Goal: Task Accomplishment & Management: Complete application form

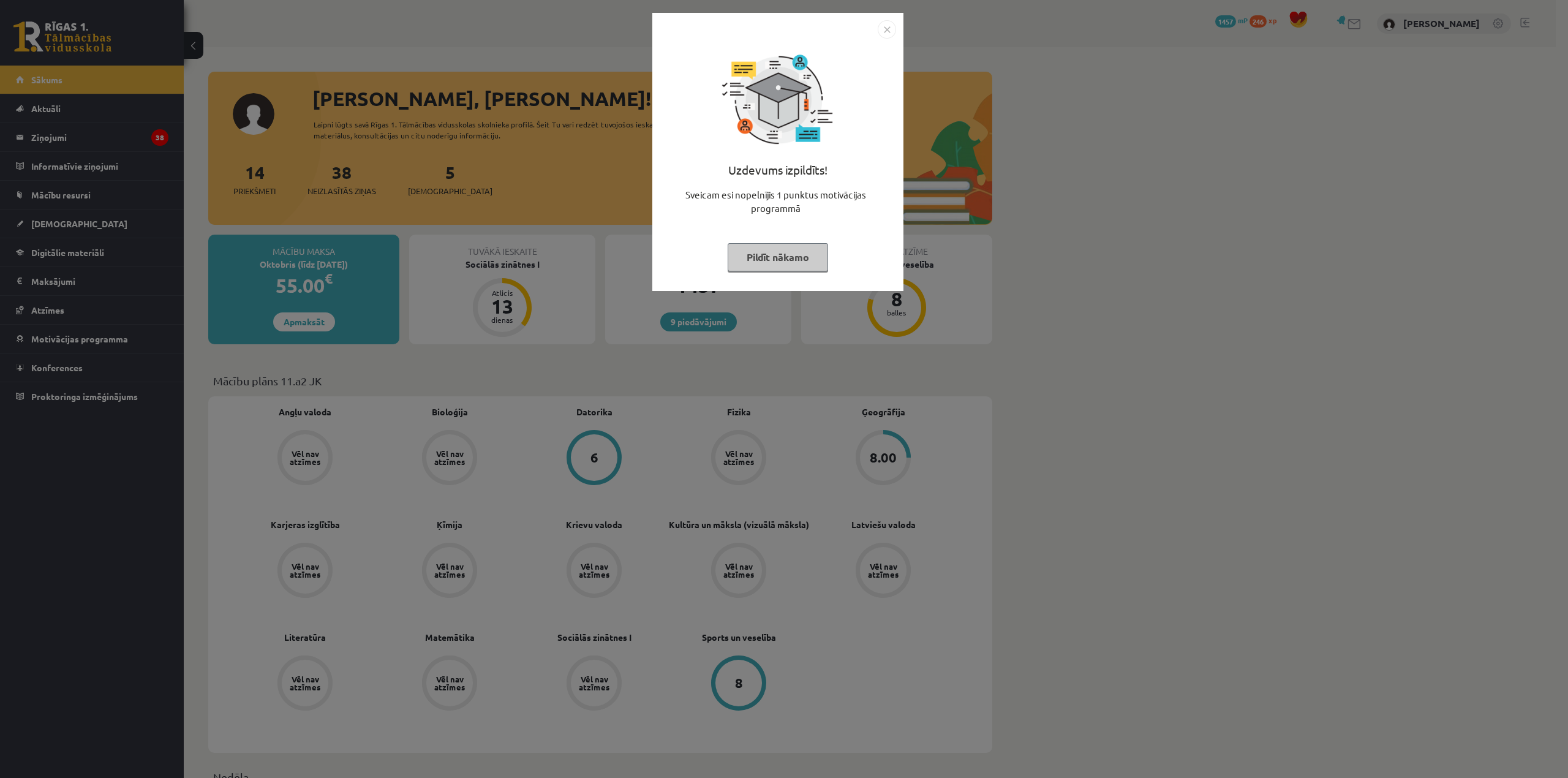
drag, startPoint x: 782, startPoint y: 252, endPoint x: 804, endPoint y: 248, distance: 22.4
click at [782, 252] on button "Pildīt nākamo" at bounding box center [778, 257] width 101 height 28
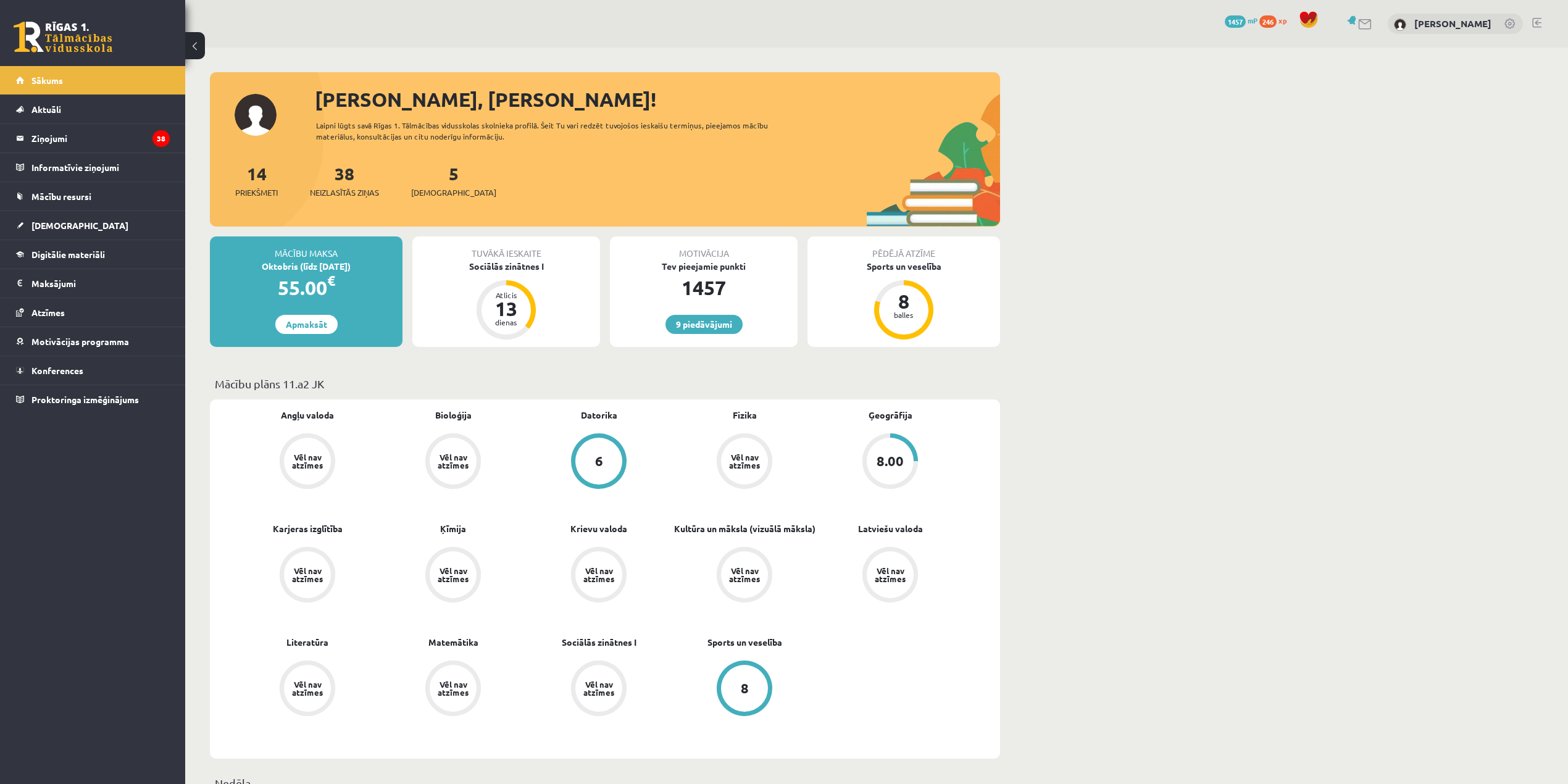
click at [798, 15] on div "1457 mP" at bounding box center [1241, 21] width 33 height 14
click at [798, 20] on span "1457" at bounding box center [1235, 21] width 21 height 12
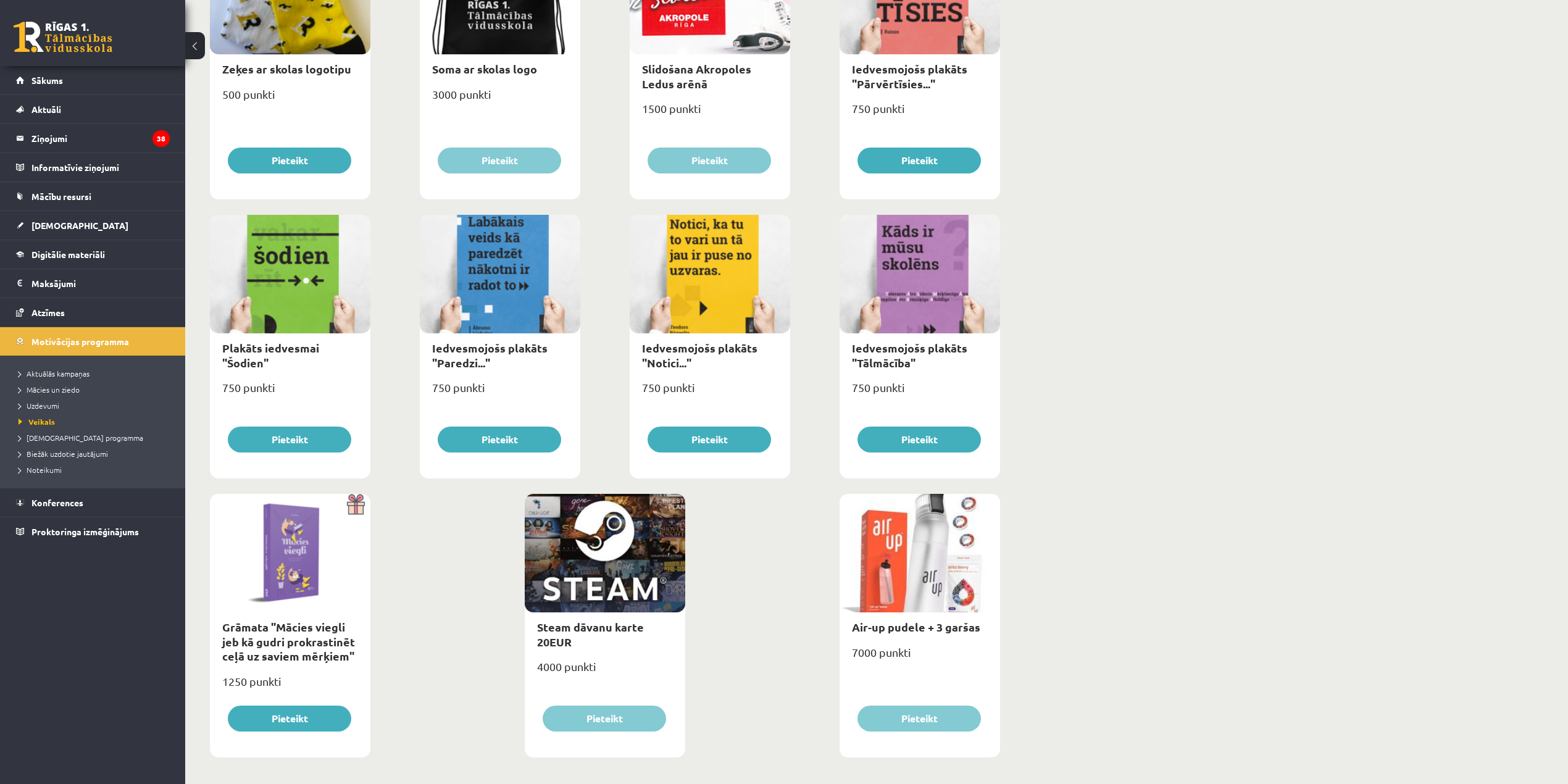
scroll to position [1112, 0]
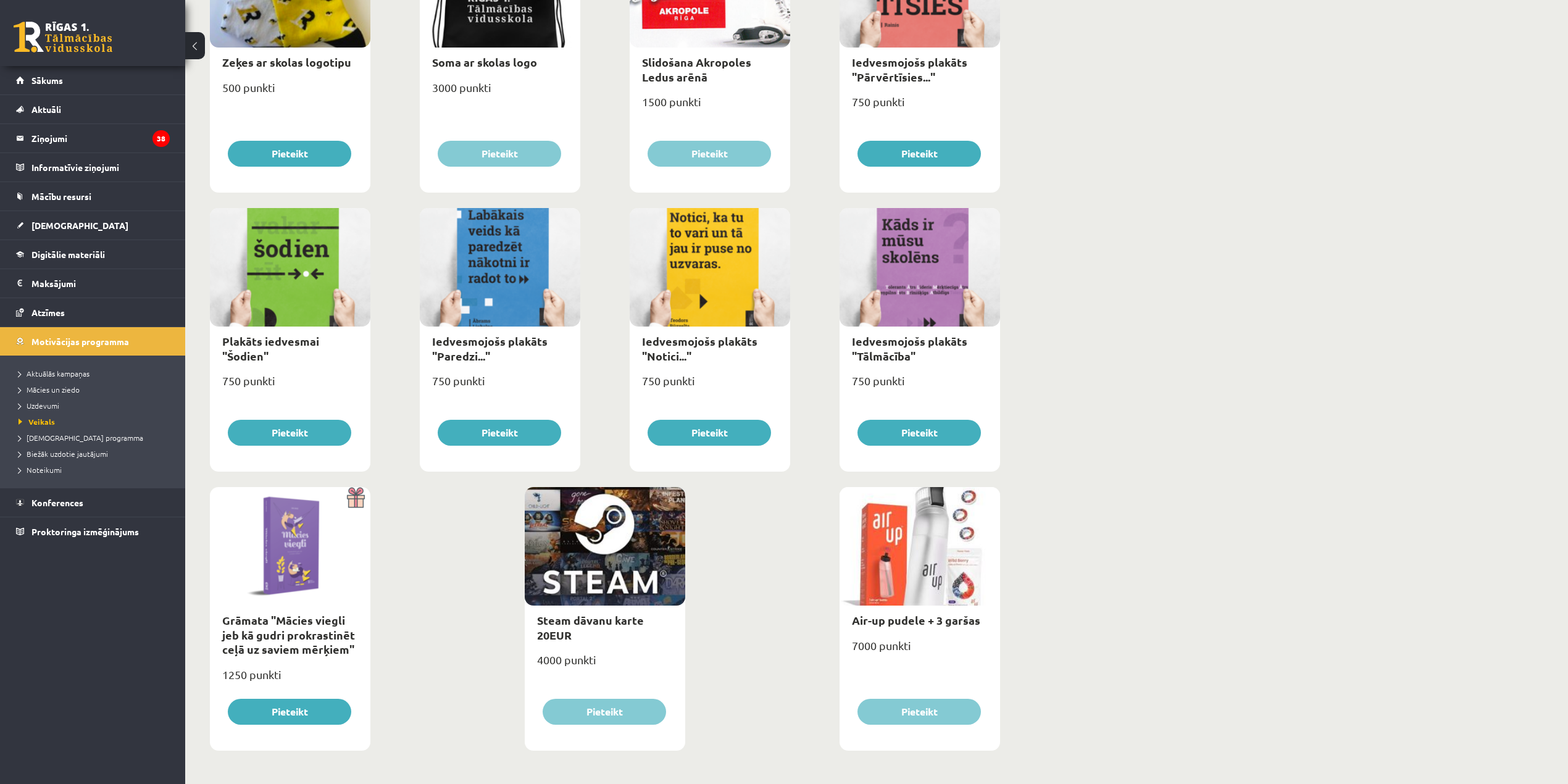
click at [628, 567] on div at bounding box center [604, 546] width 161 height 119
click at [622, 623] on link "Steam dāvanu karte 20EUR" at bounding box center [590, 627] width 107 height 28
type input "*"
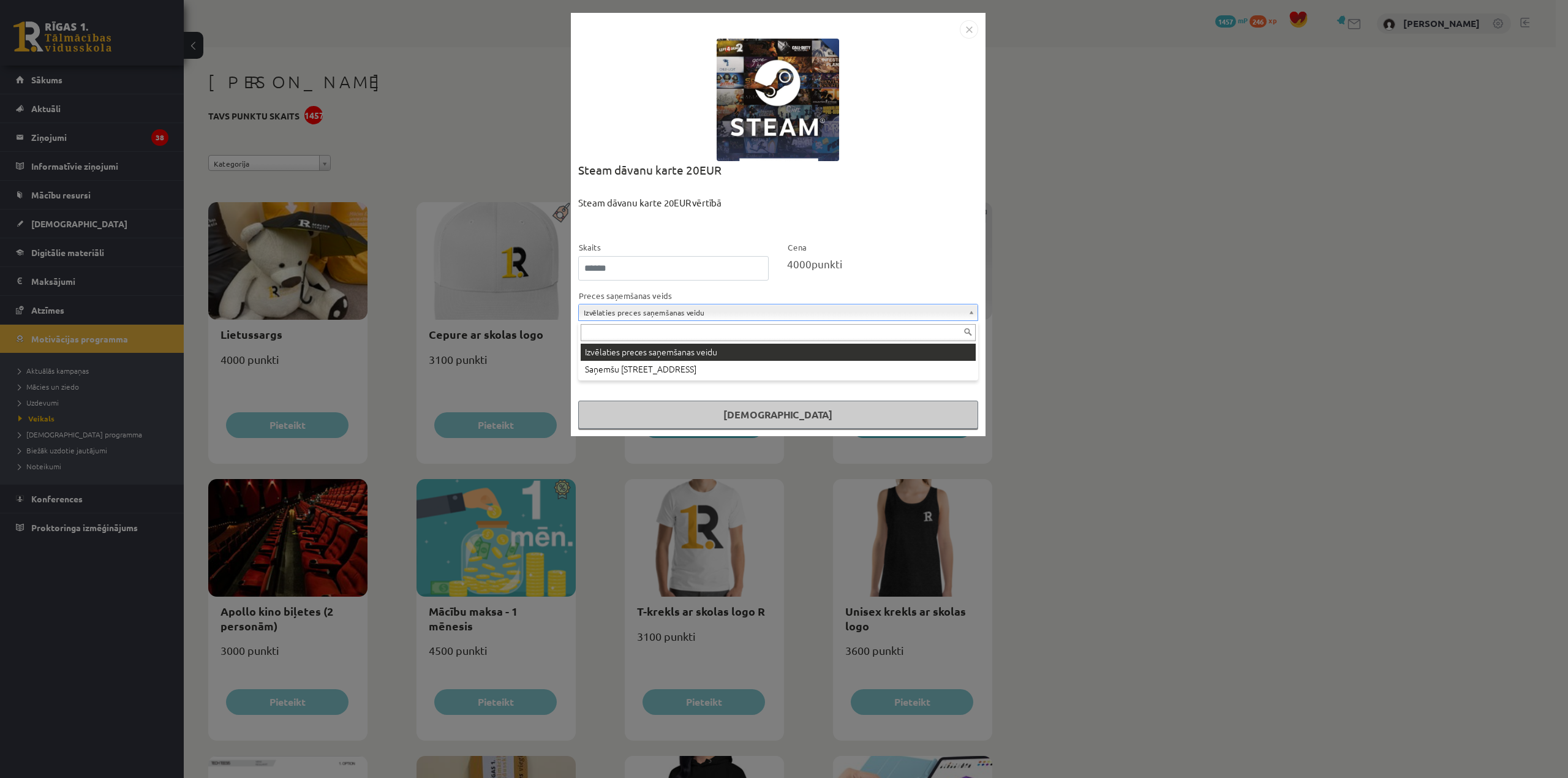
click at [733, 325] on input "text" at bounding box center [778, 332] width 395 height 17
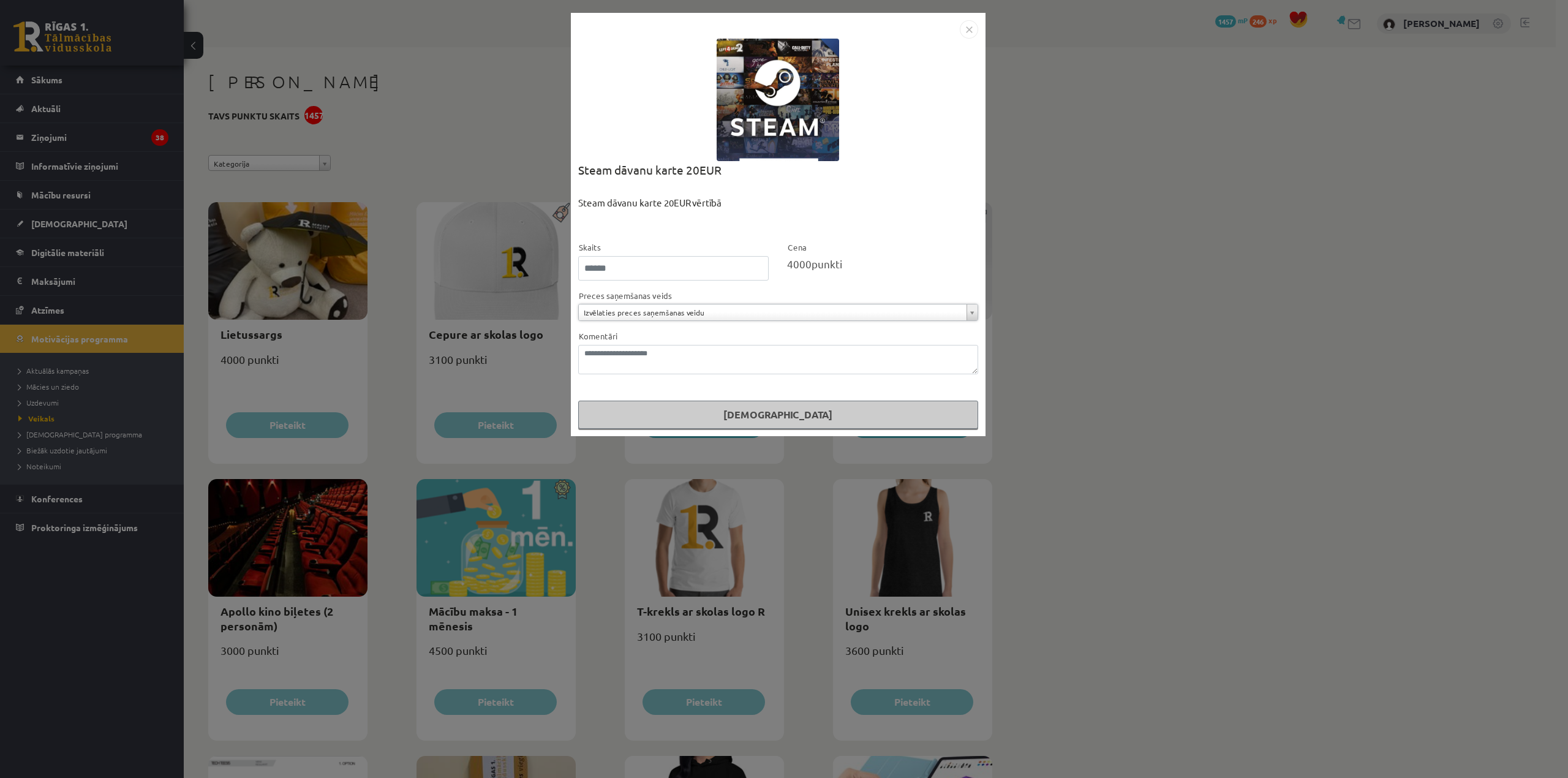
click at [1020, 210] on div "**********" at bounding box center [784, 389] width 1568 height 778
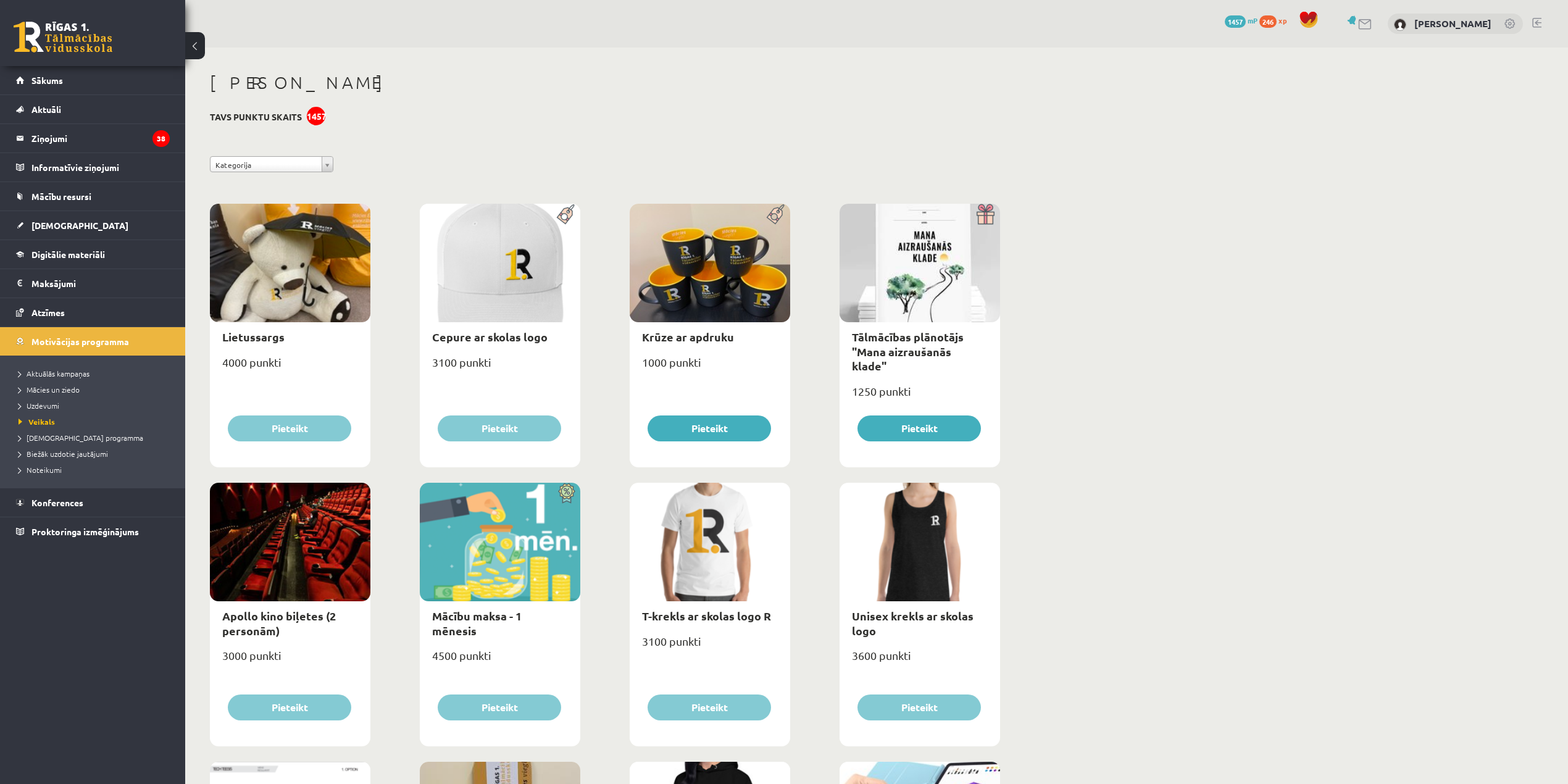
click at [745, 329] on div "Krūze ar apdruku" at bounding box center [709, 336] width 161 height 29
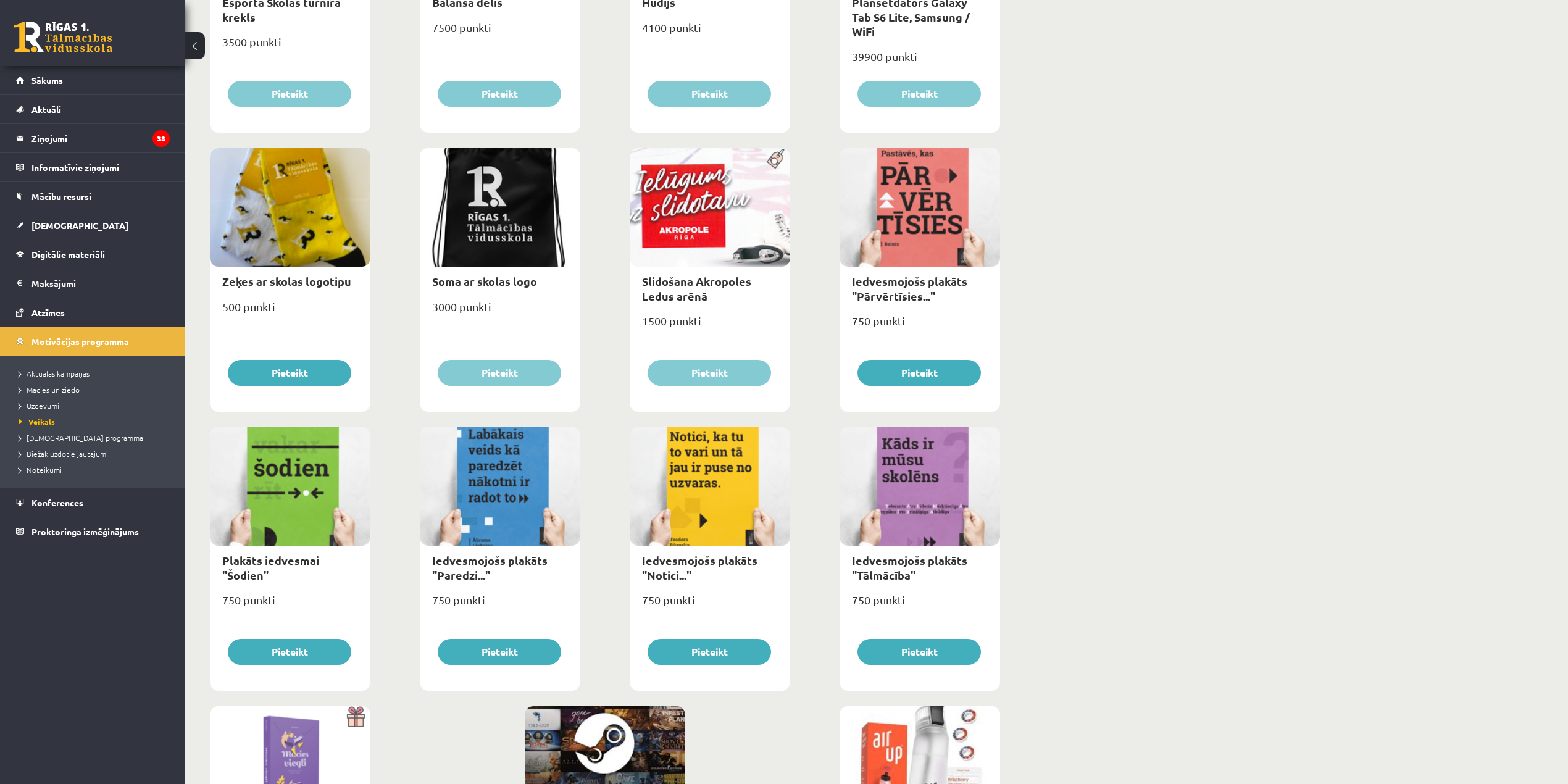
scroll to position [948, 0]
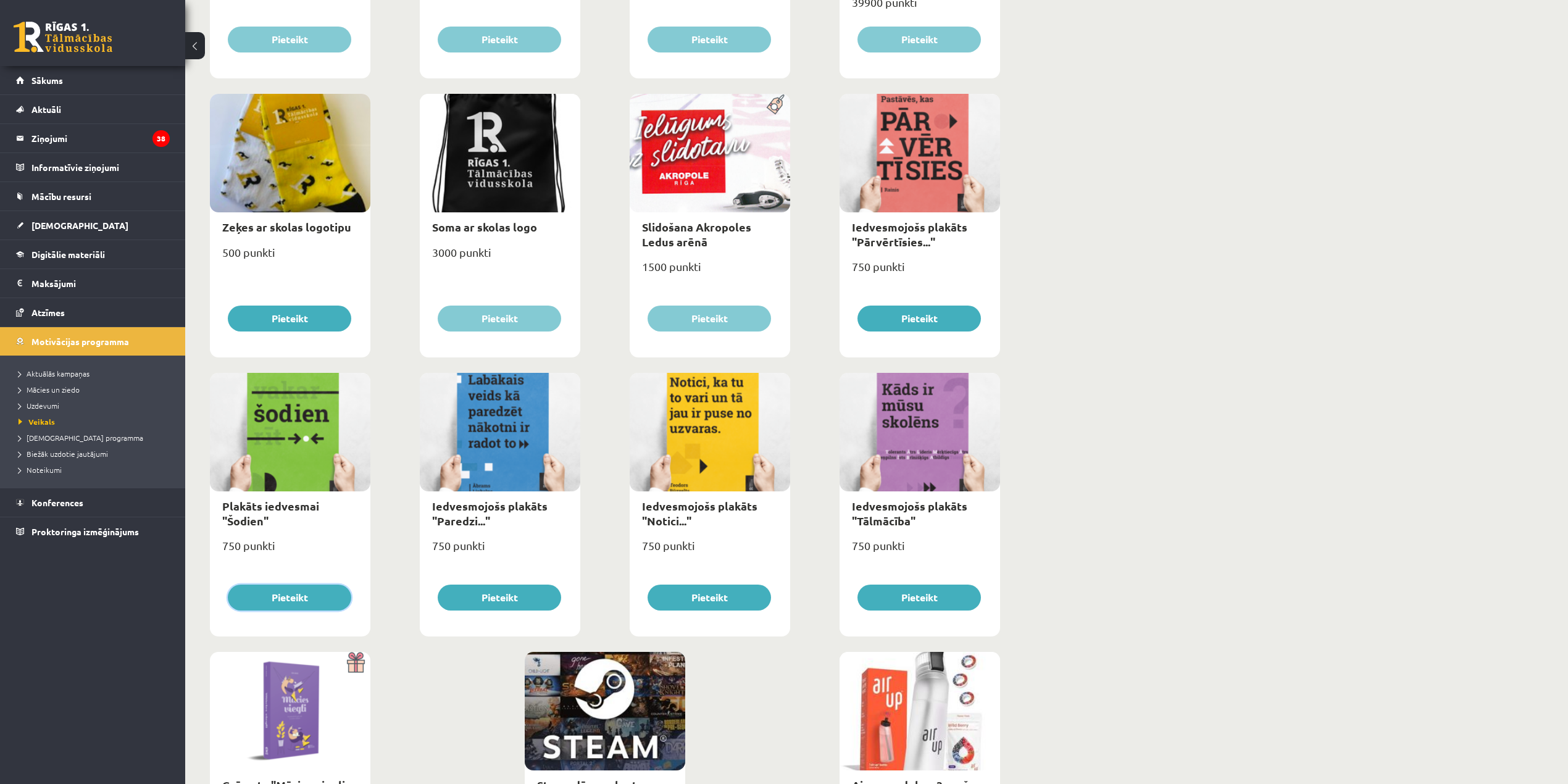
click at [295, 605] on button "Pieteikt" at bounding box center [289, 597] width 124 height 26
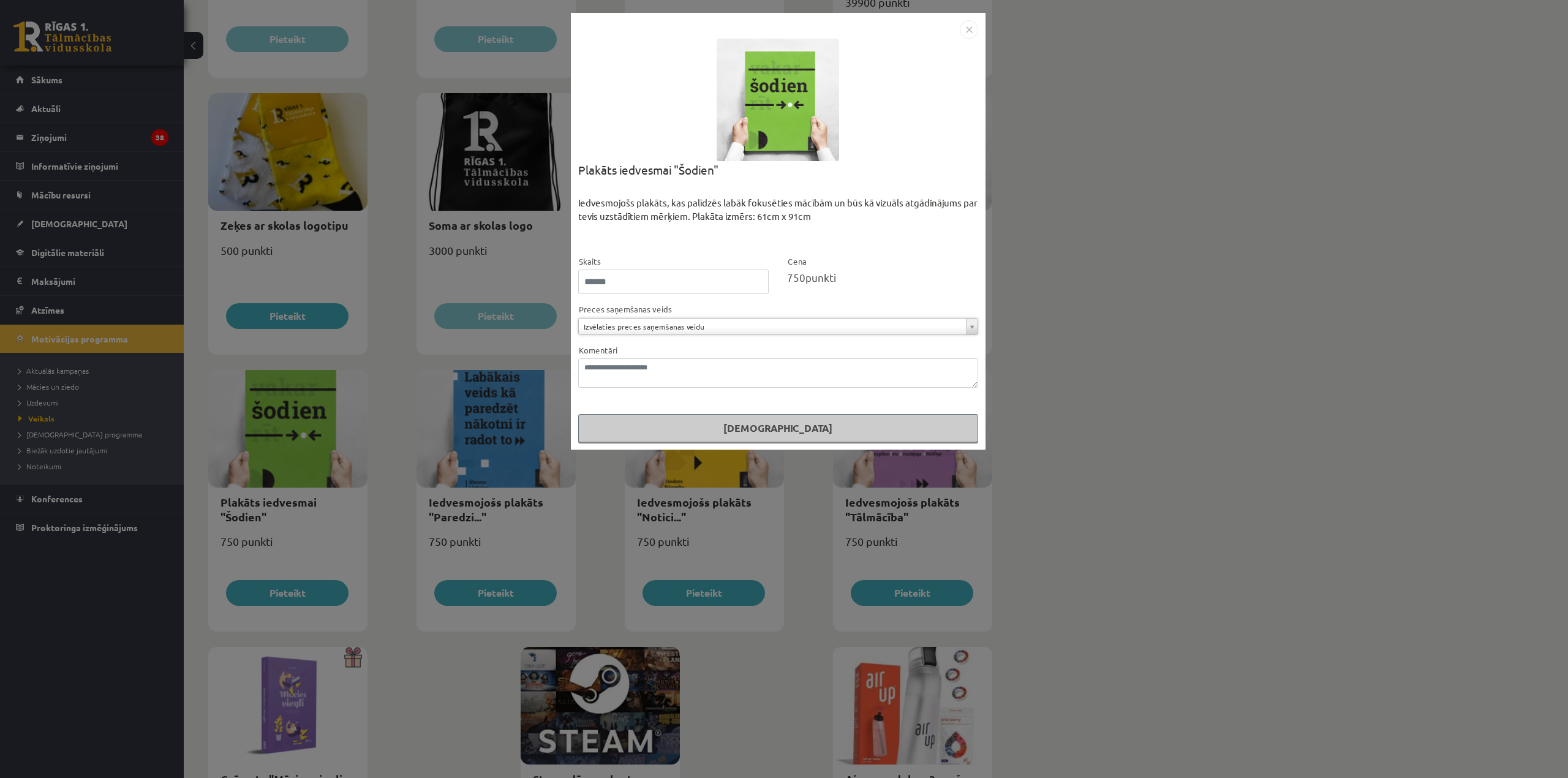
click at [1199, 329] on div "**********" at bounding box center [784, 389] width 1568 height 778
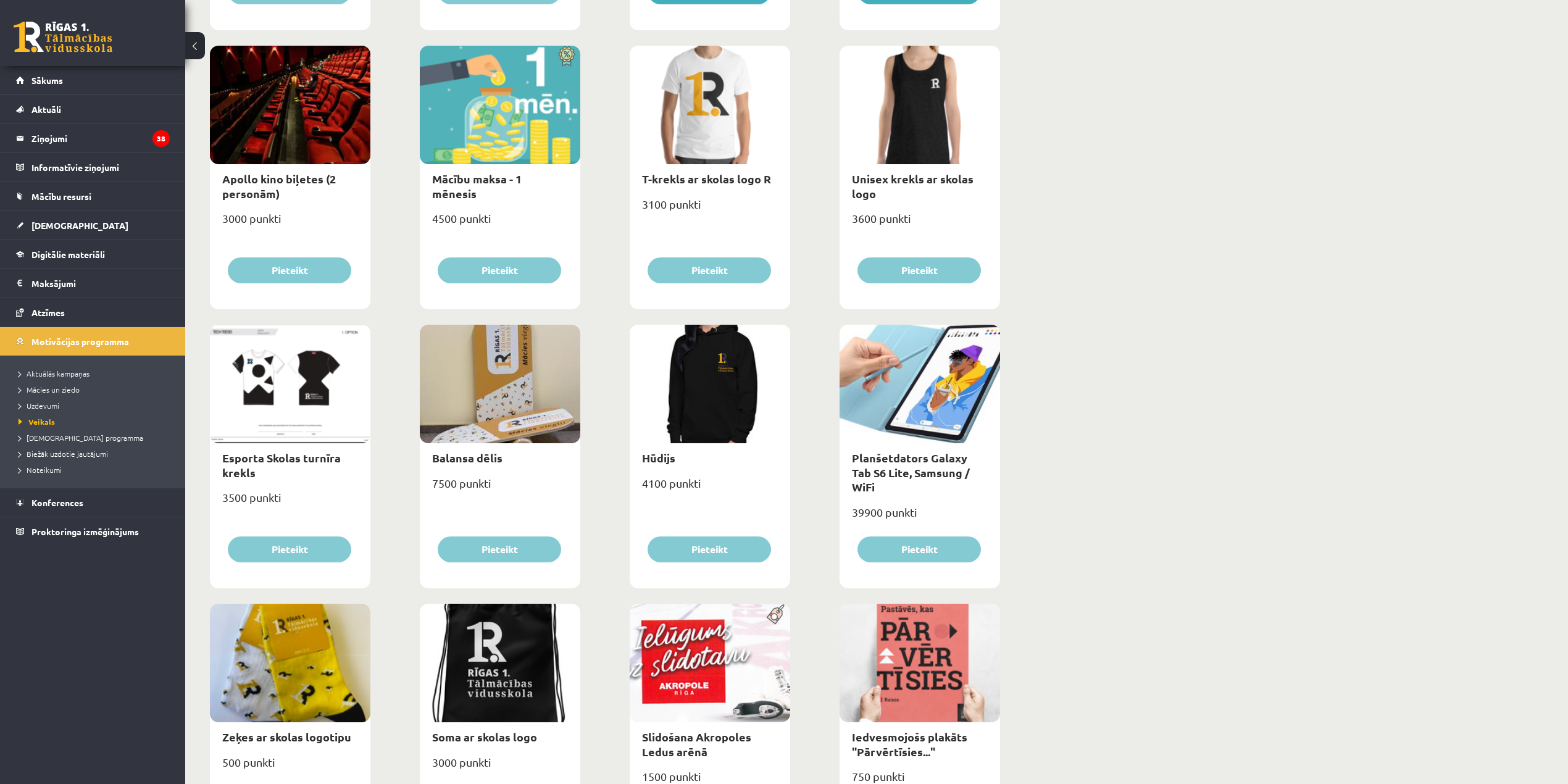
scroll to position [371, 0]
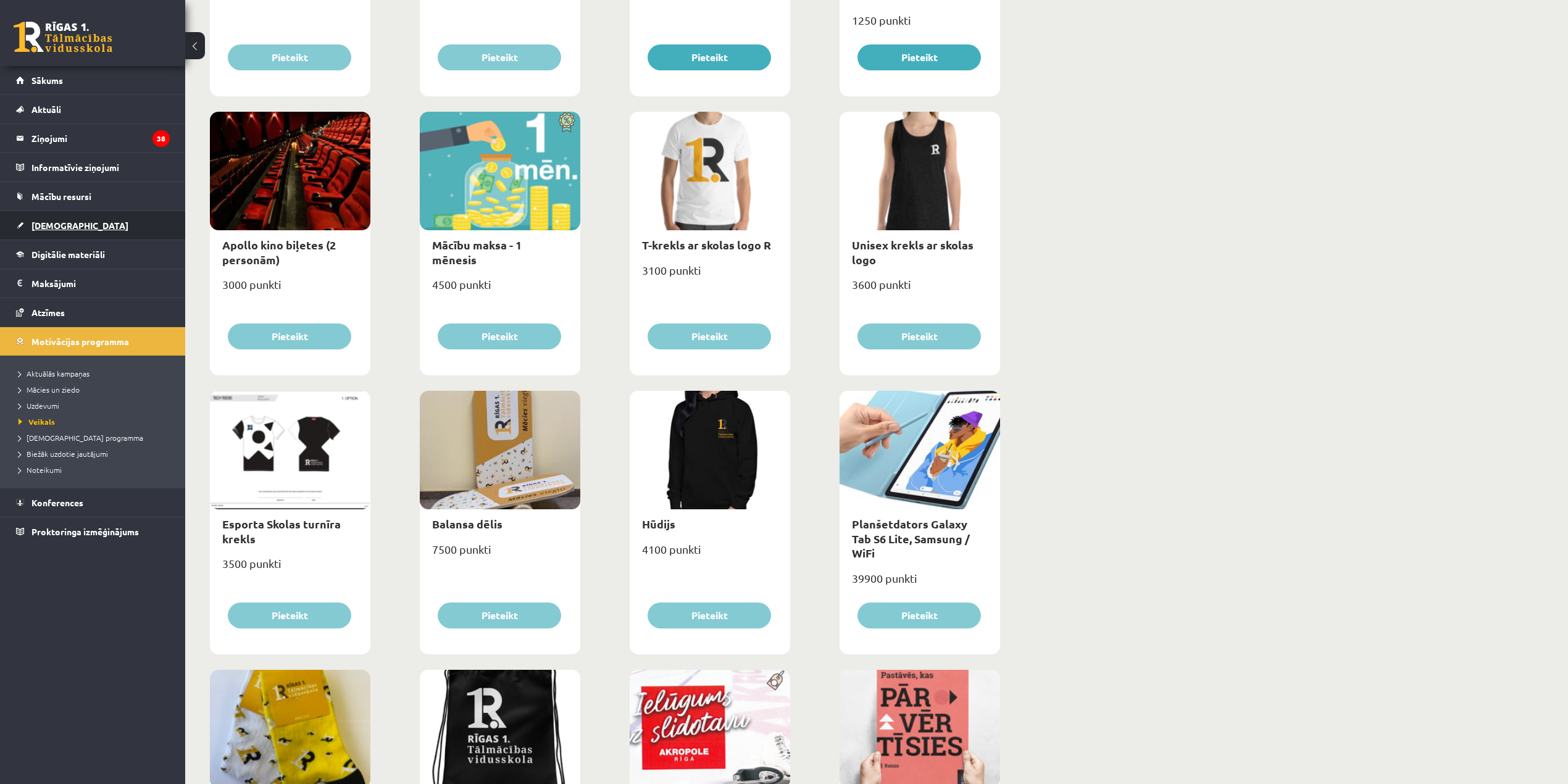
click at [72, 230] on link "[DEMOGRAPHIC_DATA]" at bounding box center [93, 225] width 154 height 28
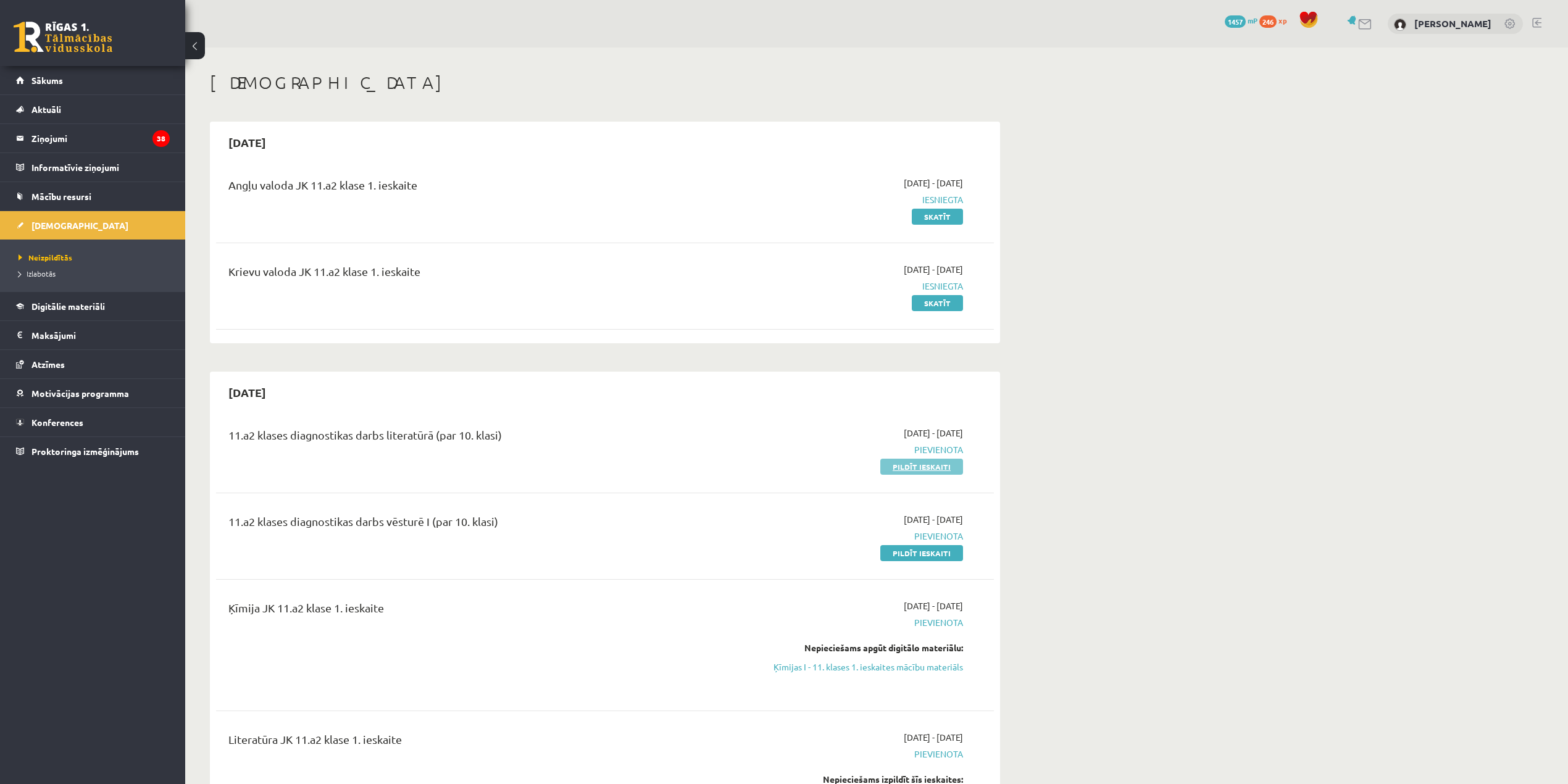
click at [924, 471] on link "Pildīt ieskaiti" at bounding box center [922, 467] width 83 height 16
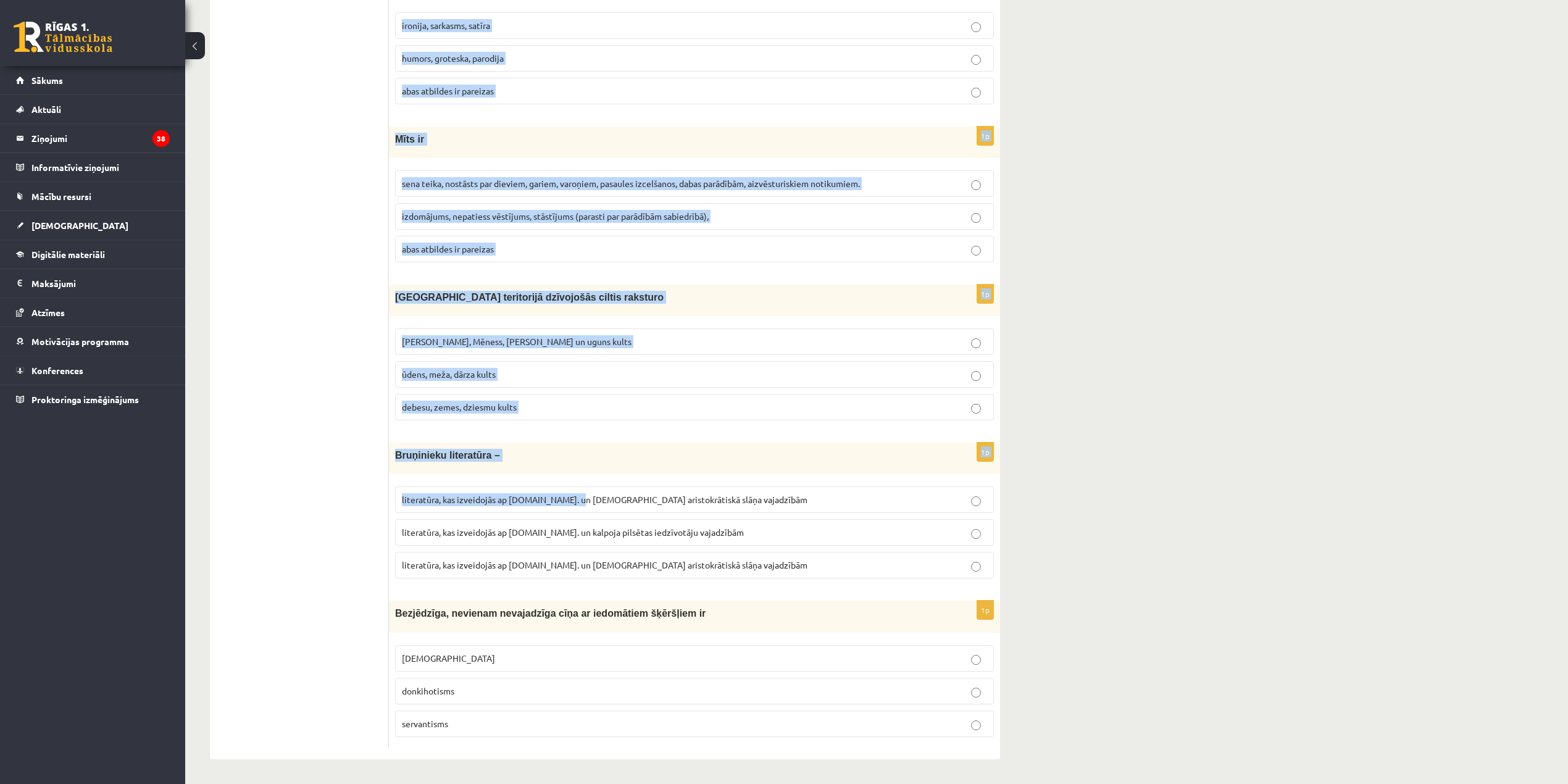
scroll to position [4397, 0]
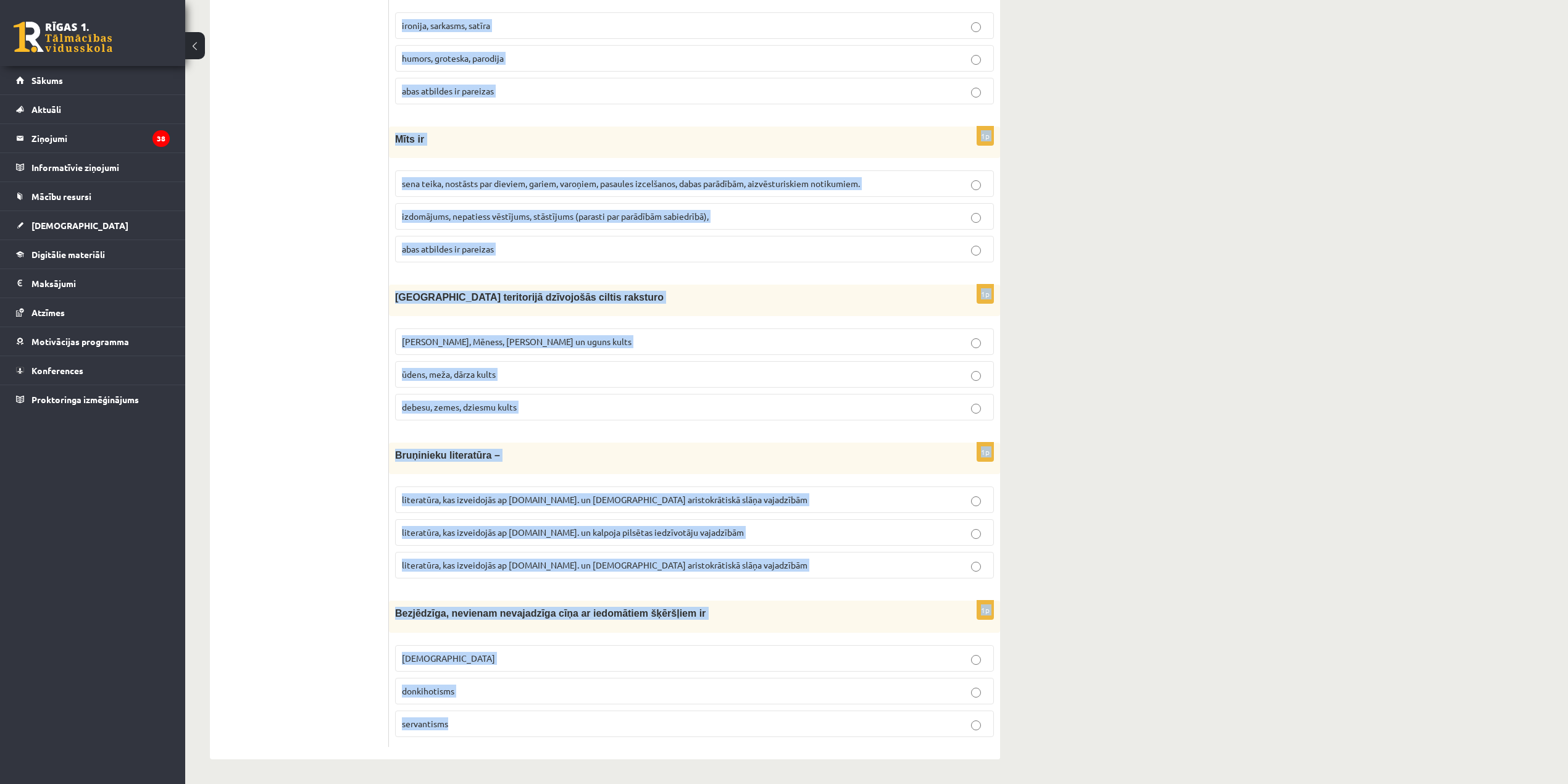
drag, startPoint x: 393, startPoint y: 232, endPoint x: 680, endPoint y: 733, distance: 577.4
copy form "Loremipsum, dolorsi ametcons adipis el seddoeiu temporinc, utlabore etdoloremag…"
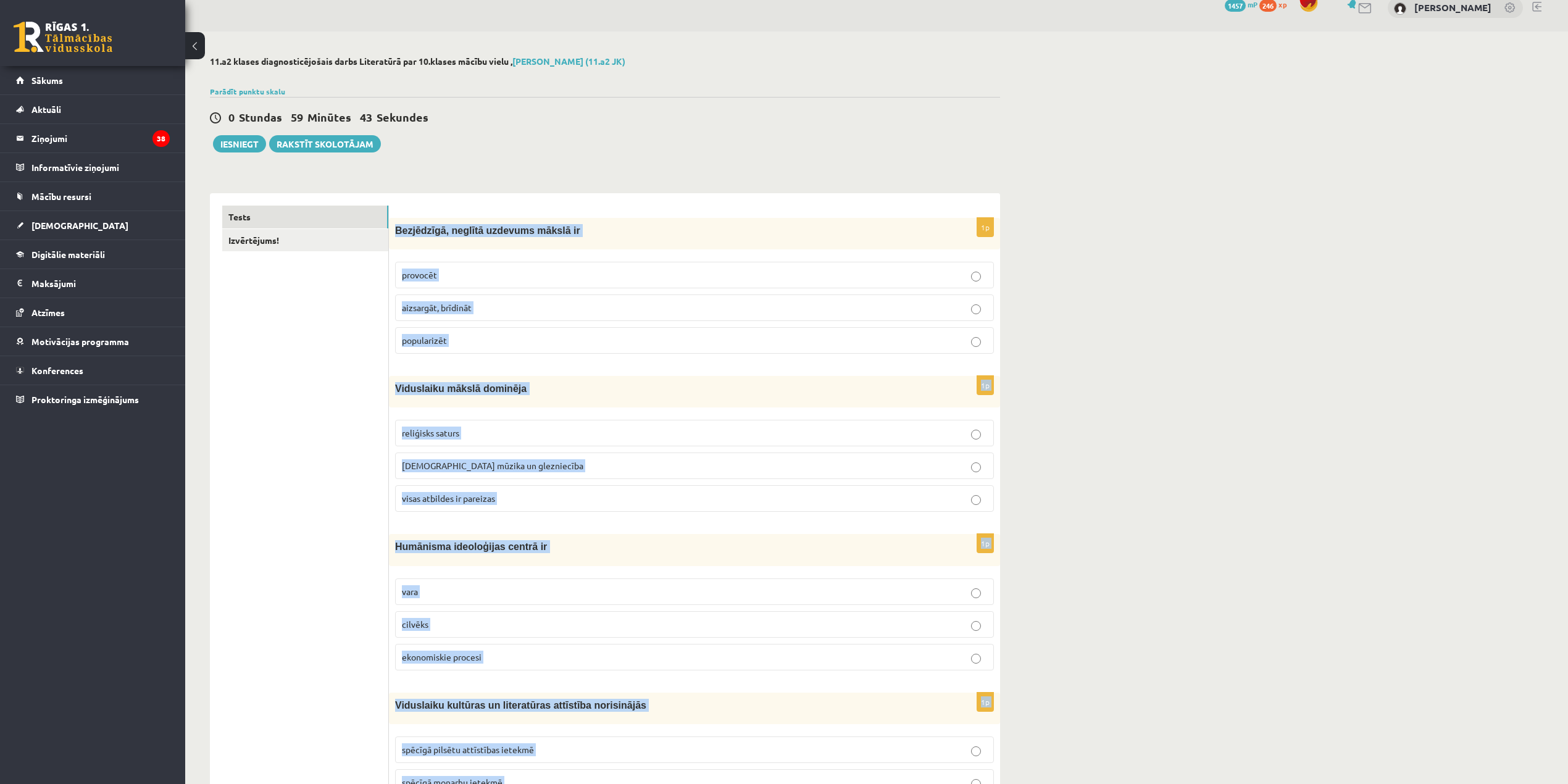
scroll to position [11, 0]
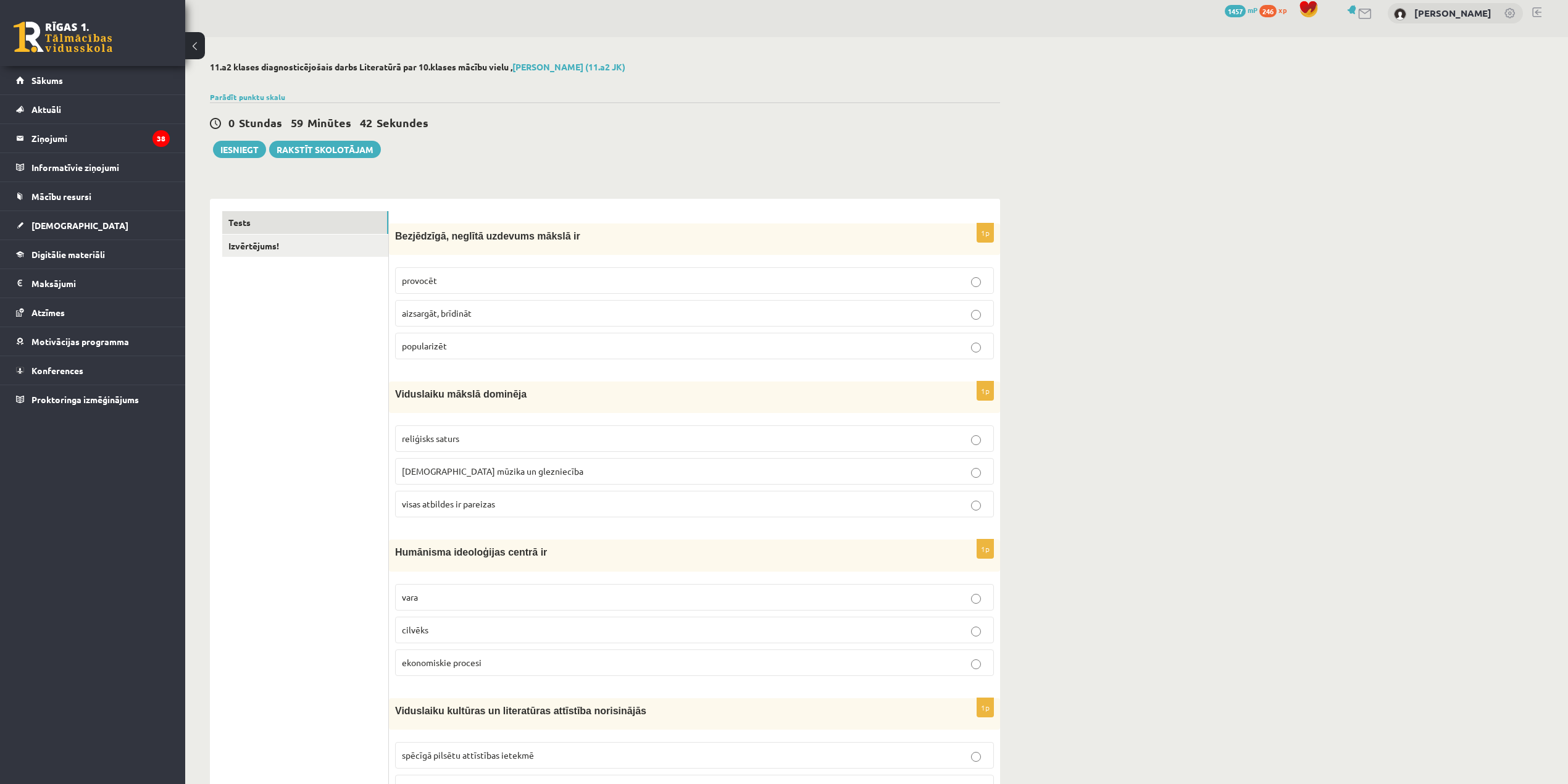
click at [655, 281] on p "provocēt" at bounding box center [694, 280] width 586 height 13
click at [603, 507] on p "visas atbildes ir pareizas" at bounding box center [694, 504] width 586 height 13
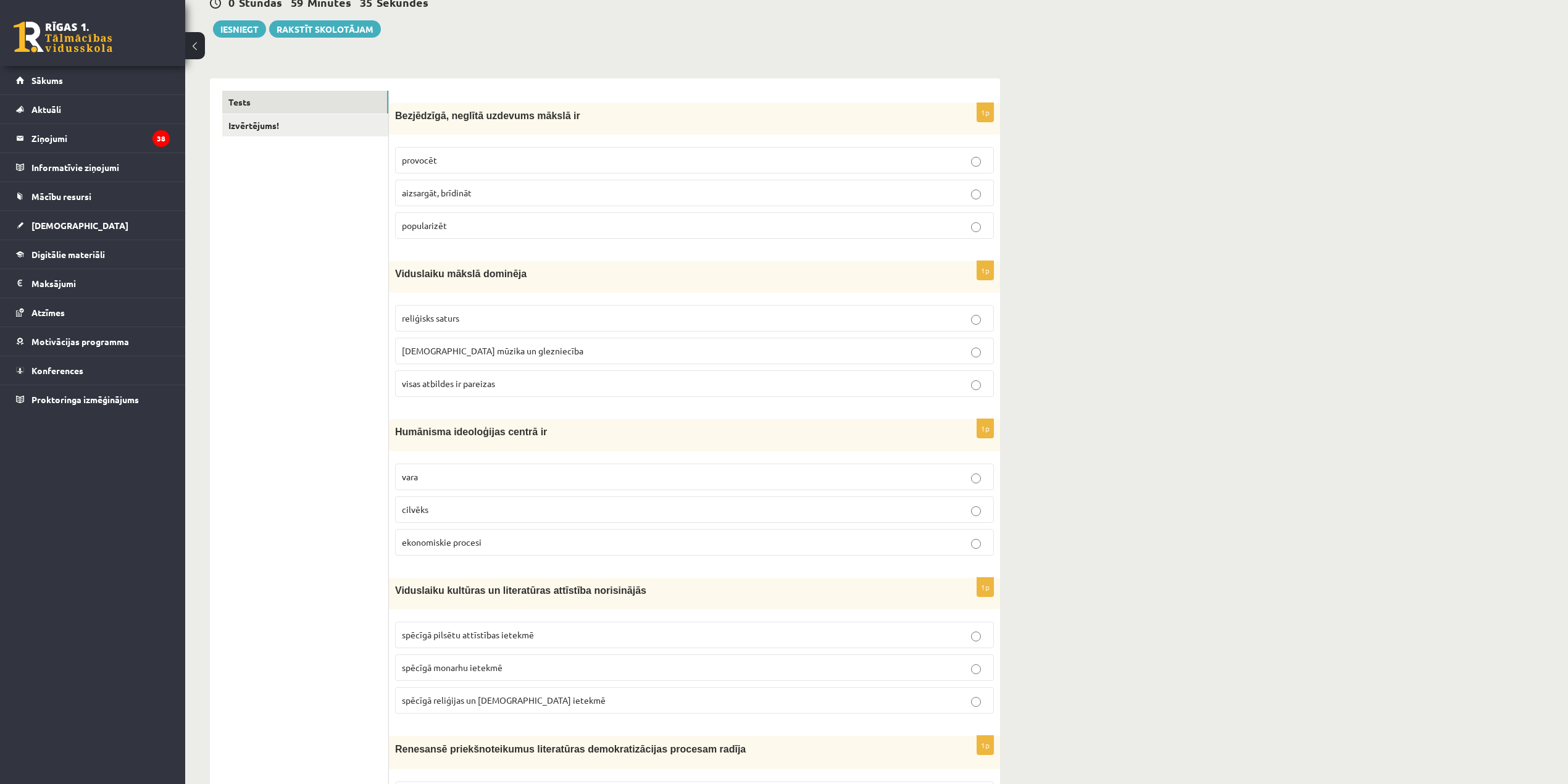
scroll to position [176, 0]
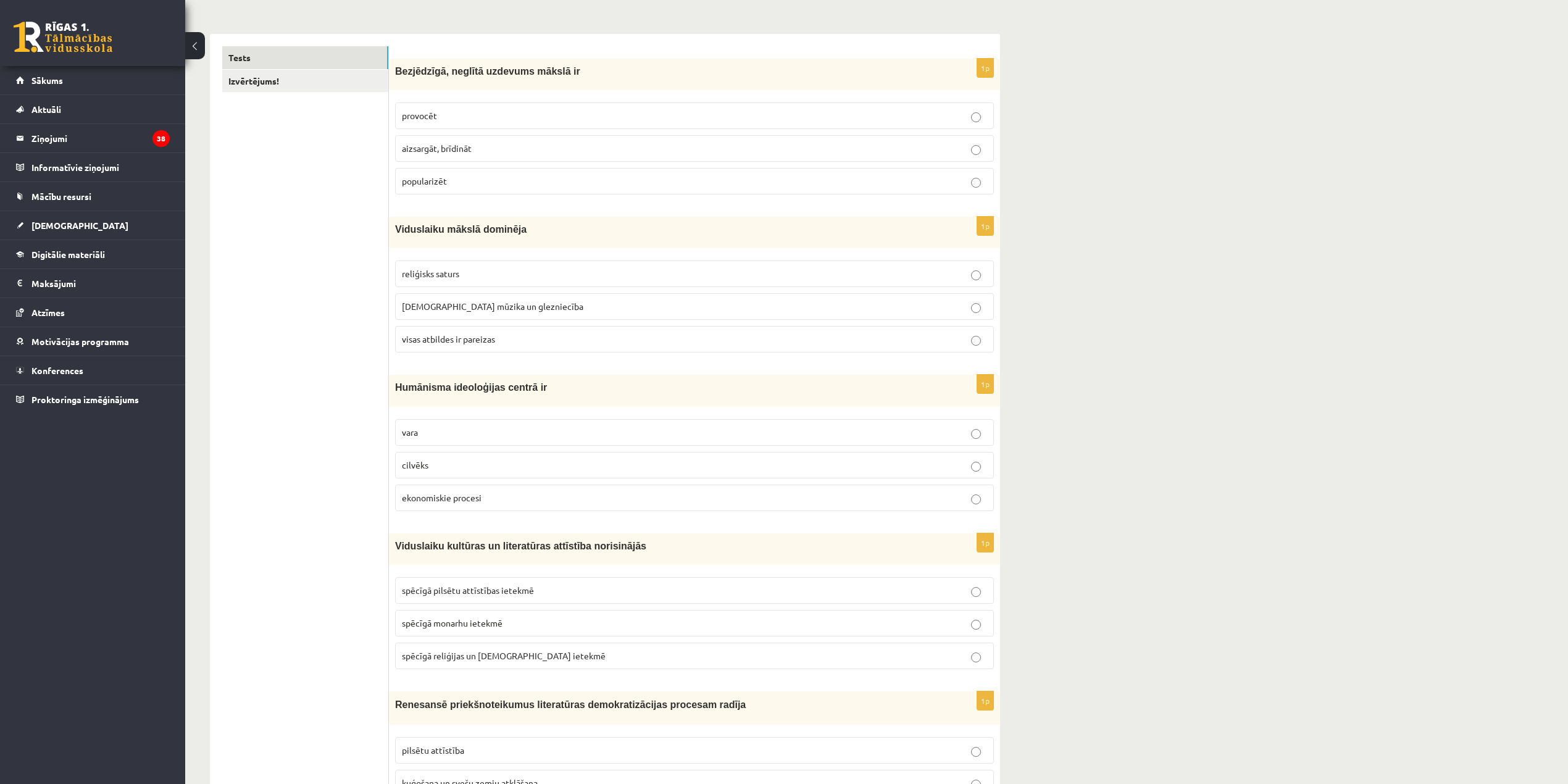
click at [534, 462] on p "cilvēks" at bounding box center [694, 465] width 586 height 13
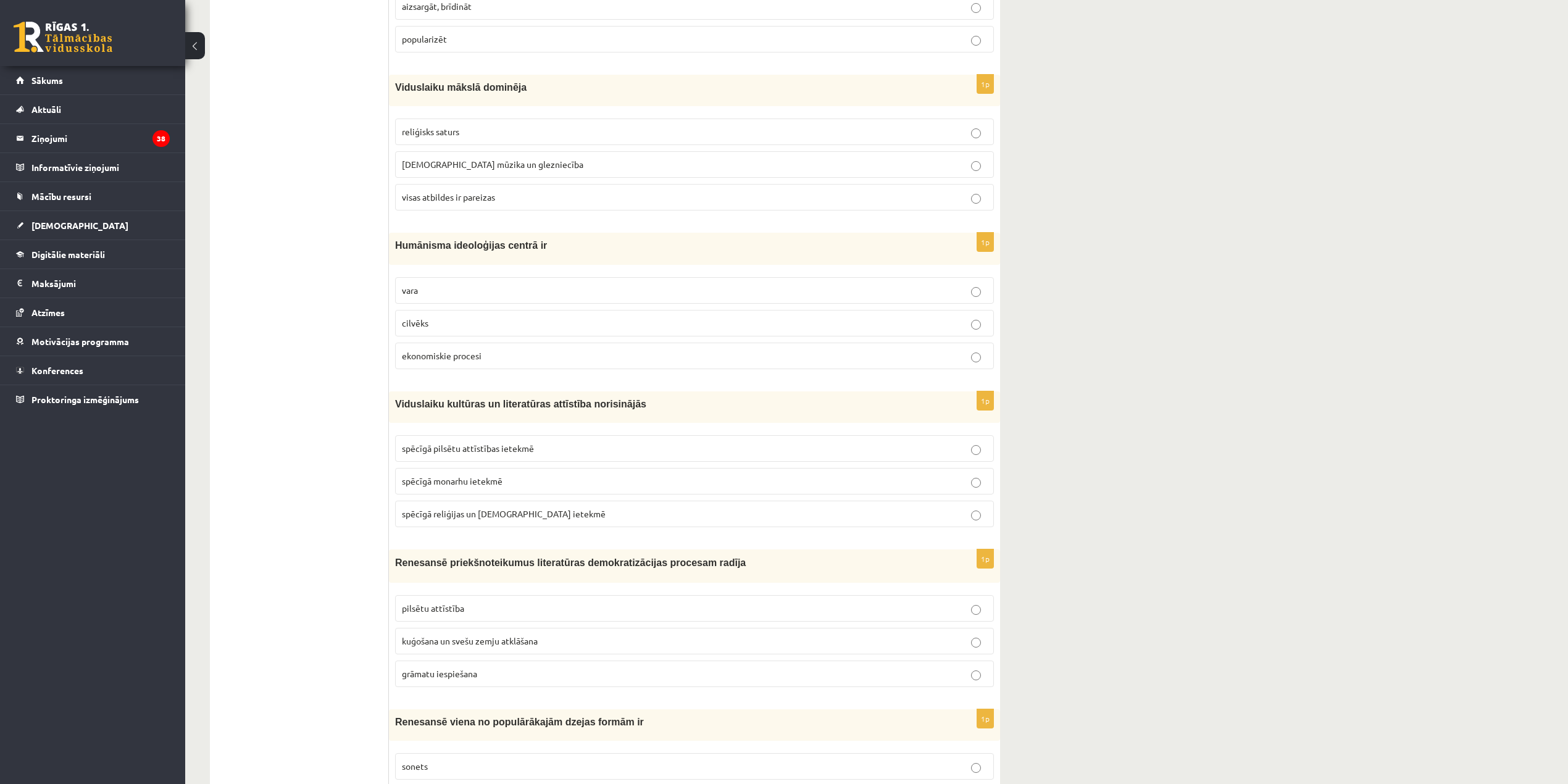
scroll to position [339, 0]
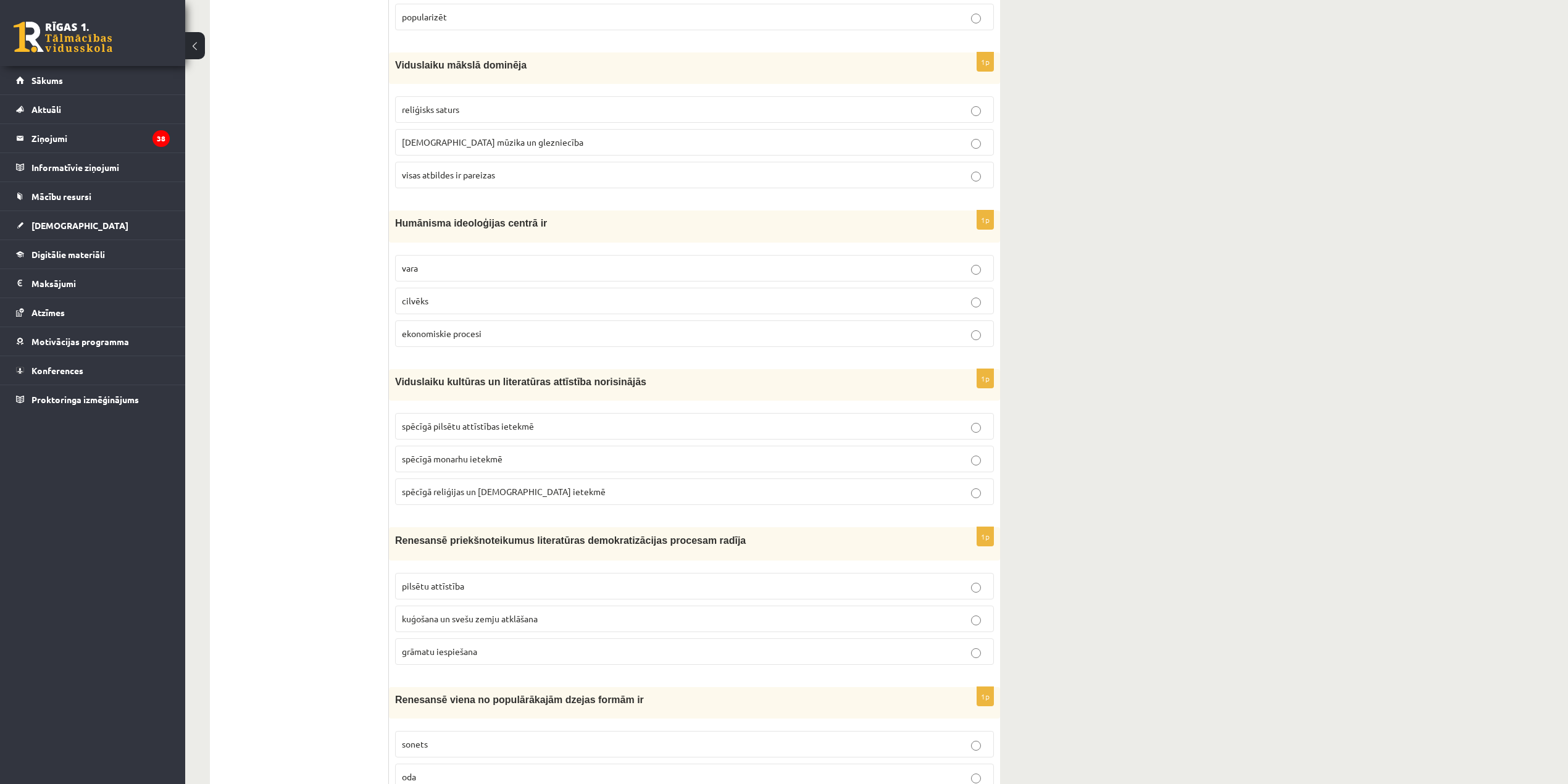
drag, startPoint x: 536, startPoint y: 505, endPoint x: 524, endPoint y: 490, distance: 19.2
click at [534, 503] on label "spēcīgā reliģijas un baznīcas ietekmē" at bounding box center [694, 492] width 599 height 27
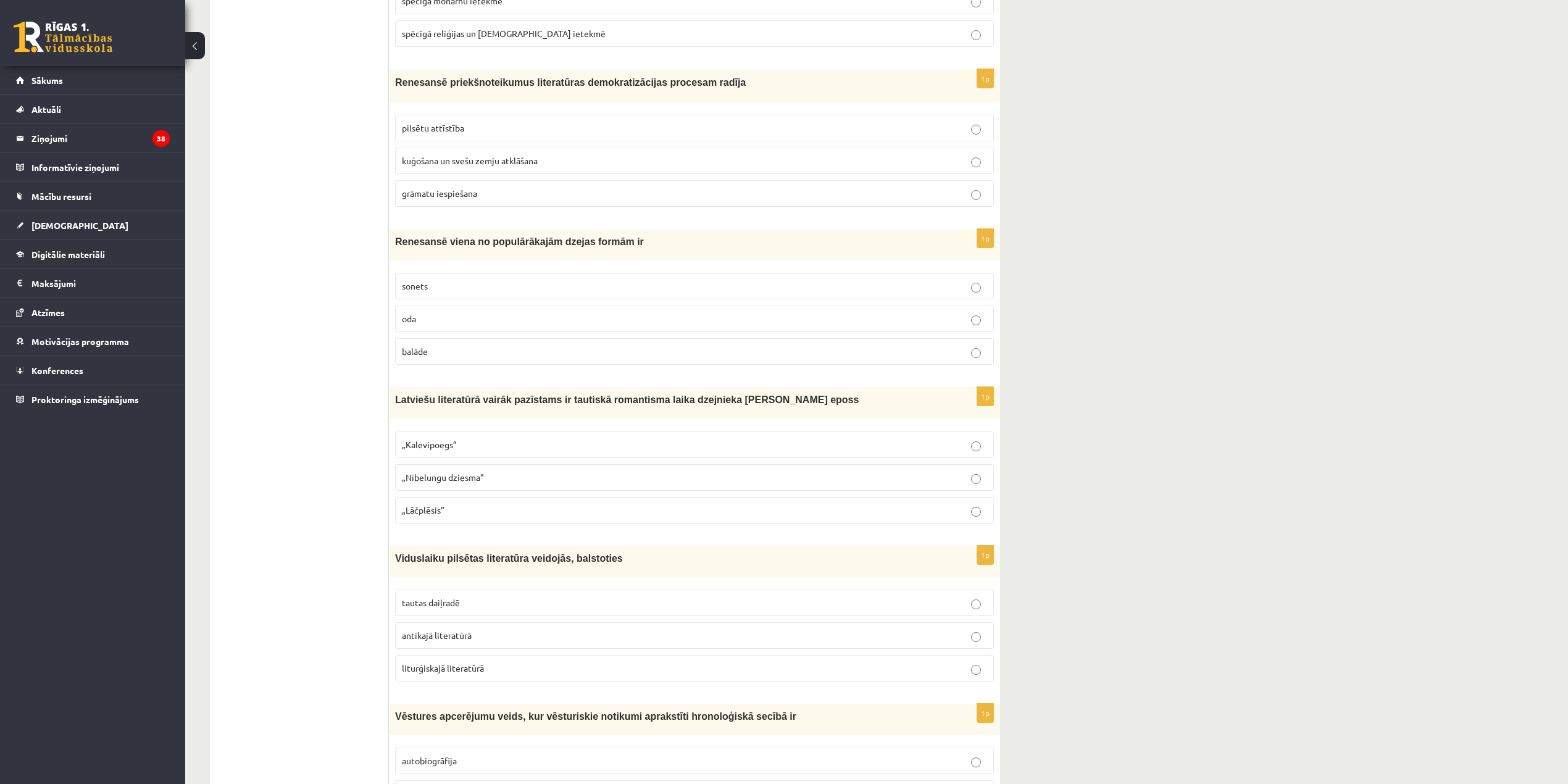
scroll to position [751, 0]
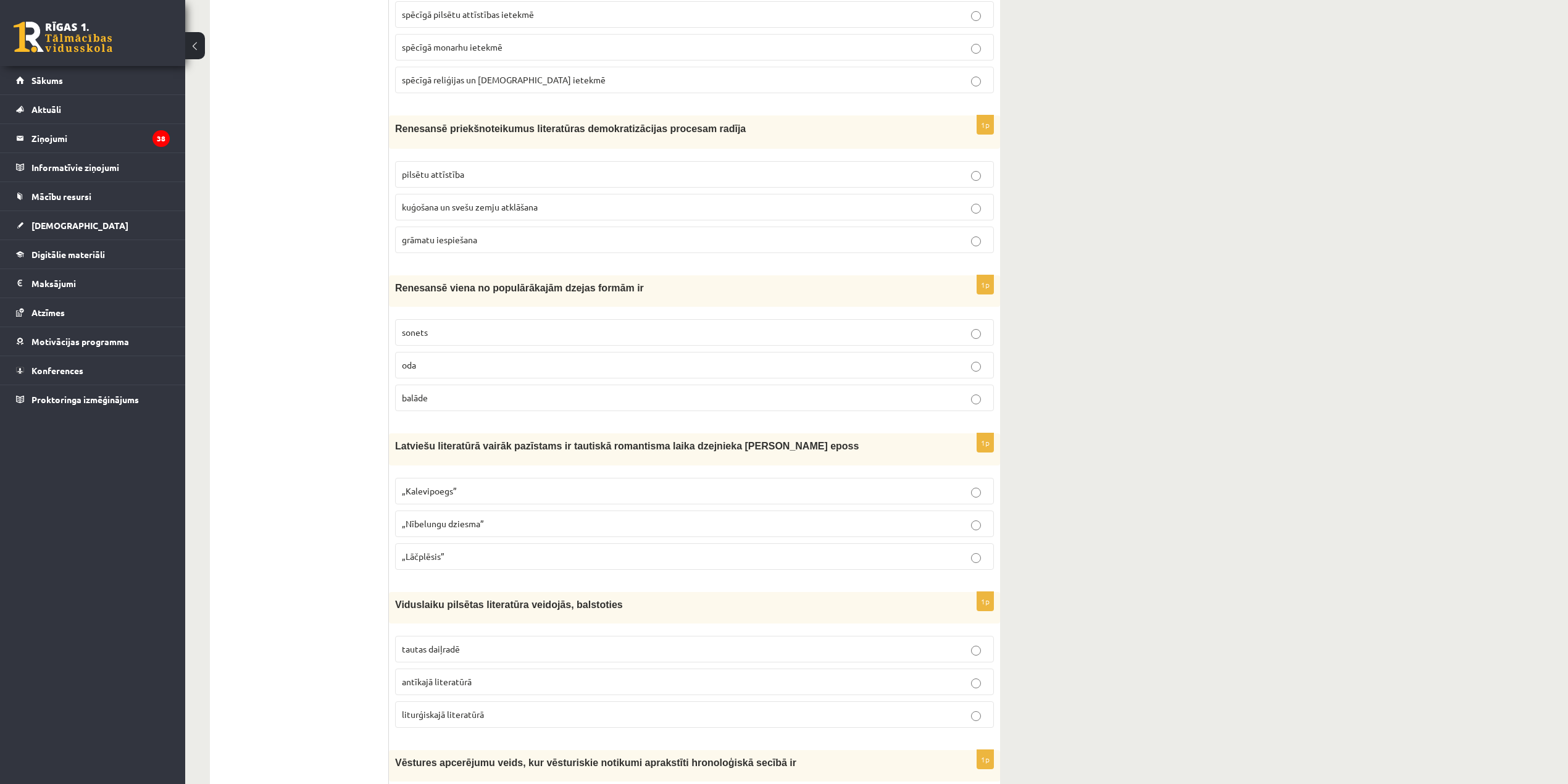
drag, startPoint x: 448, startPoint y: 560, endPoint x: 448, endPoint y: 331, distance: 229.0
click at [448, 560] on p "„Lāčplēsis”" at bounding box center [694, 557] width 586 height 13
click at [492, 398] on p "balāde" at bounding box center [694, 397] width 586 height 13
click at [488, 317] on div "1p Renesansē viena no populārākajām dzejas formām ir sonets oda balāde" at bounding box center [694, 348] width 611 height 146
click at [479, 339] on p "sonets" at bounding box center [694, 332] width 586 height 13
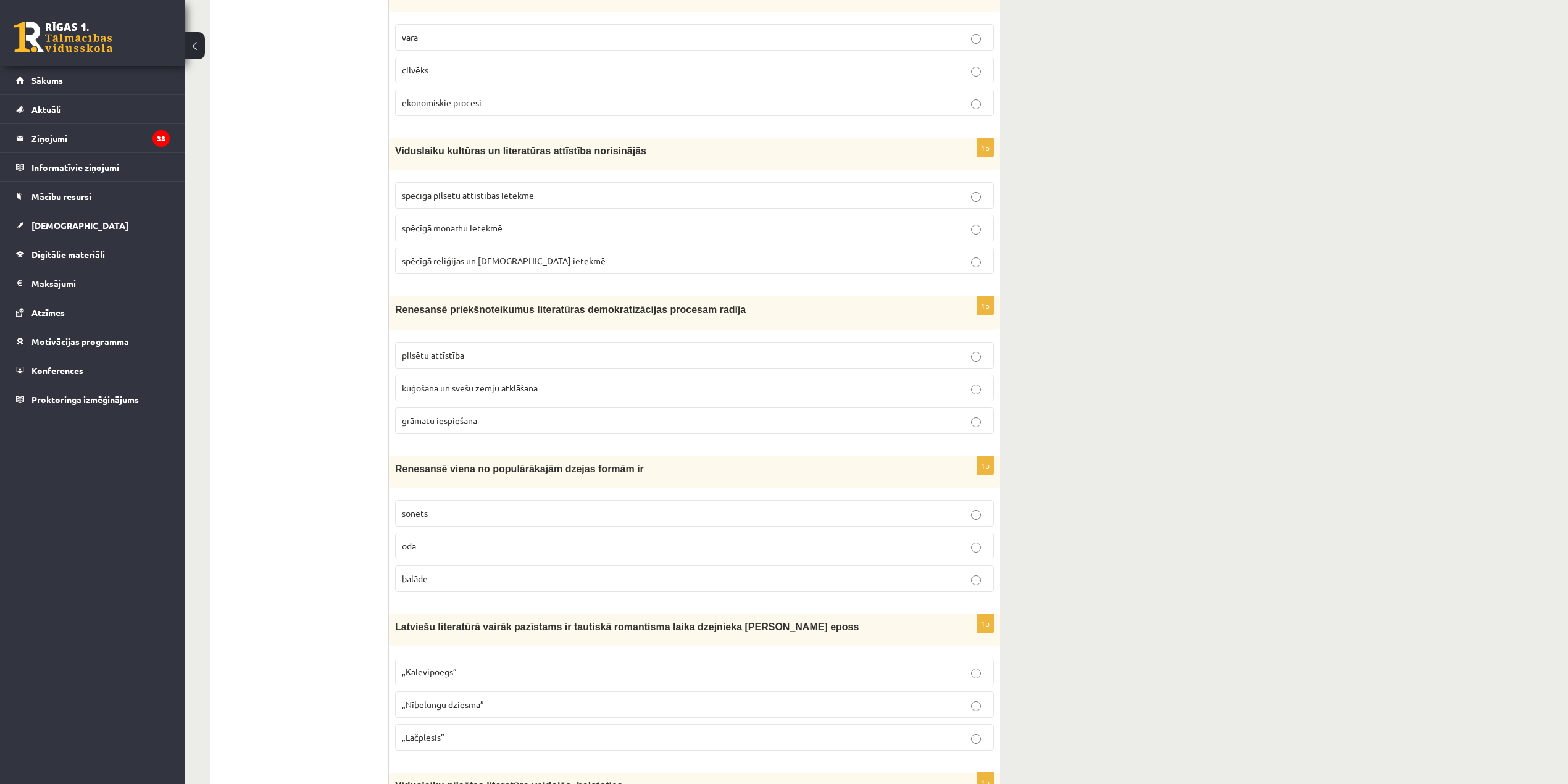
scroll to position [505, 0]
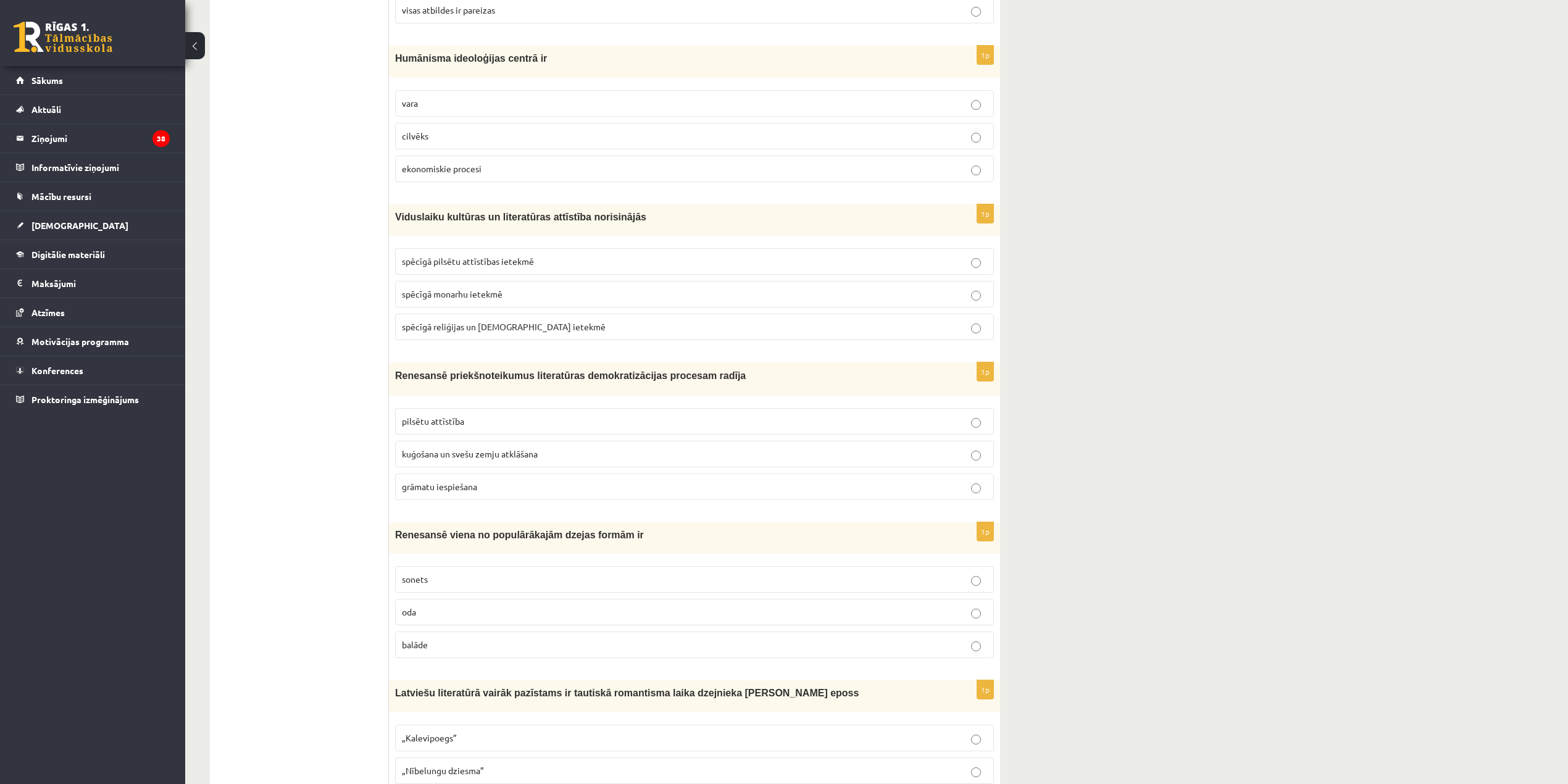
click at [572, 494] on p "grāmatu iespiešana" at bounding box center [694, 487] width 586 height 13
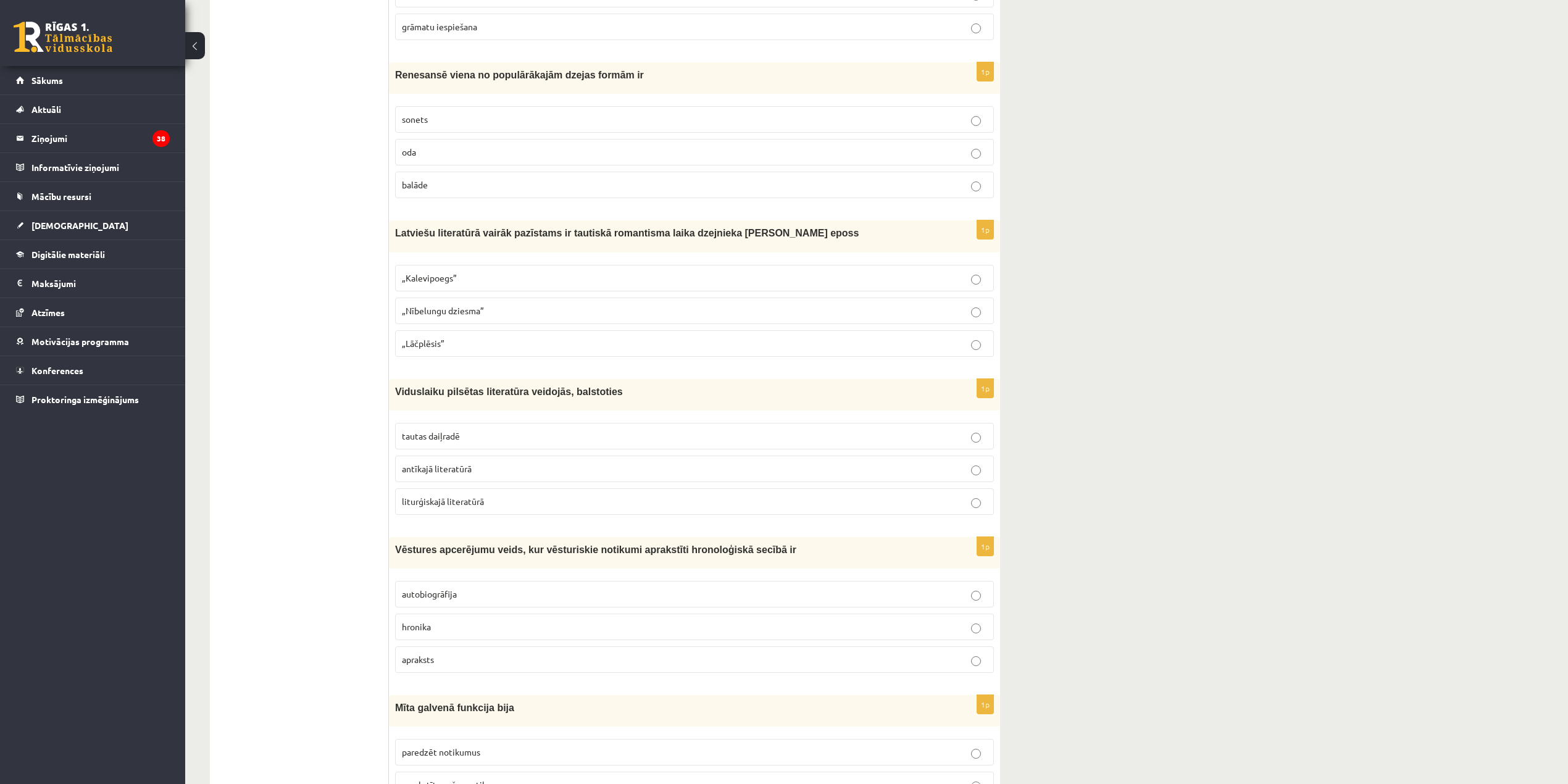
scroll to position [998, 0]
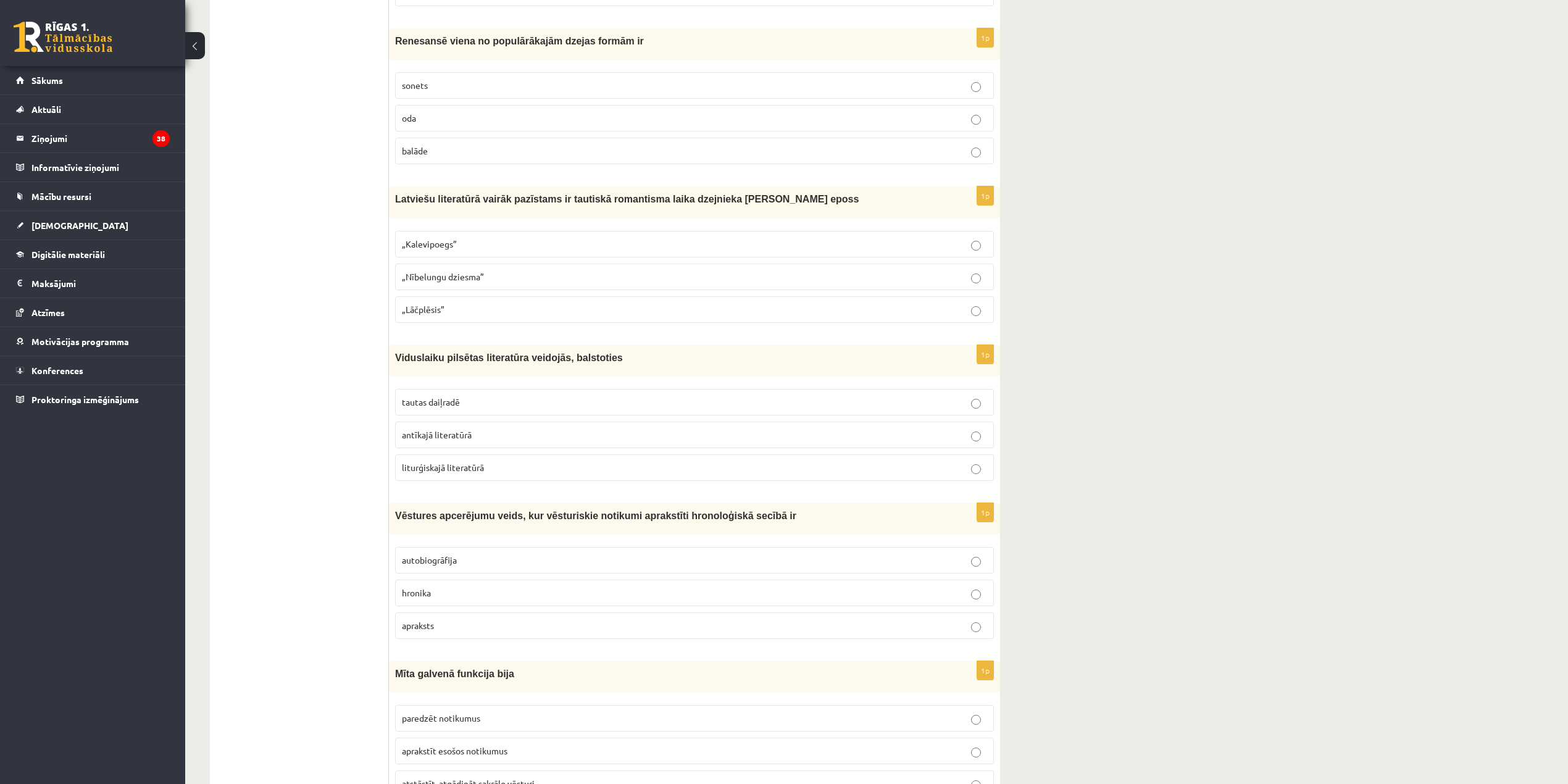
click at [490, 393] on fieldset "tautas daiļradē antīkajā literatūrā liturģiskajā literatūrā" at bounding box center [694, 434] width 599 height 102
click at [496, 409] on p "tautas daiļradē" at bounding box center [694, 402] width 586 height 13
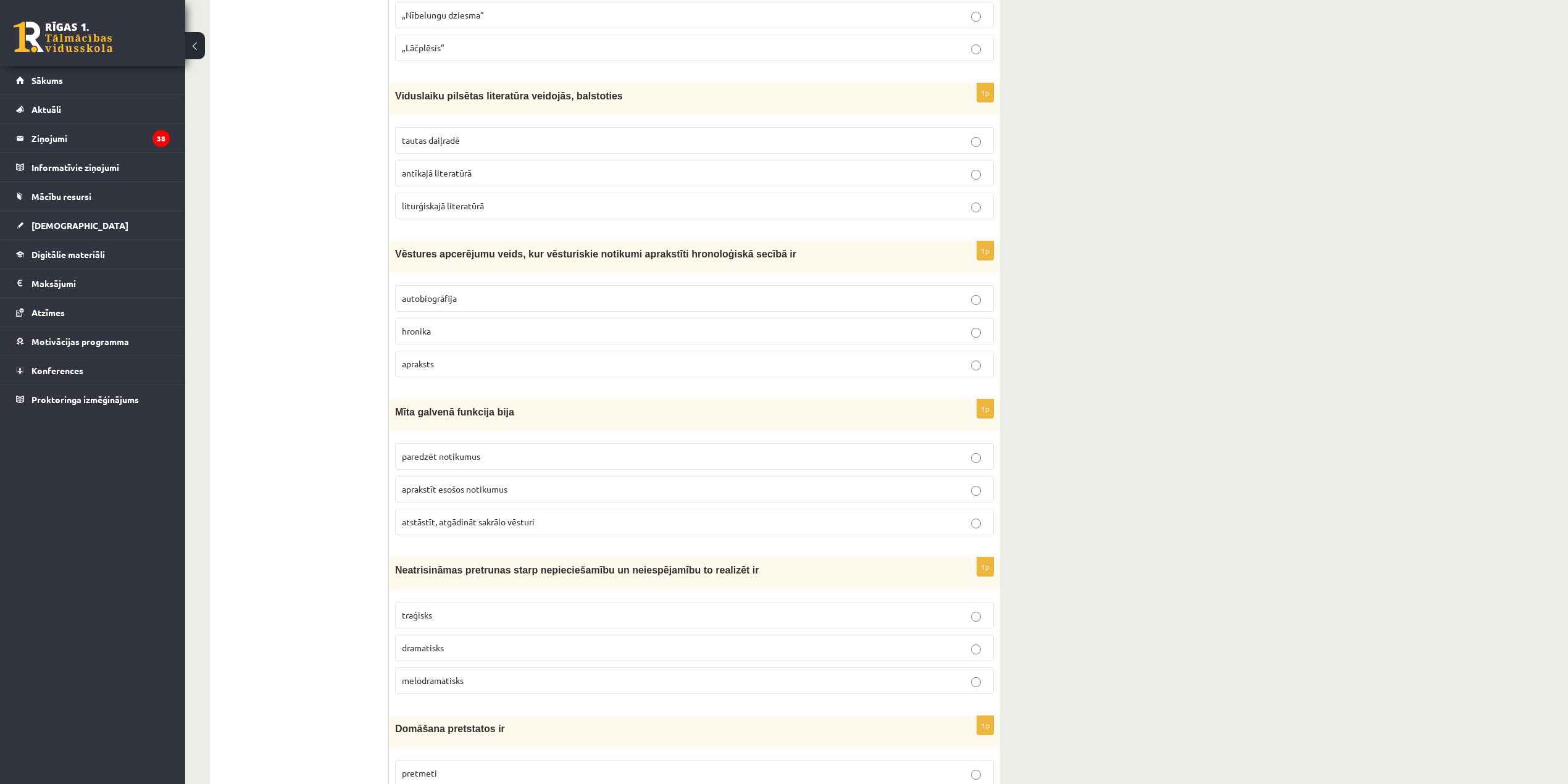
scroll to position [1328, 0]
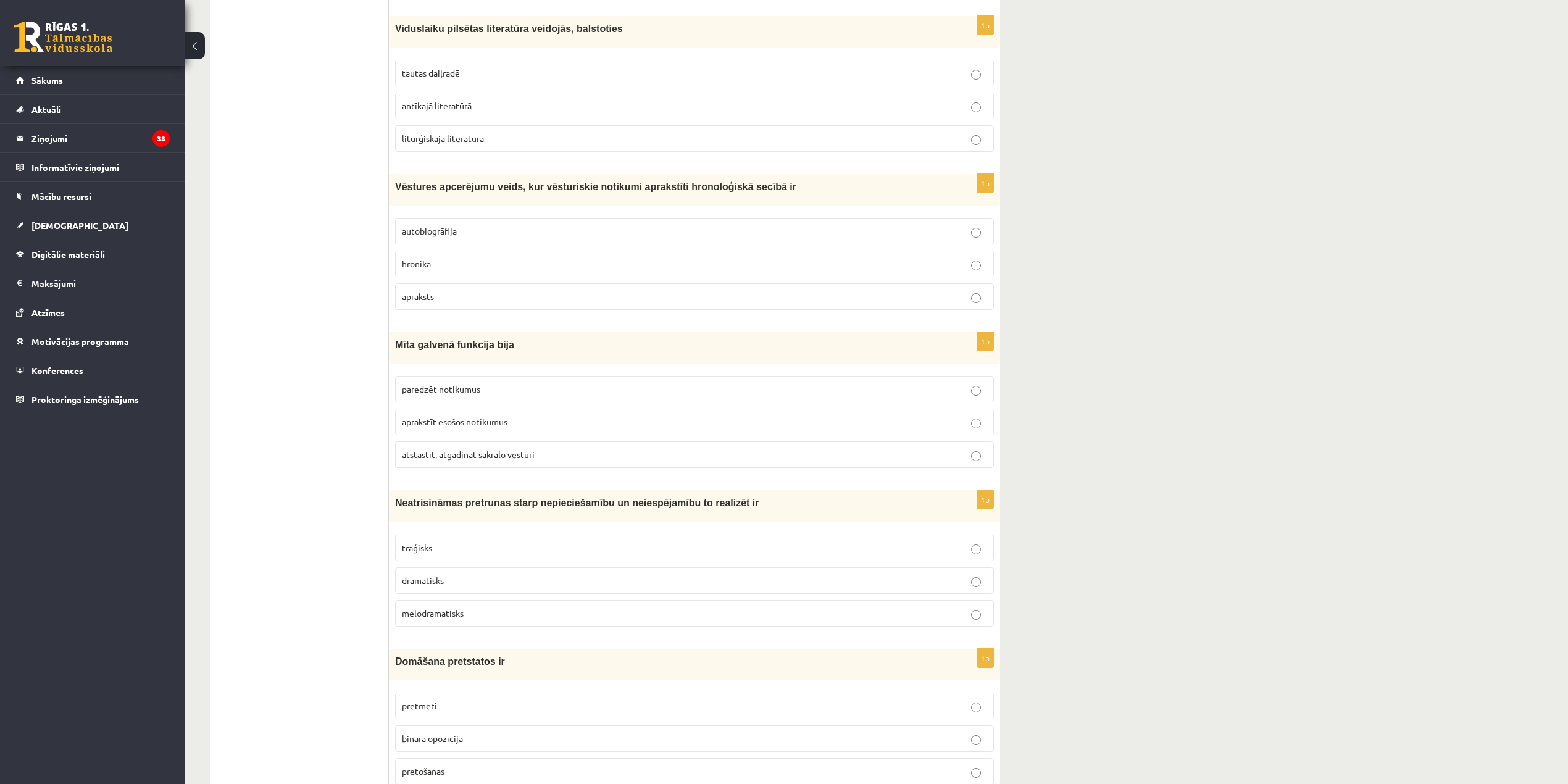
click at [515, 270] on p "hronika" at bounding box center [694, 263] width 586 height 13
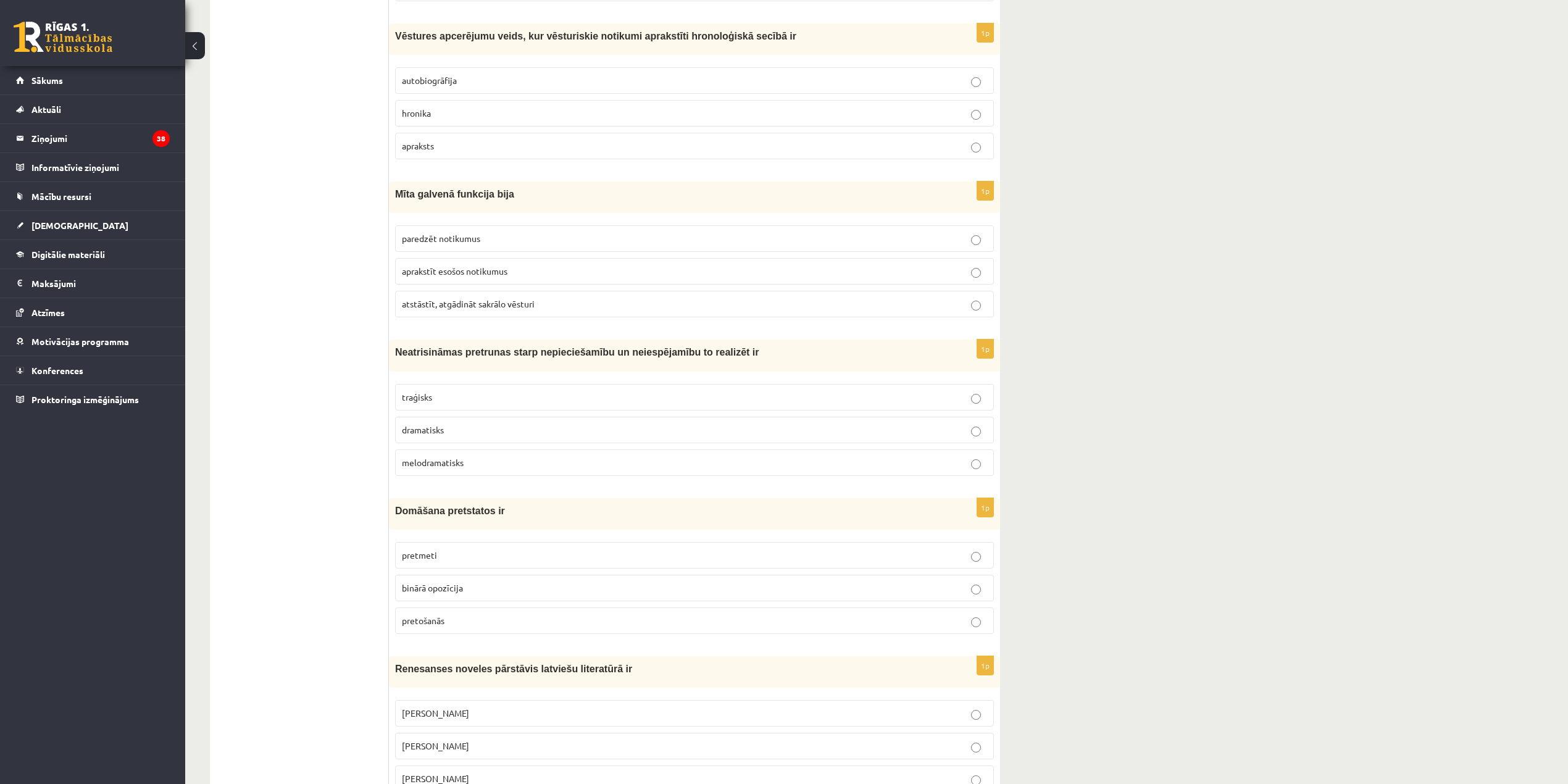
scroll to position [1492, 0]
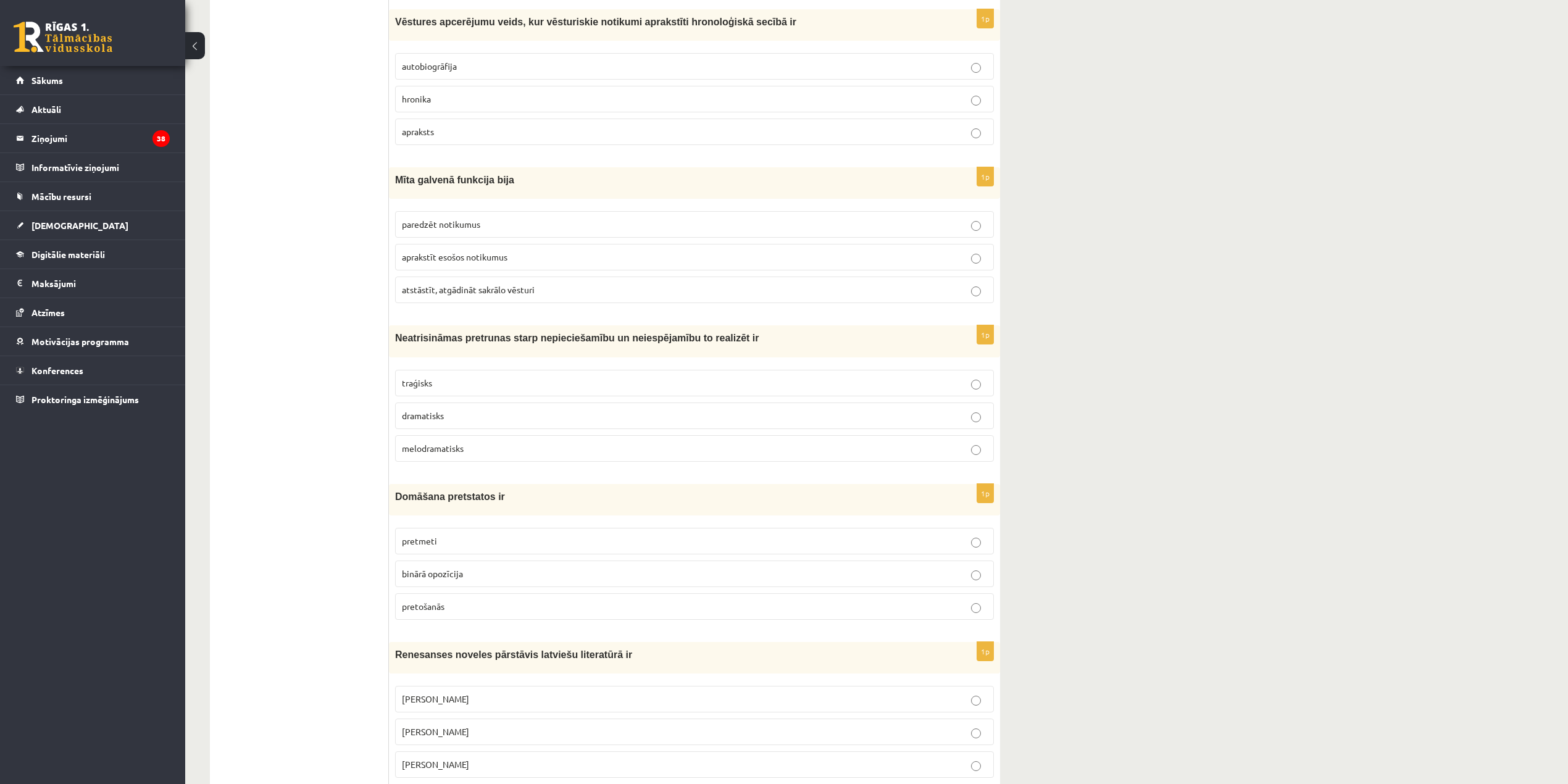
click at [497, 295] on span "atstāstīt, atgādināt sakrālo vēsturi" at bounding box center [468, 289] width 133 height 11
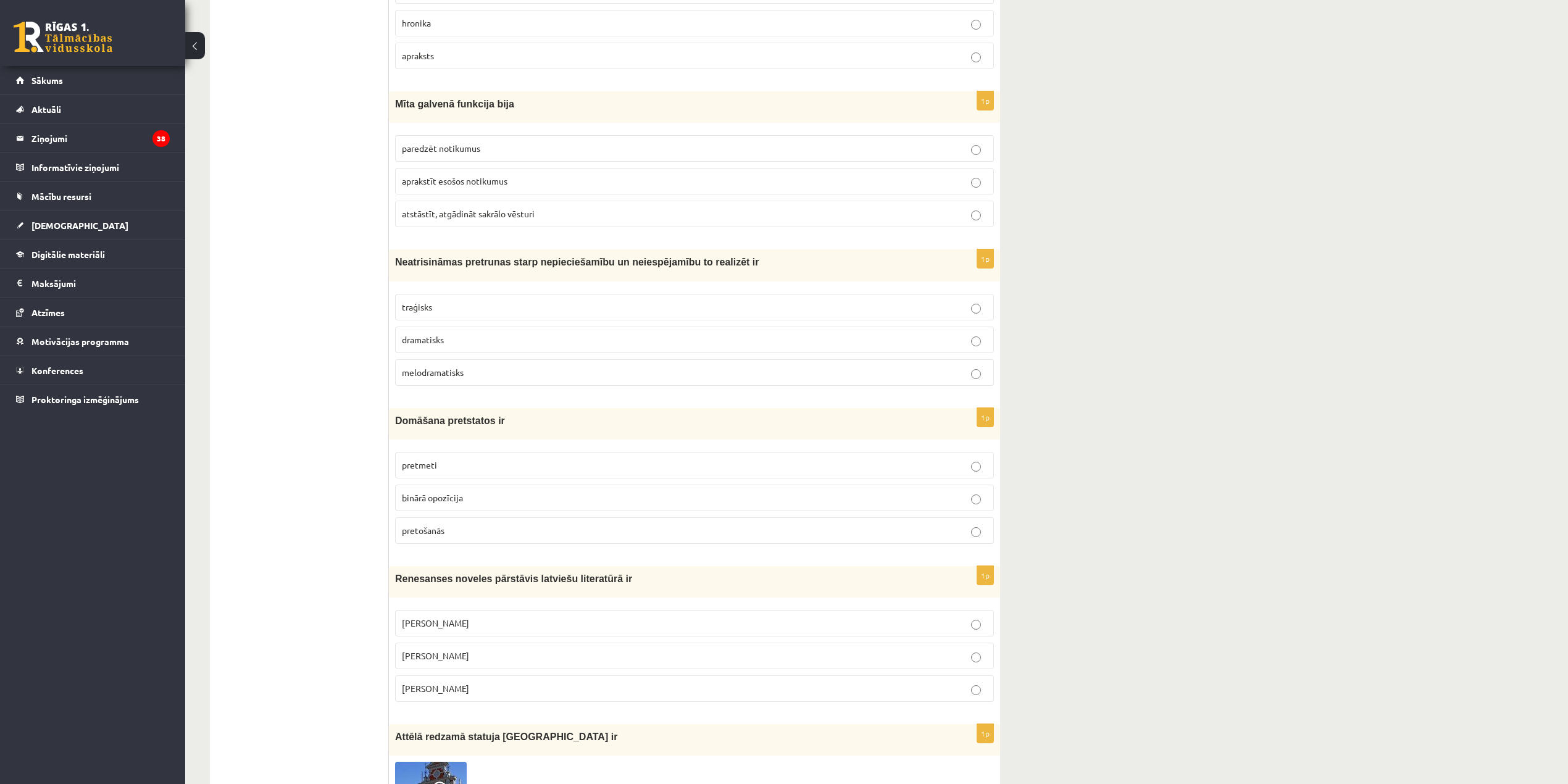
scroll to position [1575, 0]
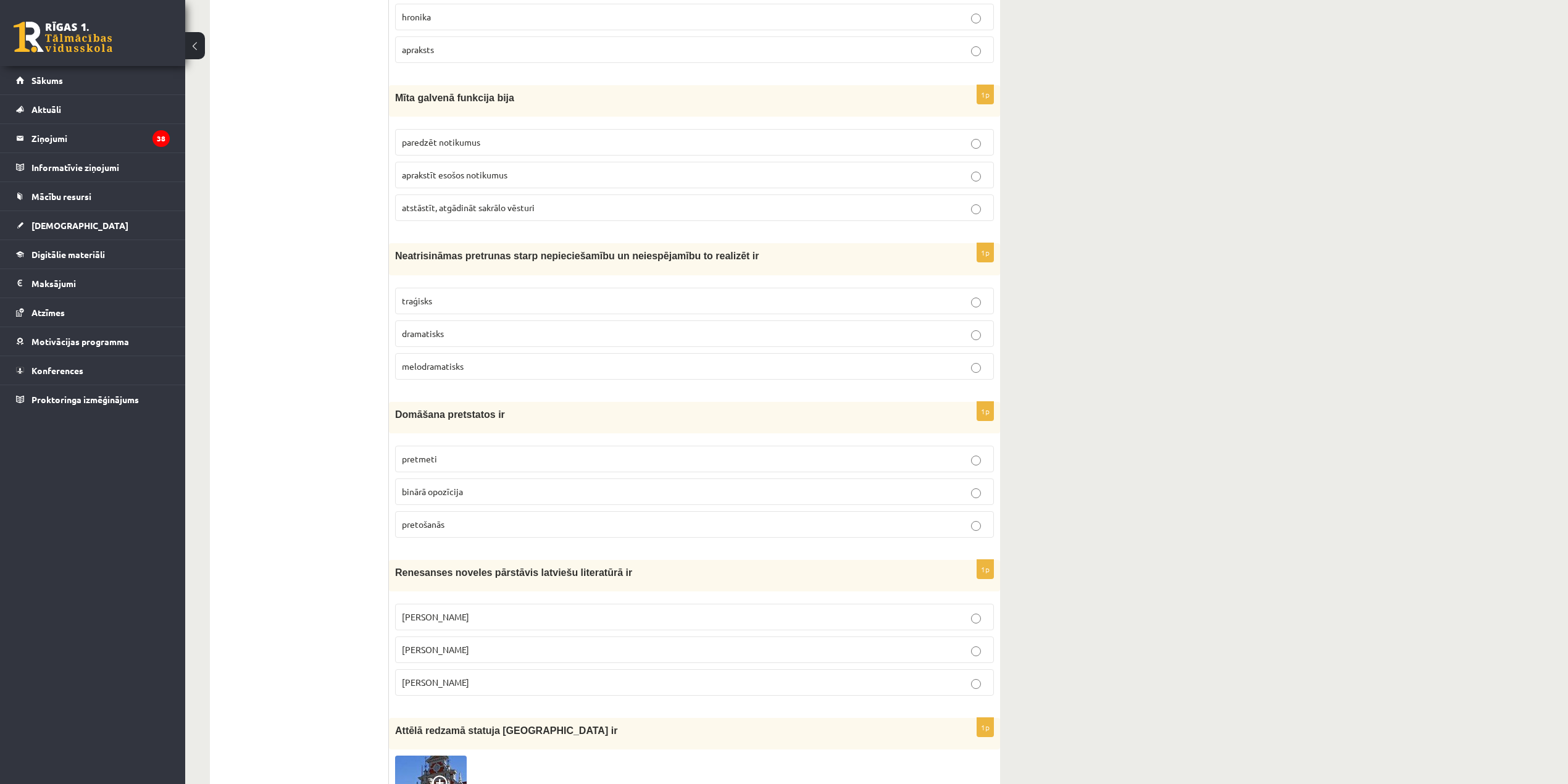
click at [470, 380] on label "melodramatisks" at bounding box center [694, 366] width 599 height 27
click at [470, 307] on p "traģisks" at bounding box center [694, 300] width 586 height 13
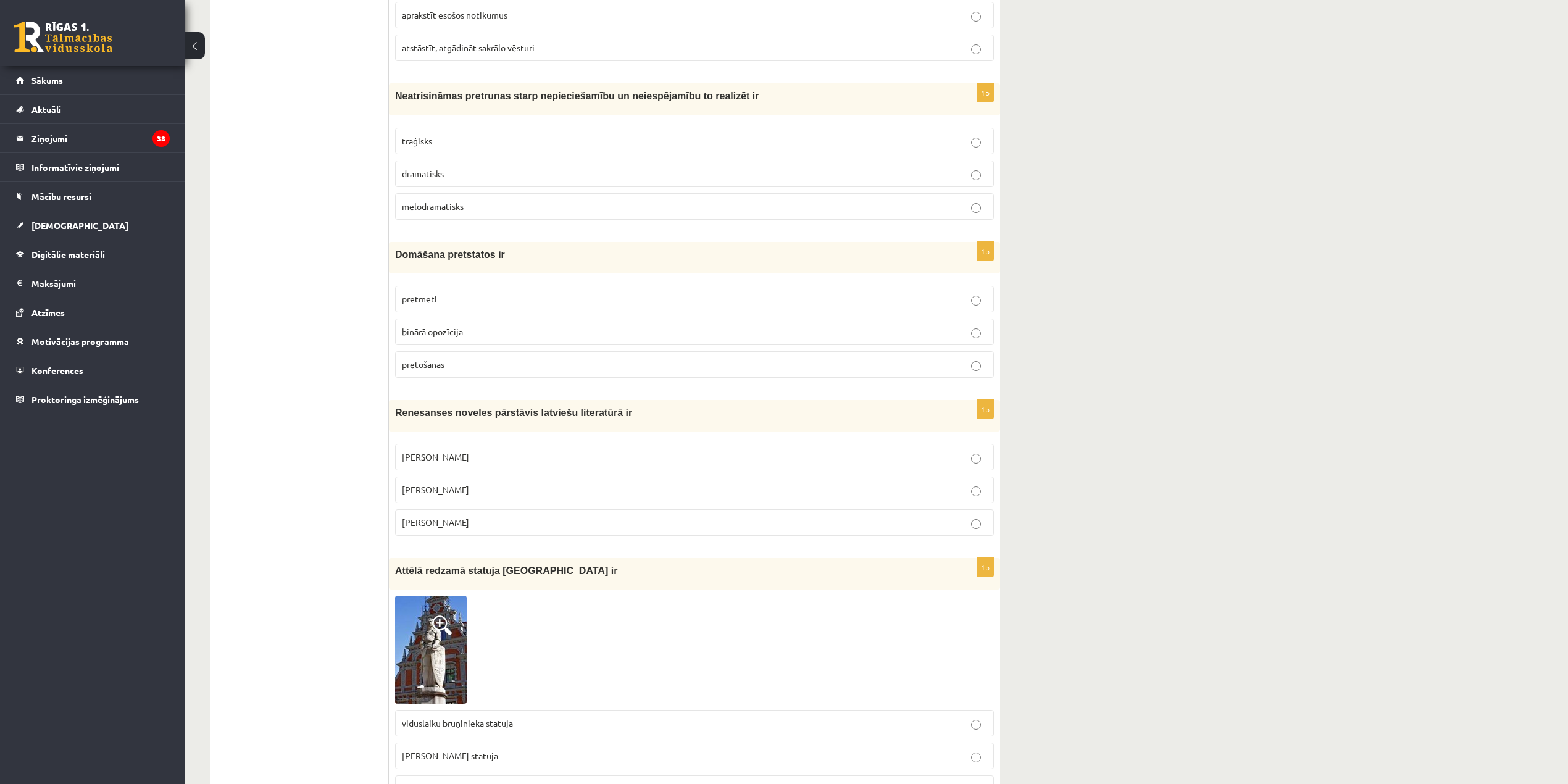
scroll to position [1740, 0]
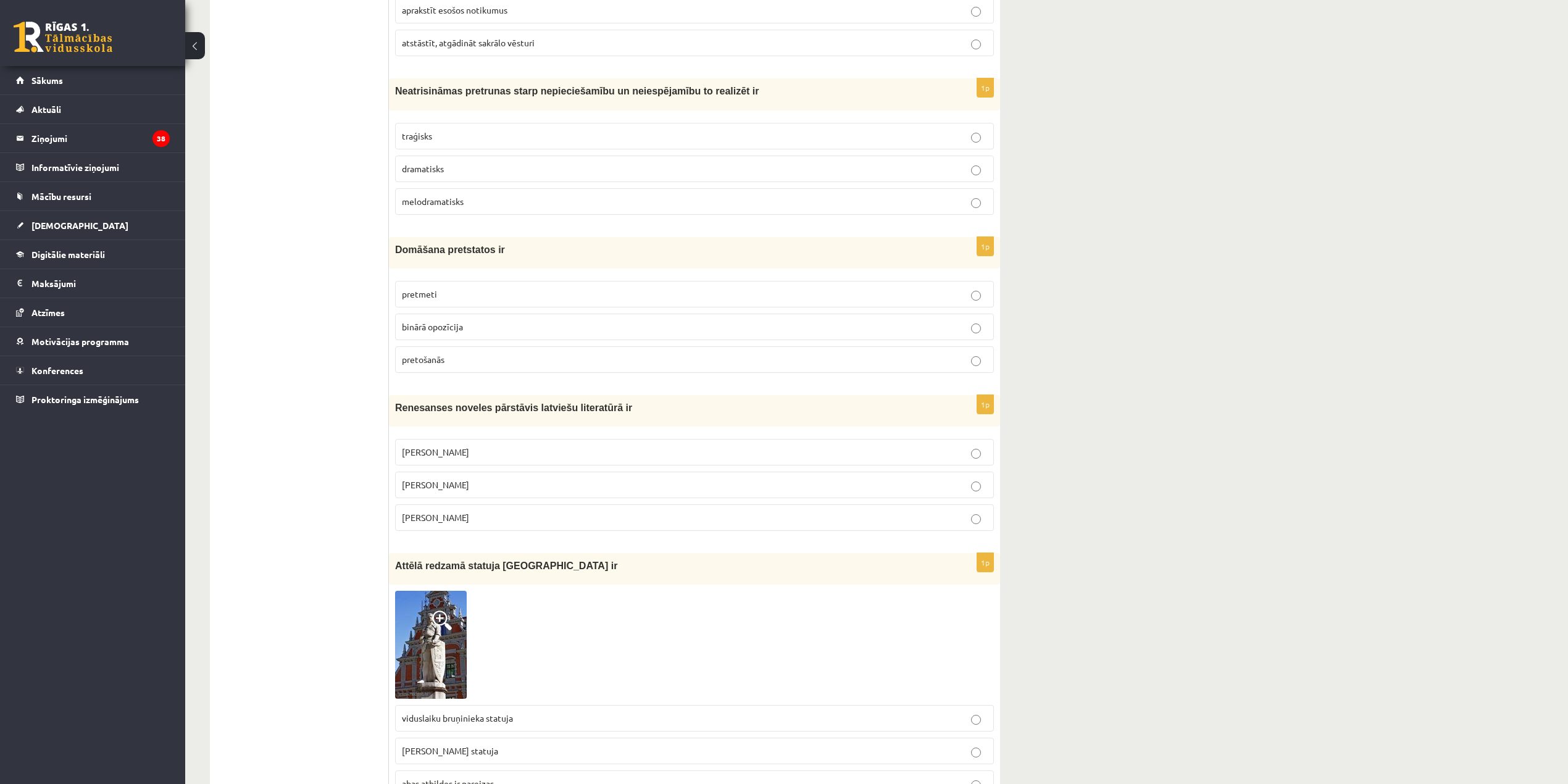
click at [487, 340] on label "binārā opozīcija" at bounding box center [694, 326] width 599 height 27
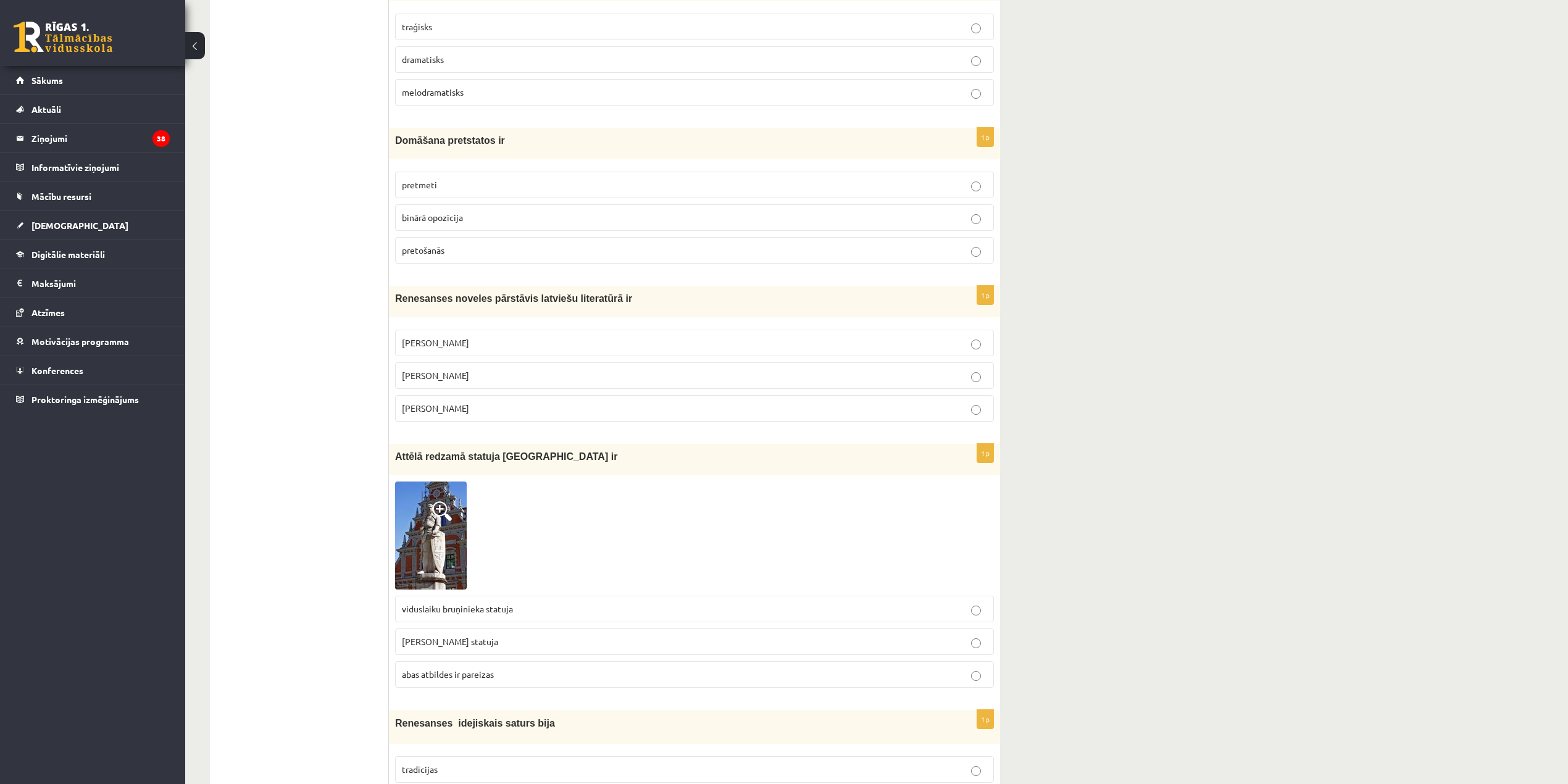
scroll to position [1904, 0]
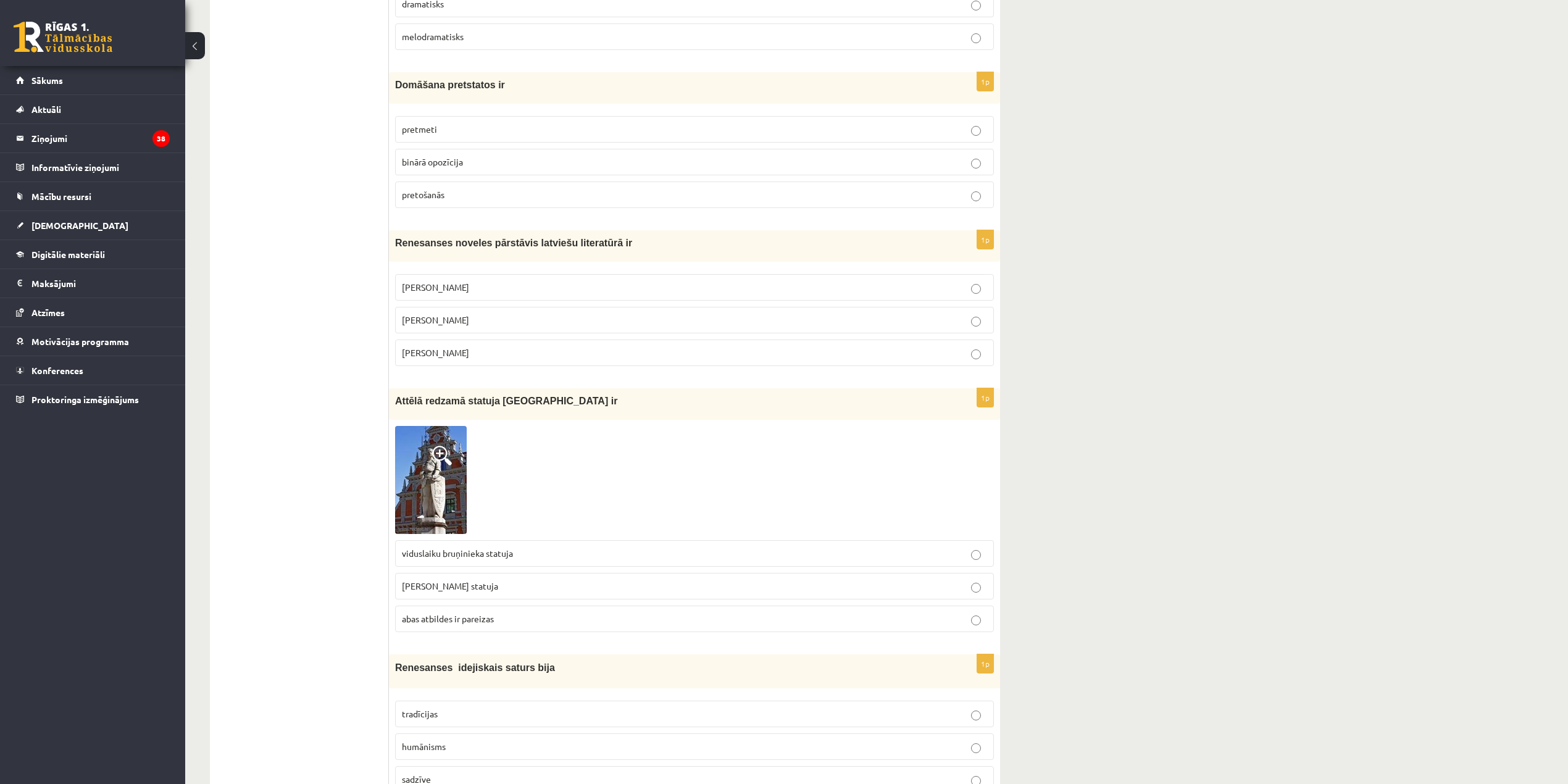
click at [485, 366] on label "Jānis Ezeriņš" at bounding box center [694, 352] width 599 height 27
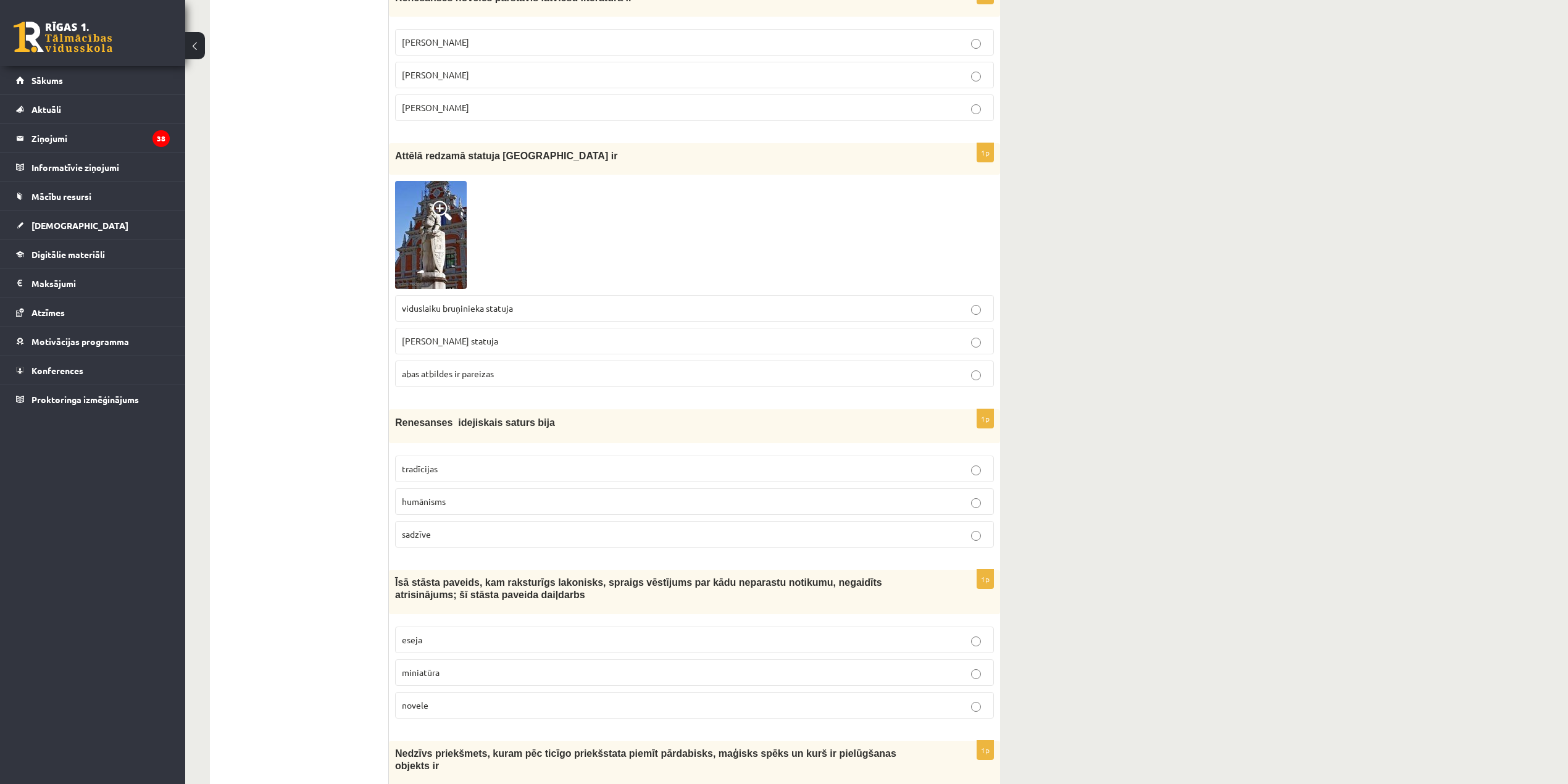
scroll to position [2152, 0]
click at [549, 378] on p "abas atbildes ir pareizas" at bounding box center [694, 371] width 586 height 13
click at [451, 260] on img at bounding box center [431, 233] width 72 height 108
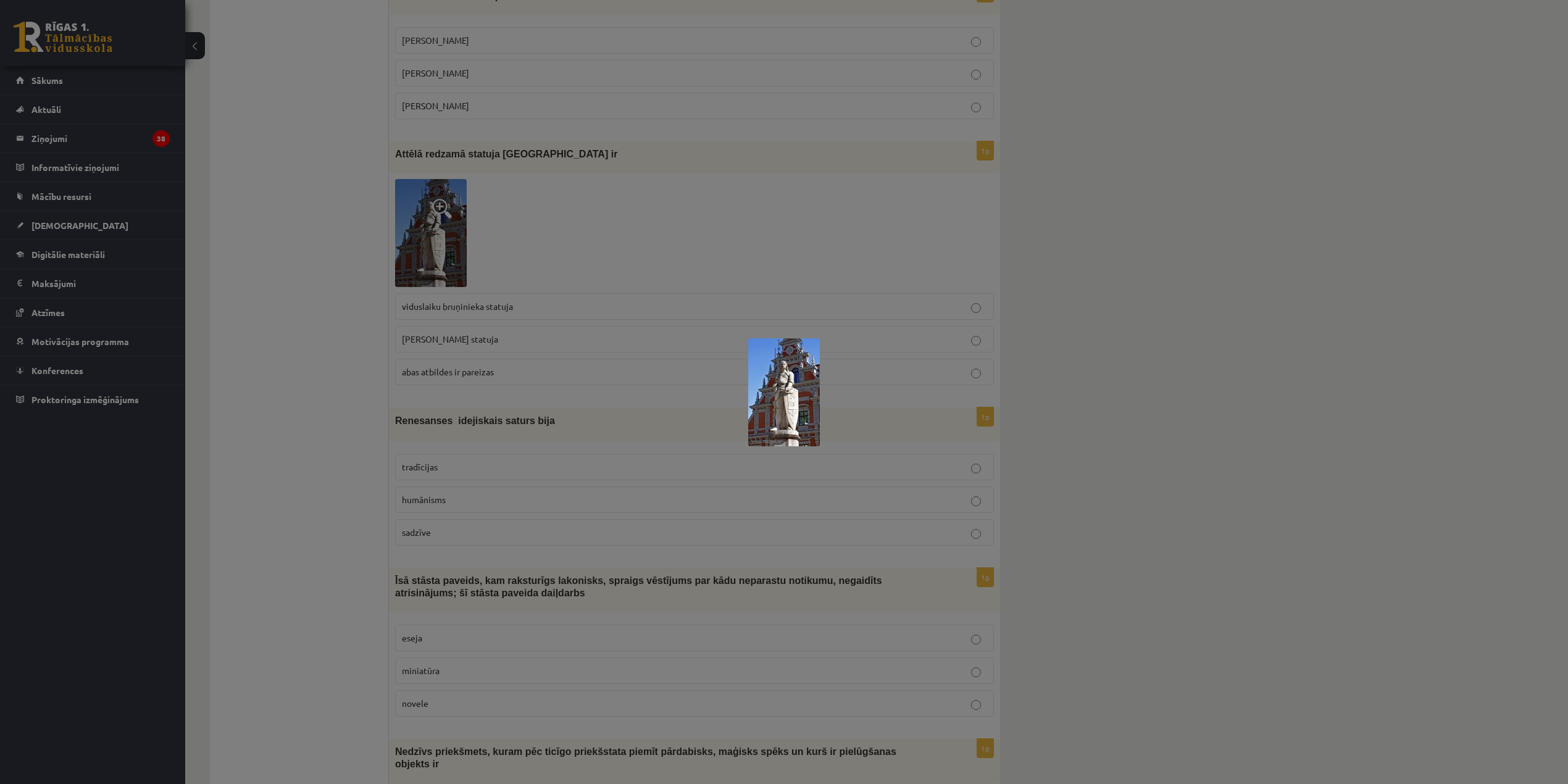
click at [579, 274] on div at bounding box center [784, 392] width 1568 height 784
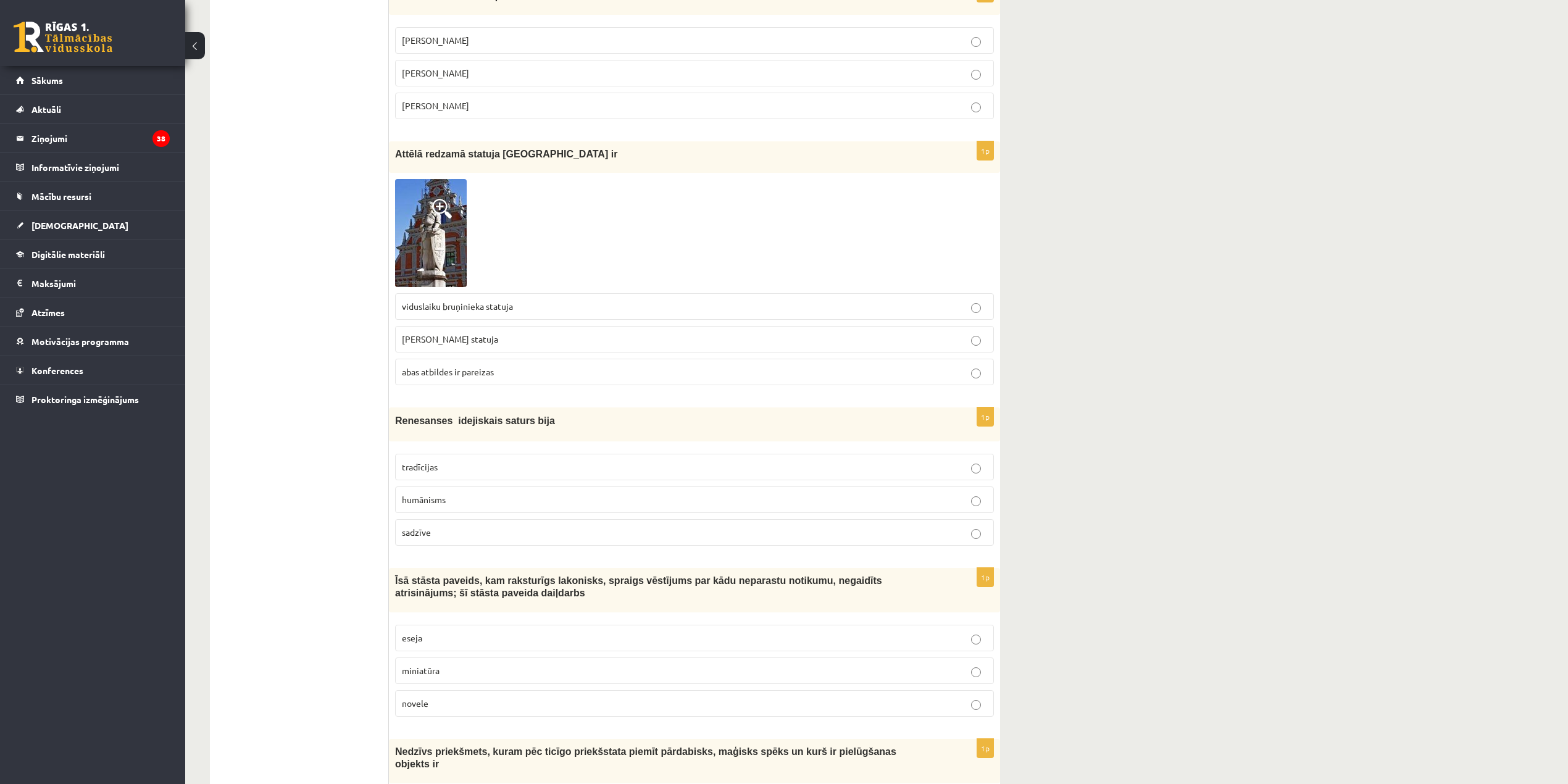
click at [567, 313] on p "viduslaiku bruņinieka statuja" at bounding box center [694, 306] width 586 height 13
click at [567, 346] on p "Rolanda statuja" at bounding box center [694, 339] width 586 height 13
click at [446, 269] on img at bounding box center [431, 233] width 72 height 108
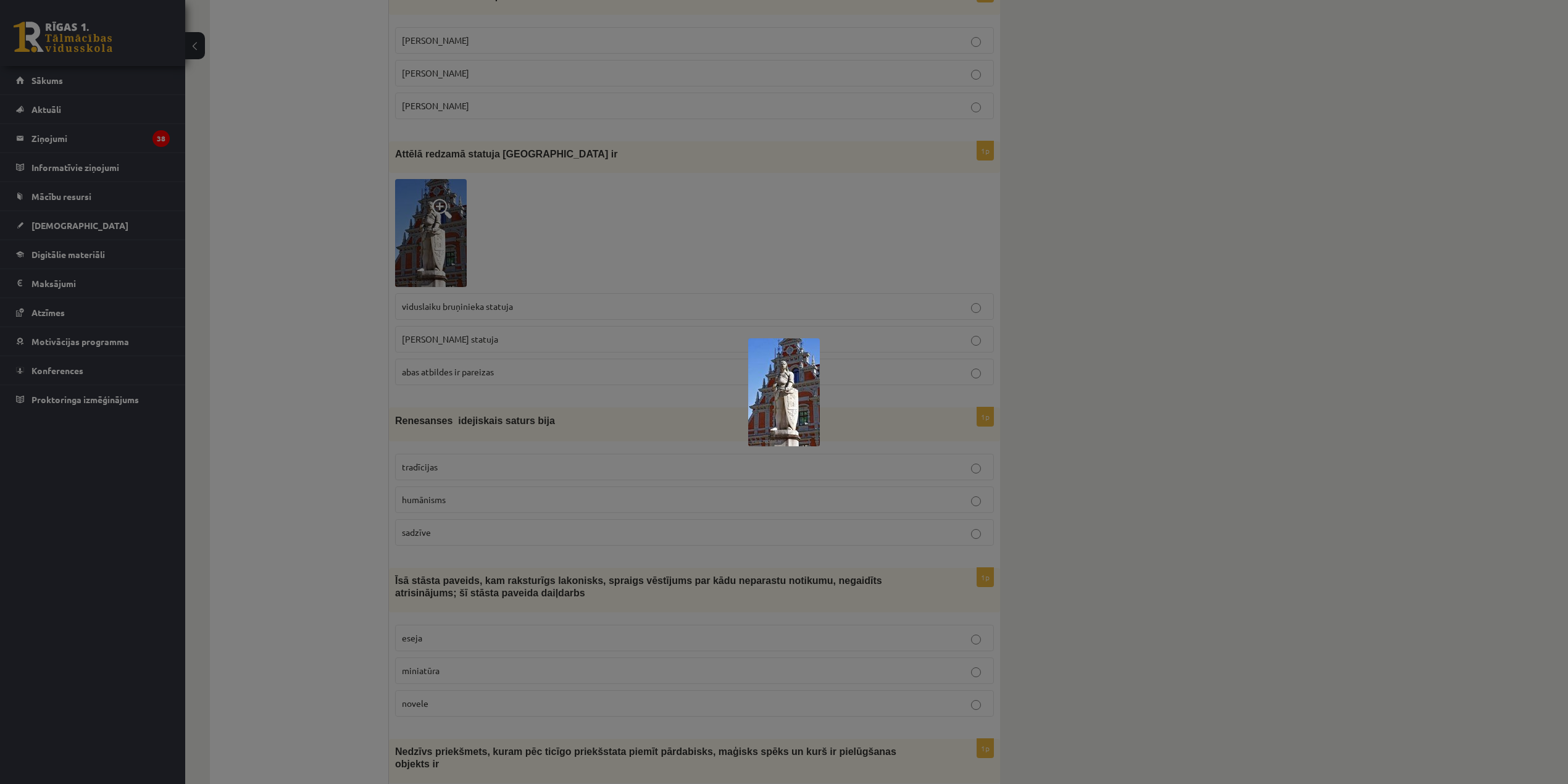
click at [857, 418] on div at bounding box center [784, 392] width 1568 height 784
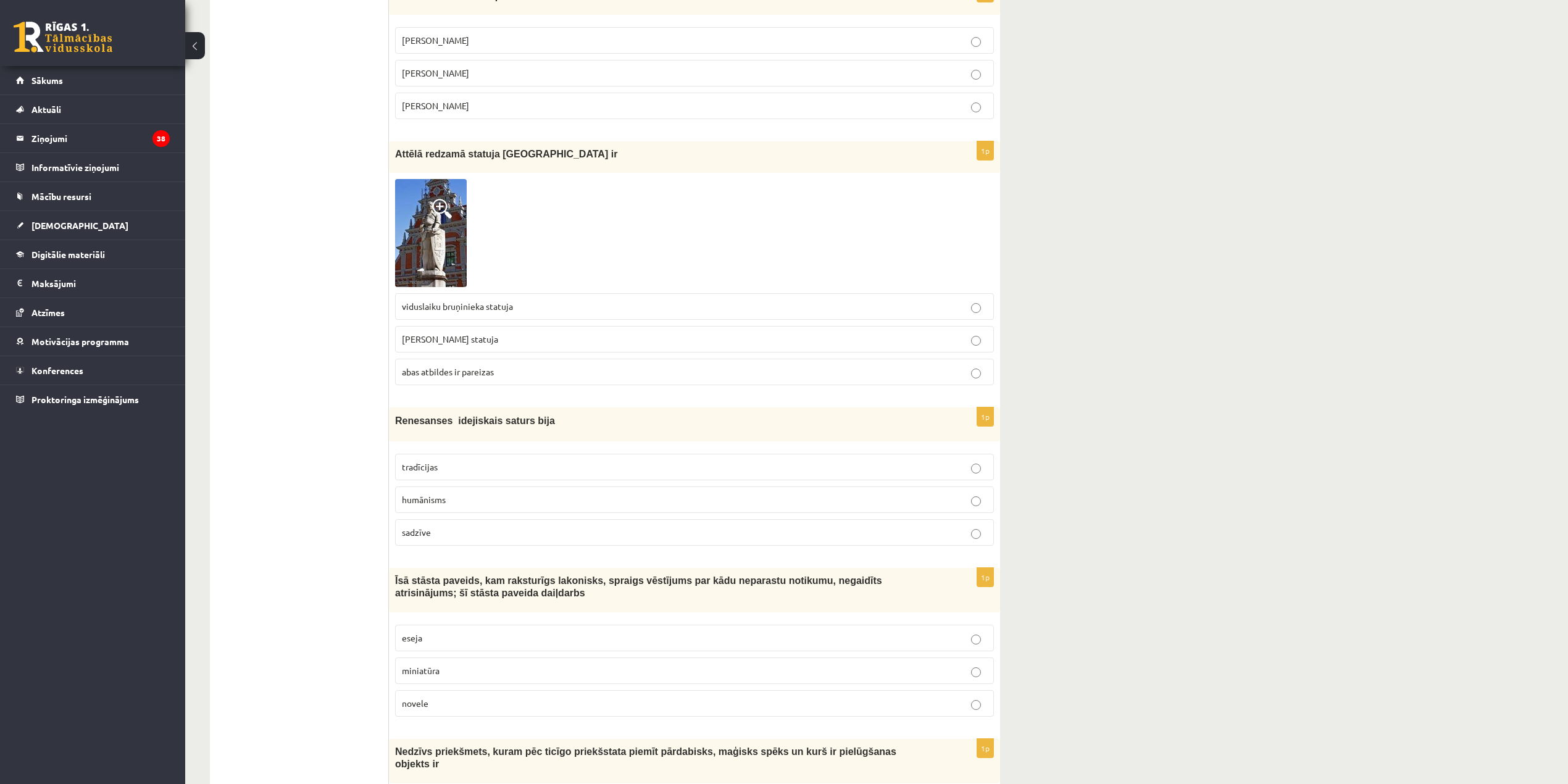
click at [435, 263] on img at bounding box center [431, 233] width 72 height 108
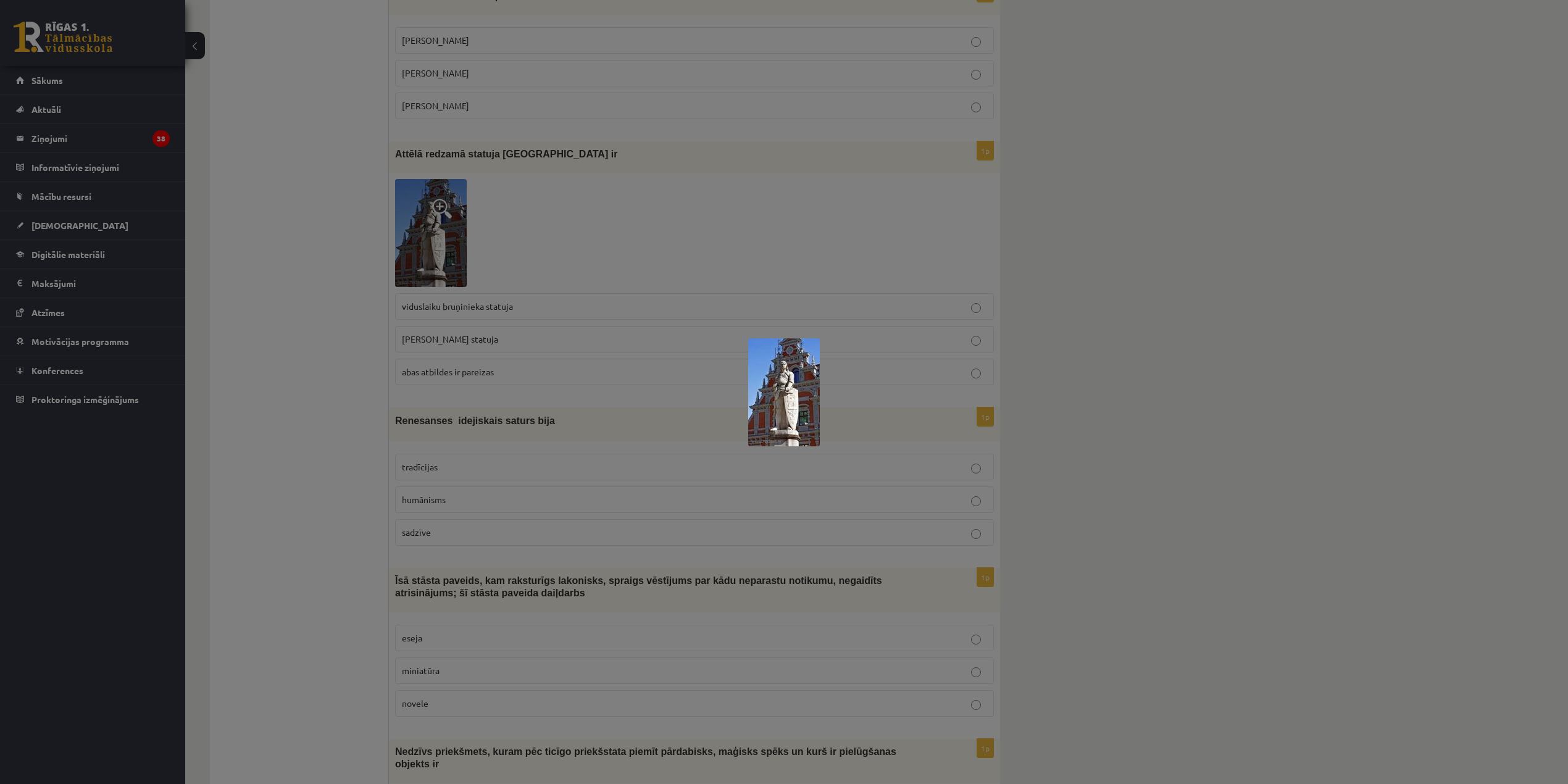
click at [794, 393] on img at bounding box center [784, 392] width 72 height 108
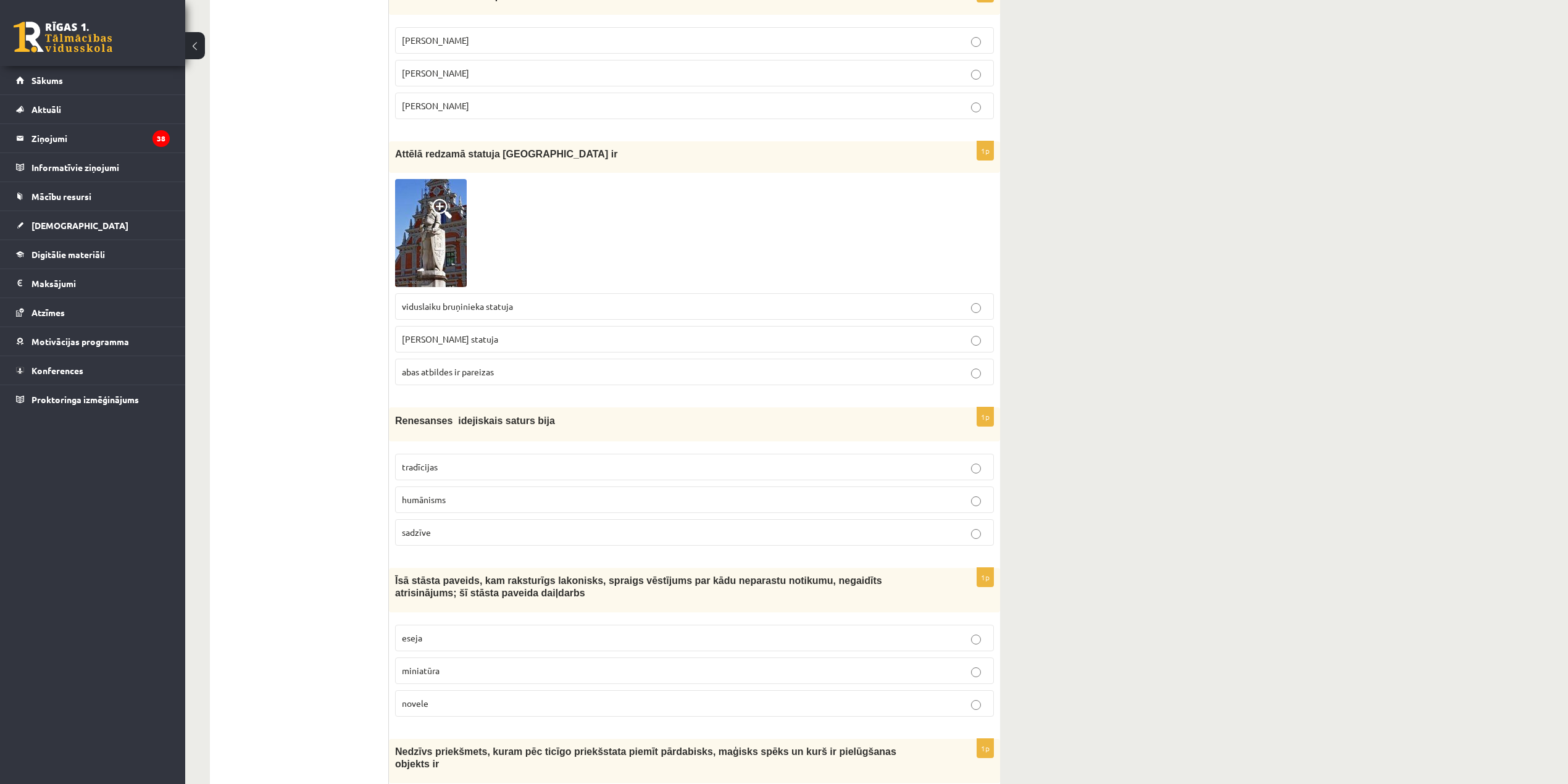
click at [461, 259] on img at bounding box center [431, 233] width 72 height 108
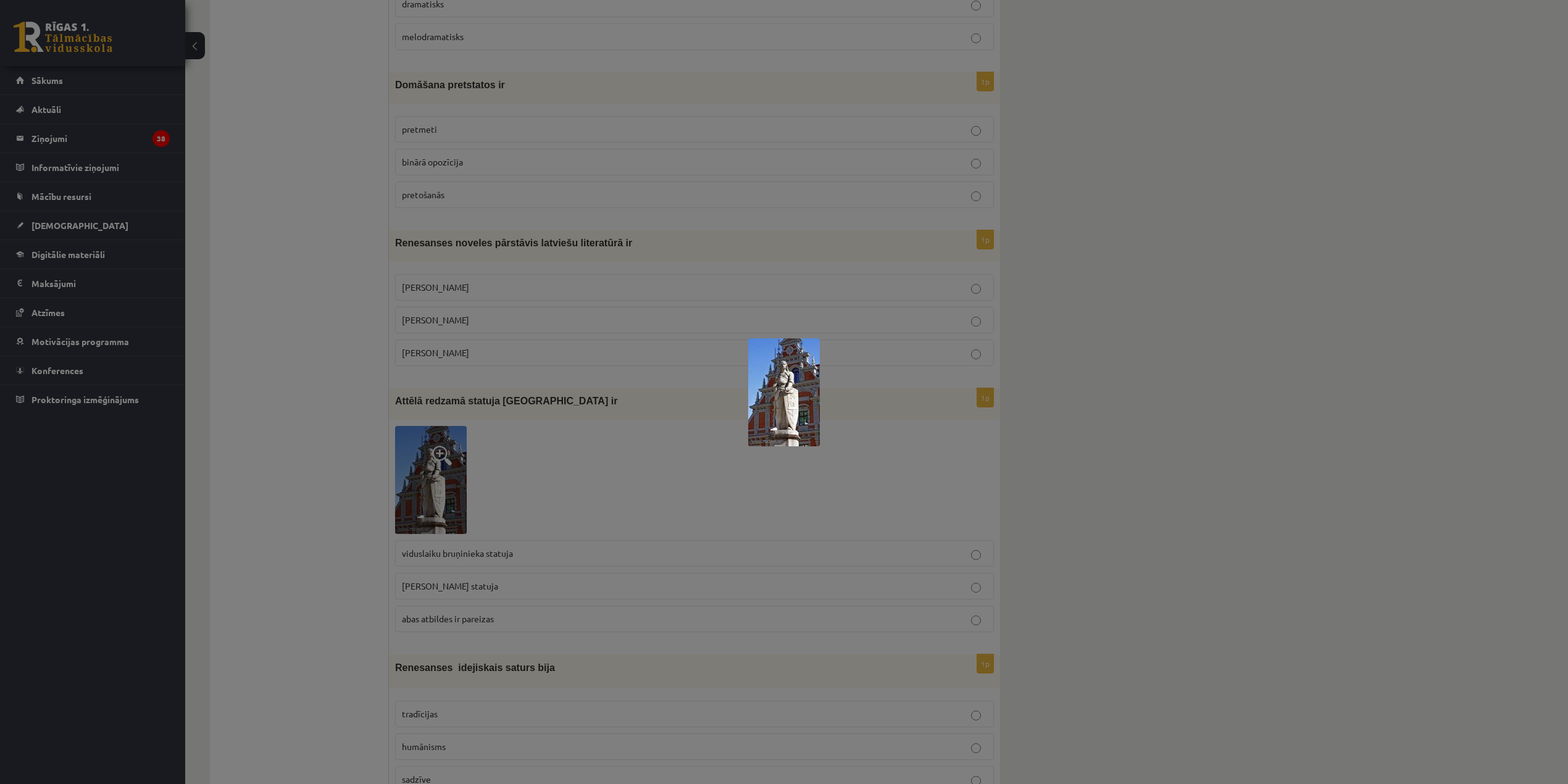
click at [1139, 529] on div at bounding box center [784, 392] width 1568 height 784
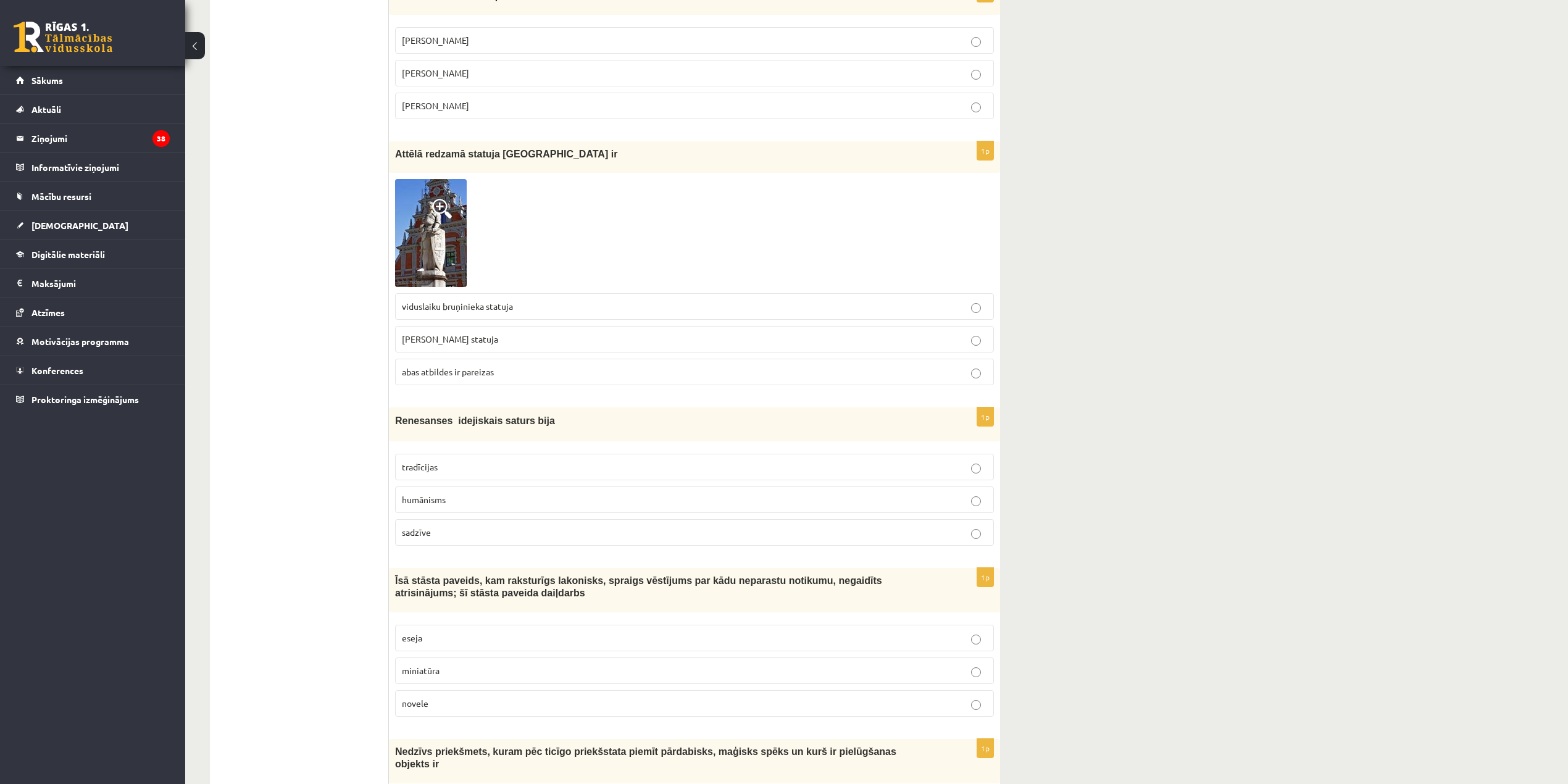
click at [711, 385] on label "abas atbildes ir pareizas" at bounding box center [694, 372] width 599 height 27
click at [701, 382] on label "abas atbildes ir pareizas" at bounding box center [694, 372] width 599 height 27
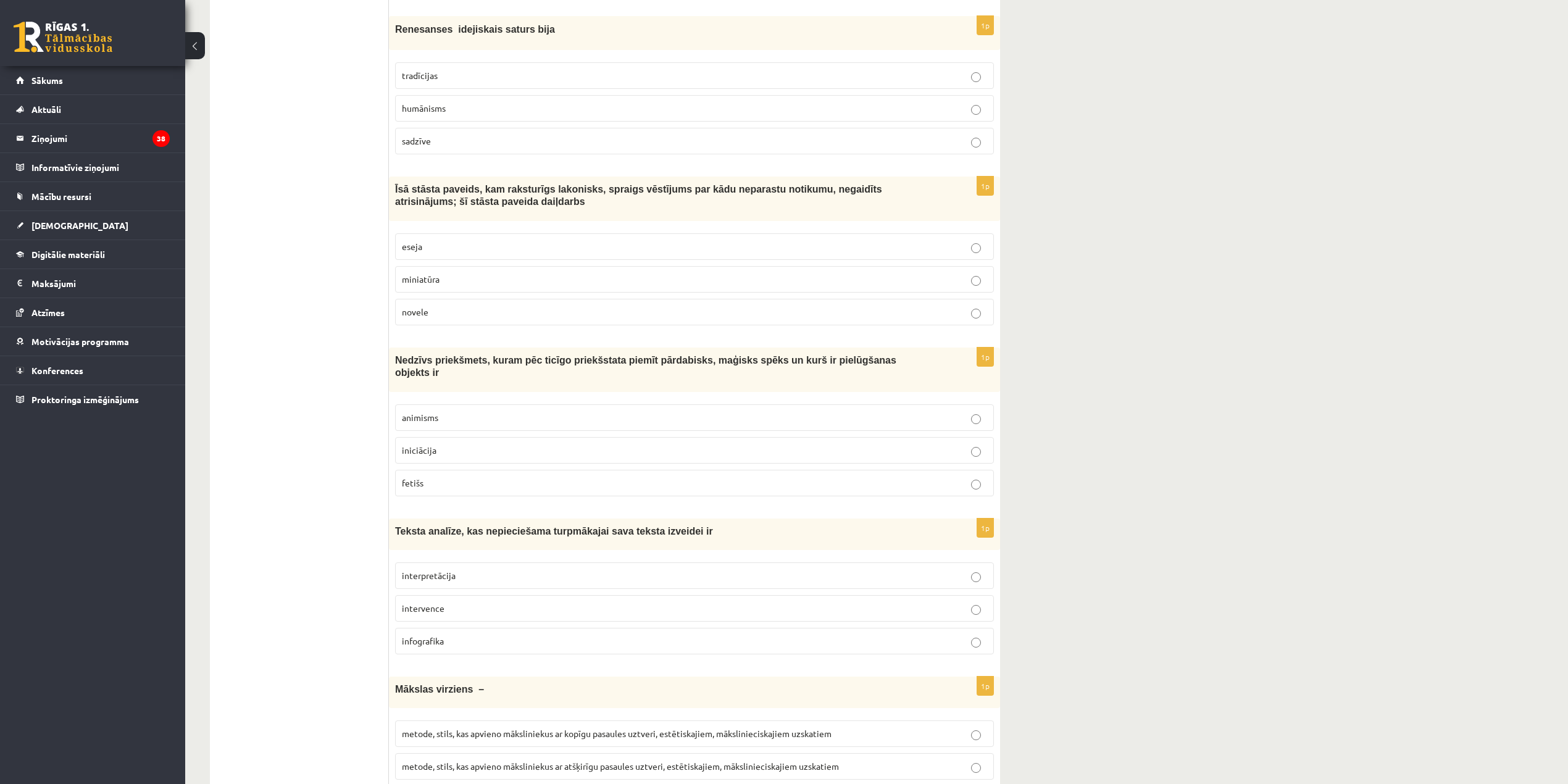
scroll to position [2562, 0]
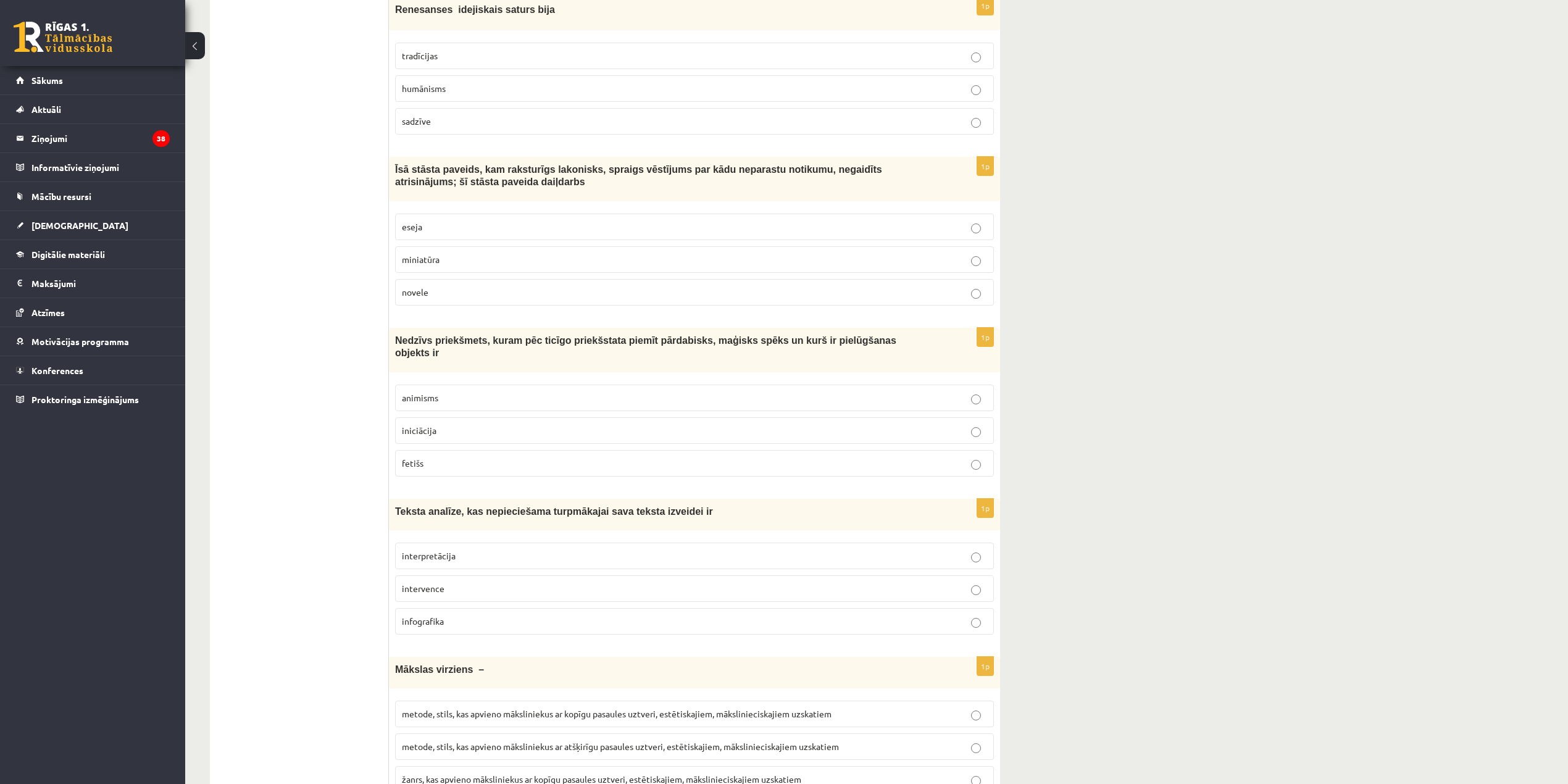
click at [813, 95] on p "humānisms" at bounding box center [694, 88] width 586 height 13
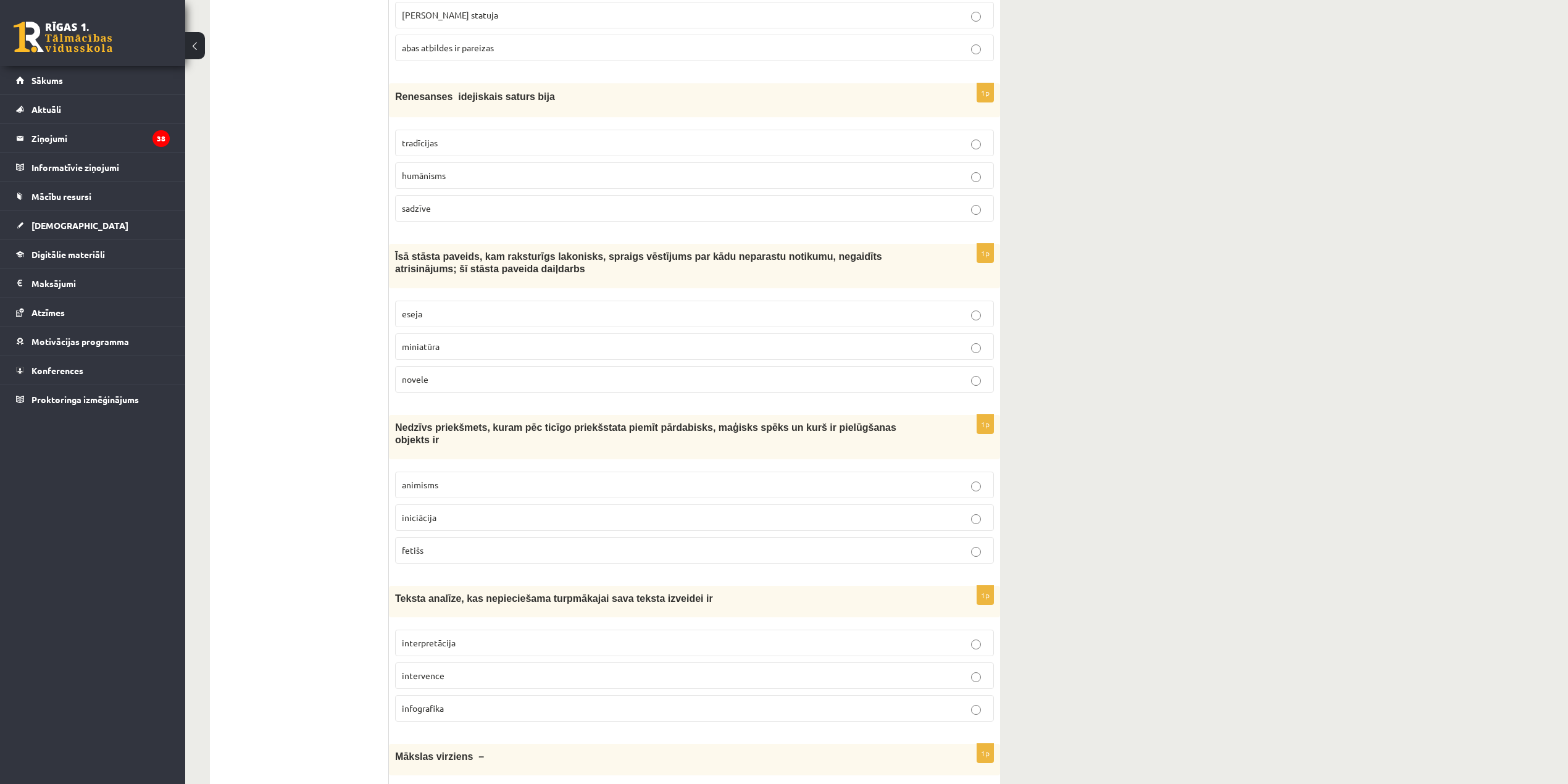
scroll to position [2481, 0]
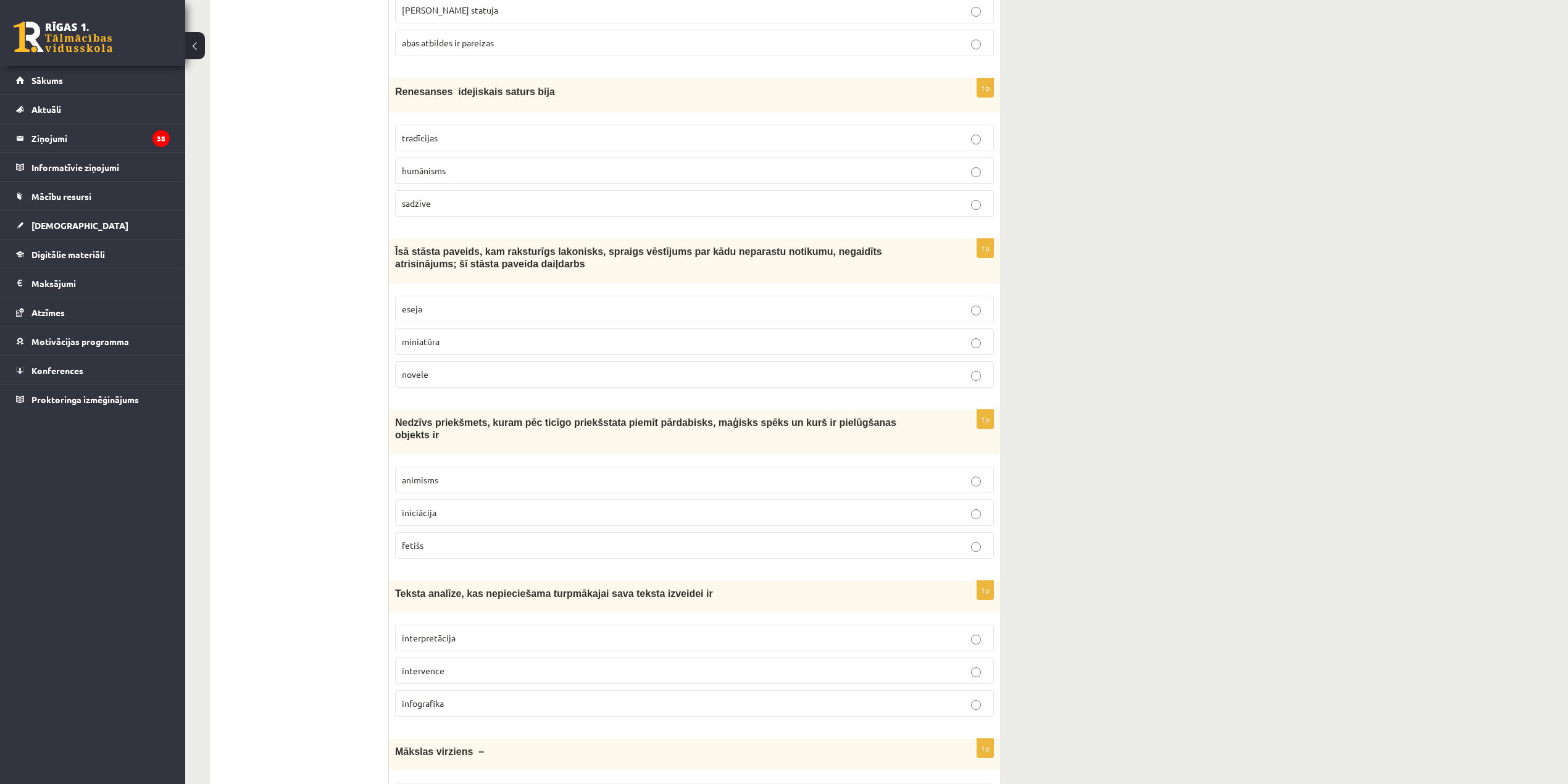
click at [613, 381] on p "novele" at bounding box center [694, 374] width 586 height 13
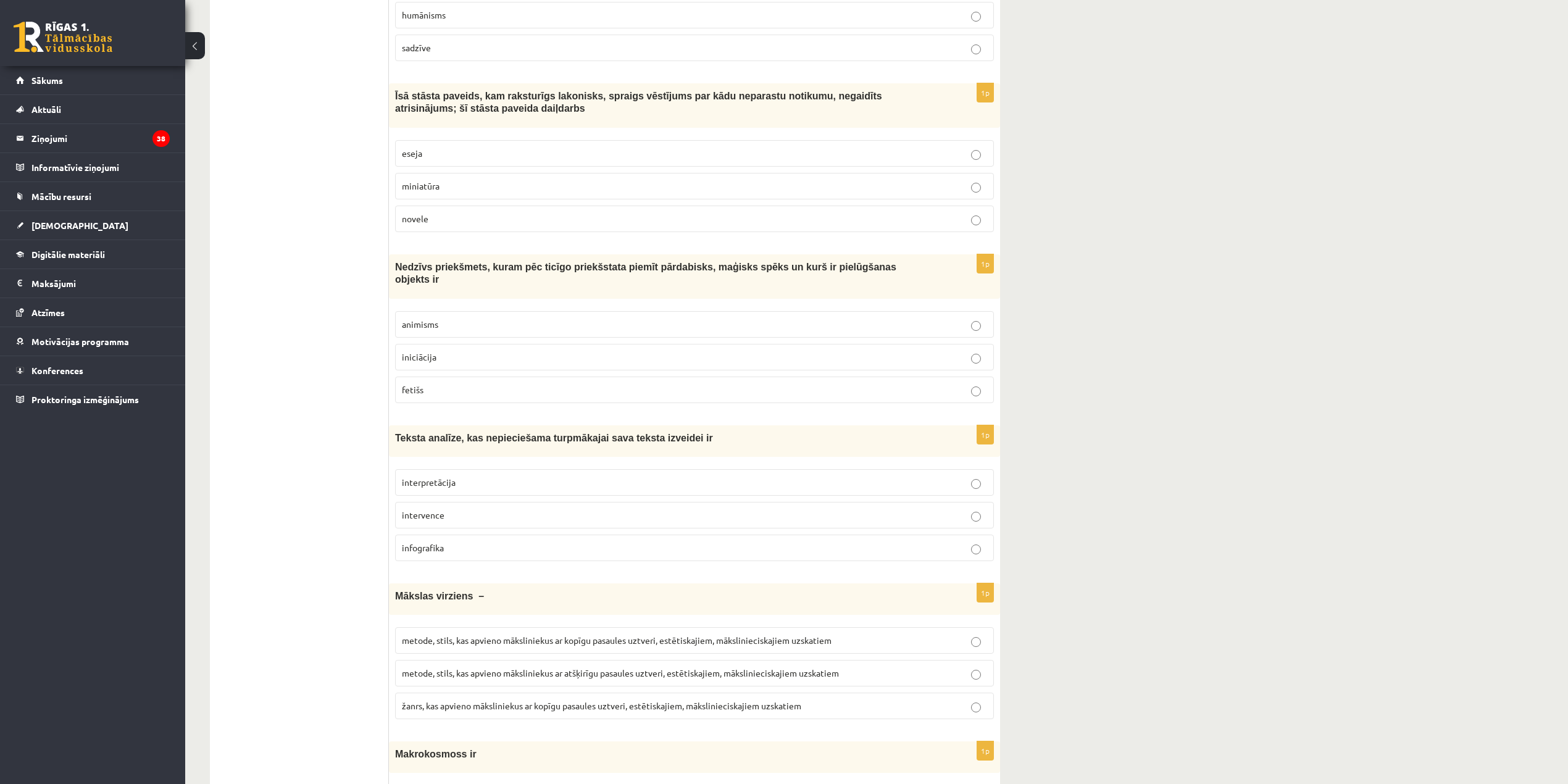
scroll to position [2645, 0]
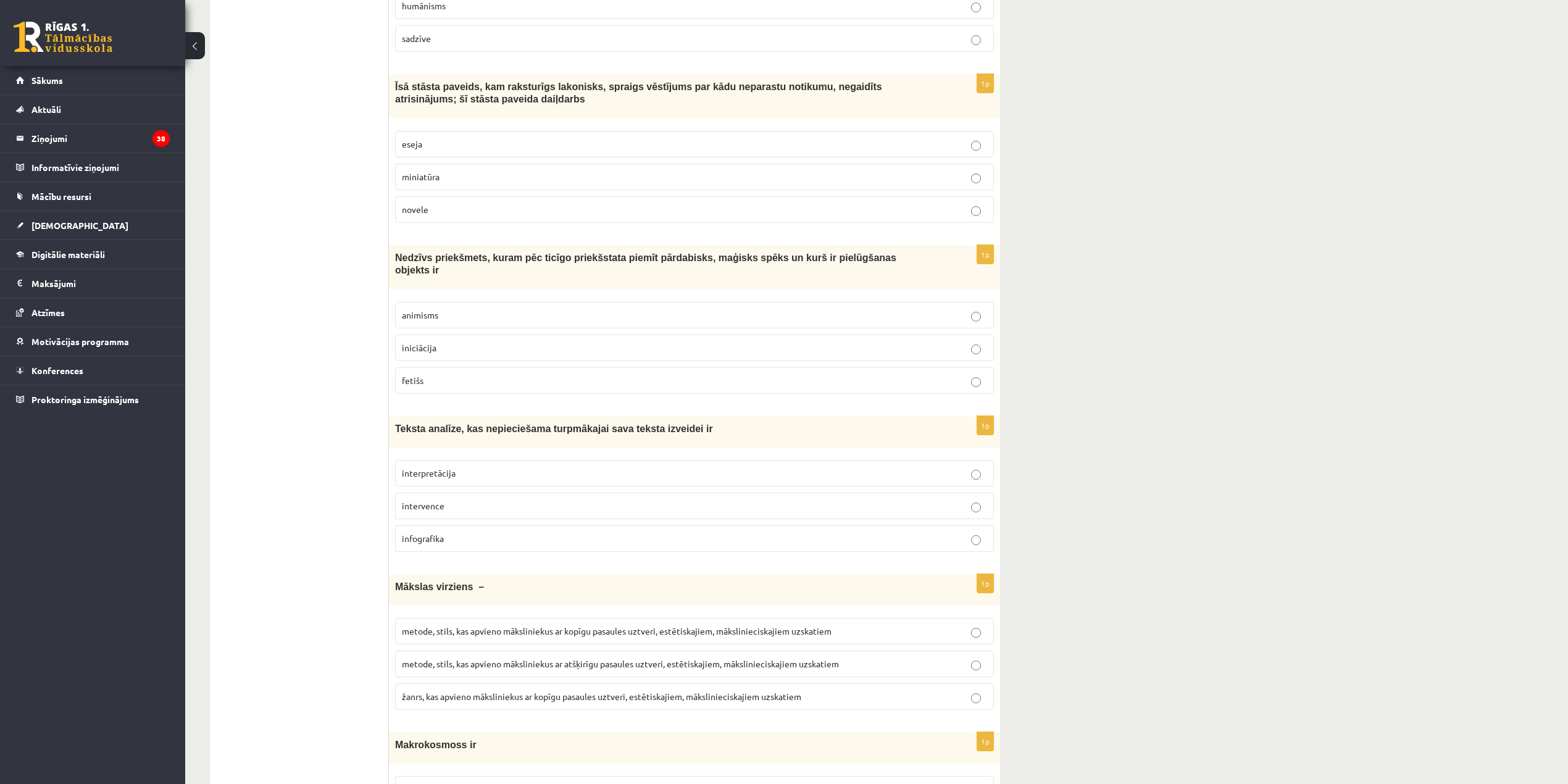
click at [471, 376] on label "fetišs" at bounding box center [694, 380] width 599 height 27
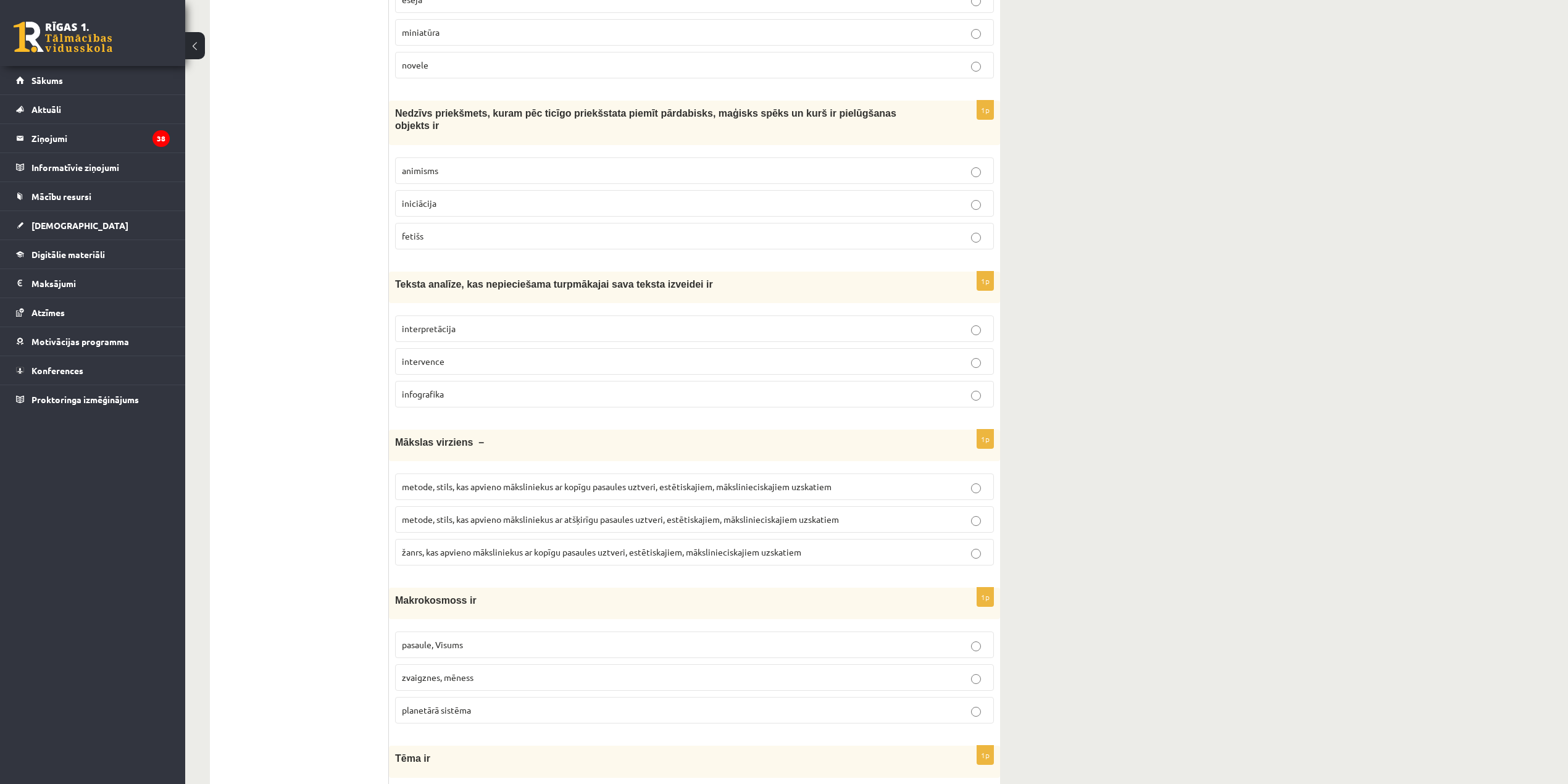
scroll to position [2810, 0]
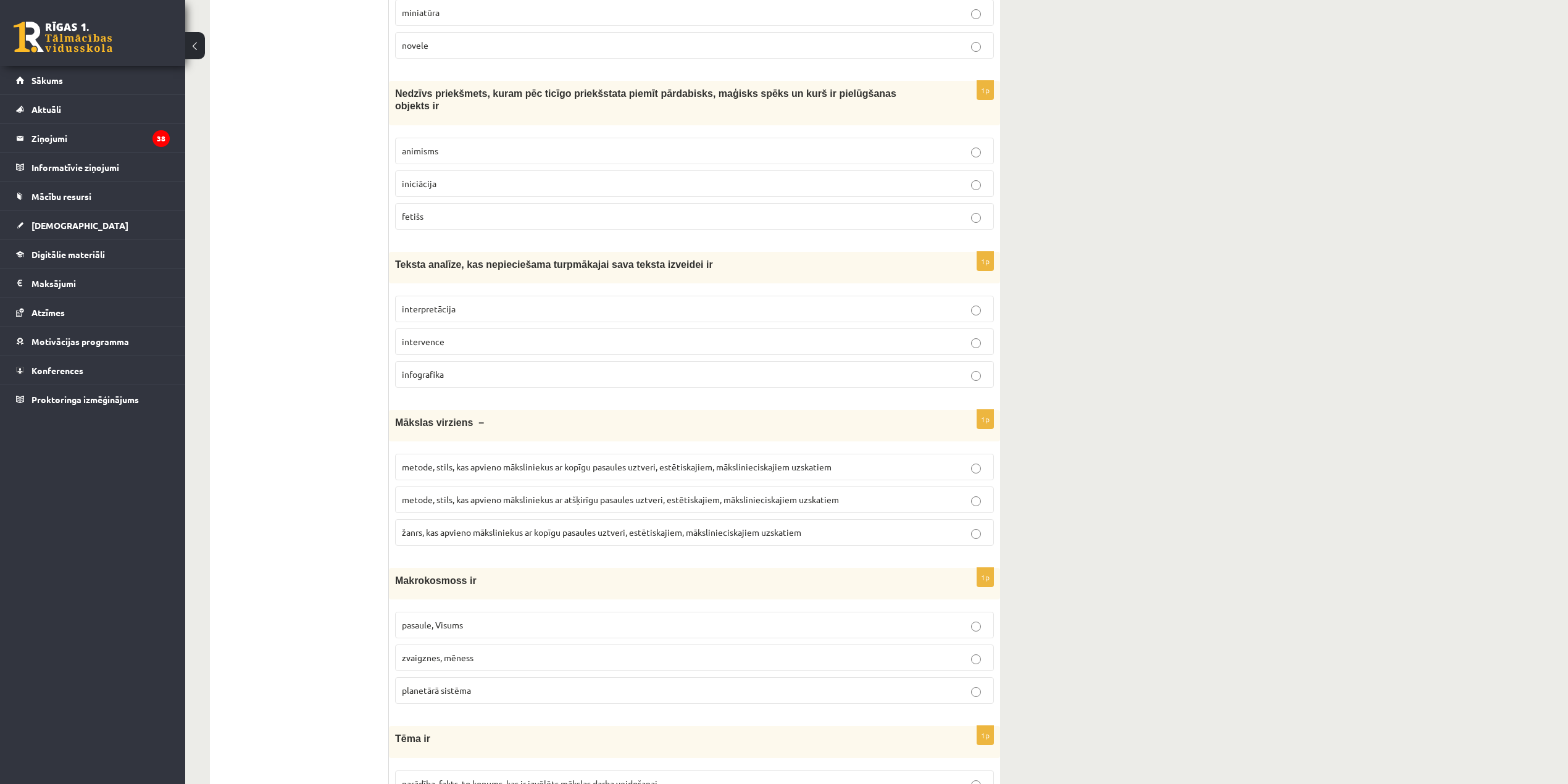
drag, startPoint x: 536, startPoint y: 324, endPoint x: 425, endPoint y: 174, distance: 186.6
click at [530, 319] on label "interpretācija" at bounding box center [694, 309] width 599 height 27
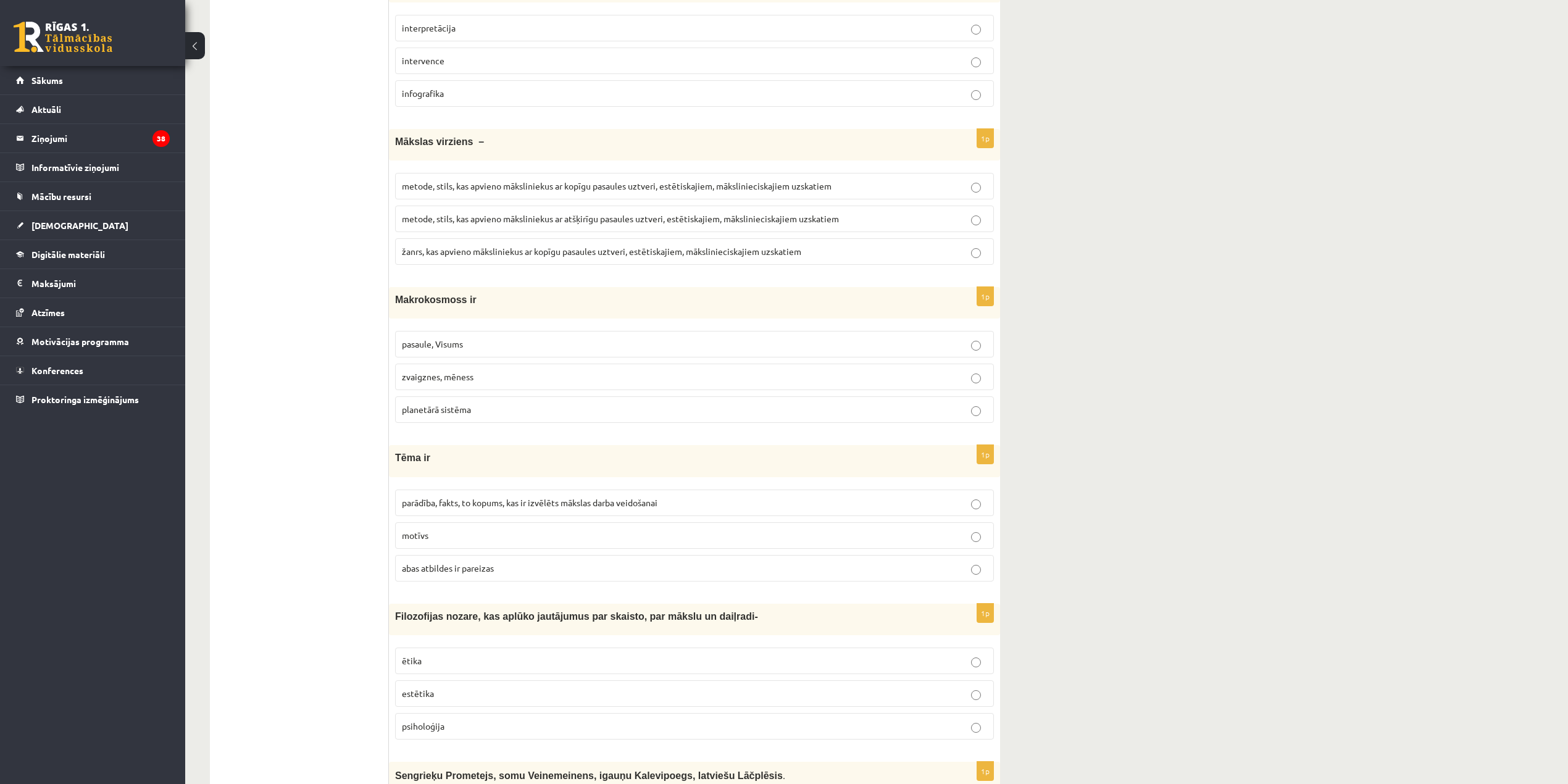
scroll to position [3139, 0]
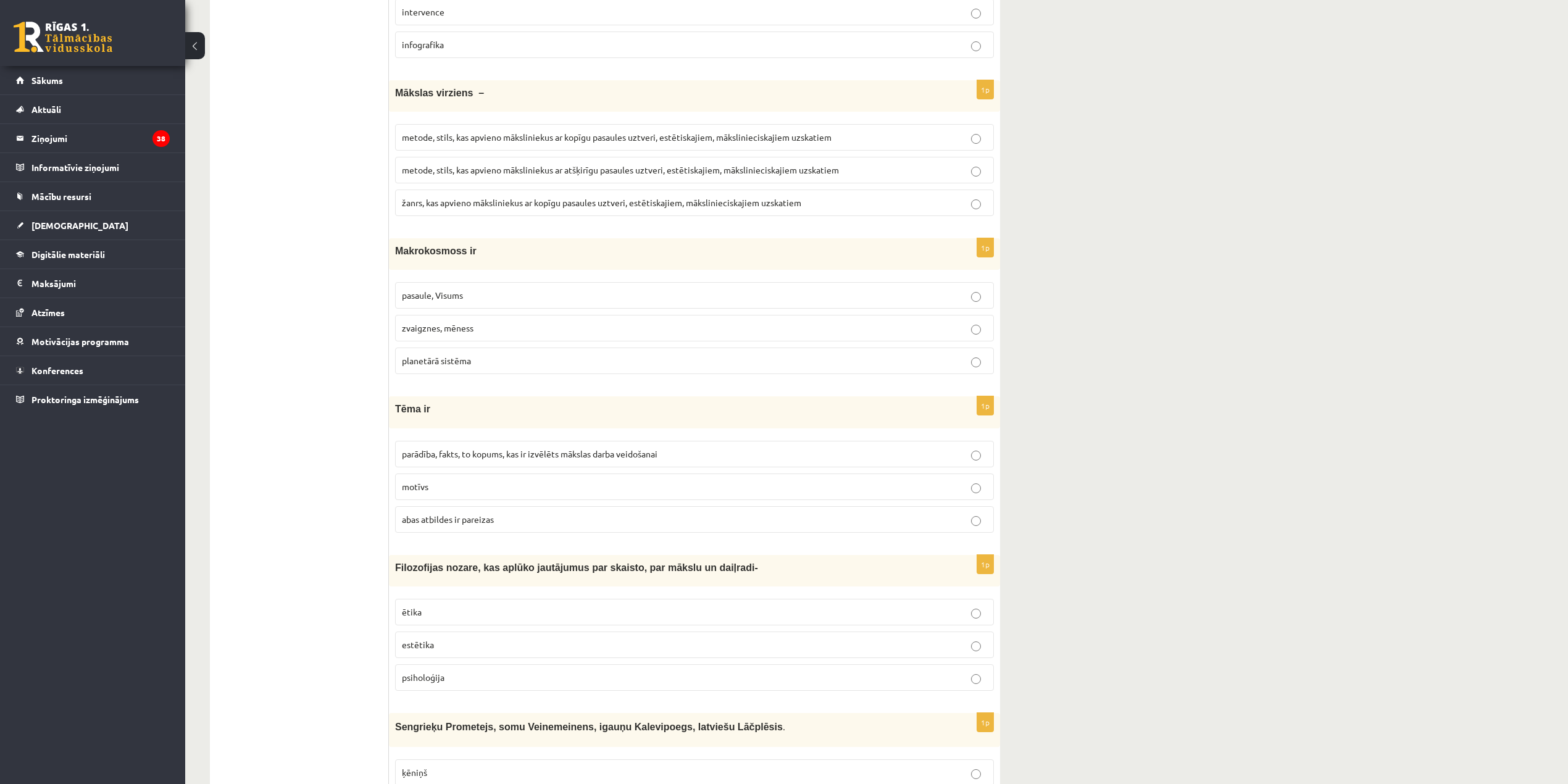
click at [742, 140] on p "metode, stils, kas apvieno māksliniekus ar kopīgu pasaules uztveri, estētiskaji…" at bounding box center [694, 137] width 586 height 13
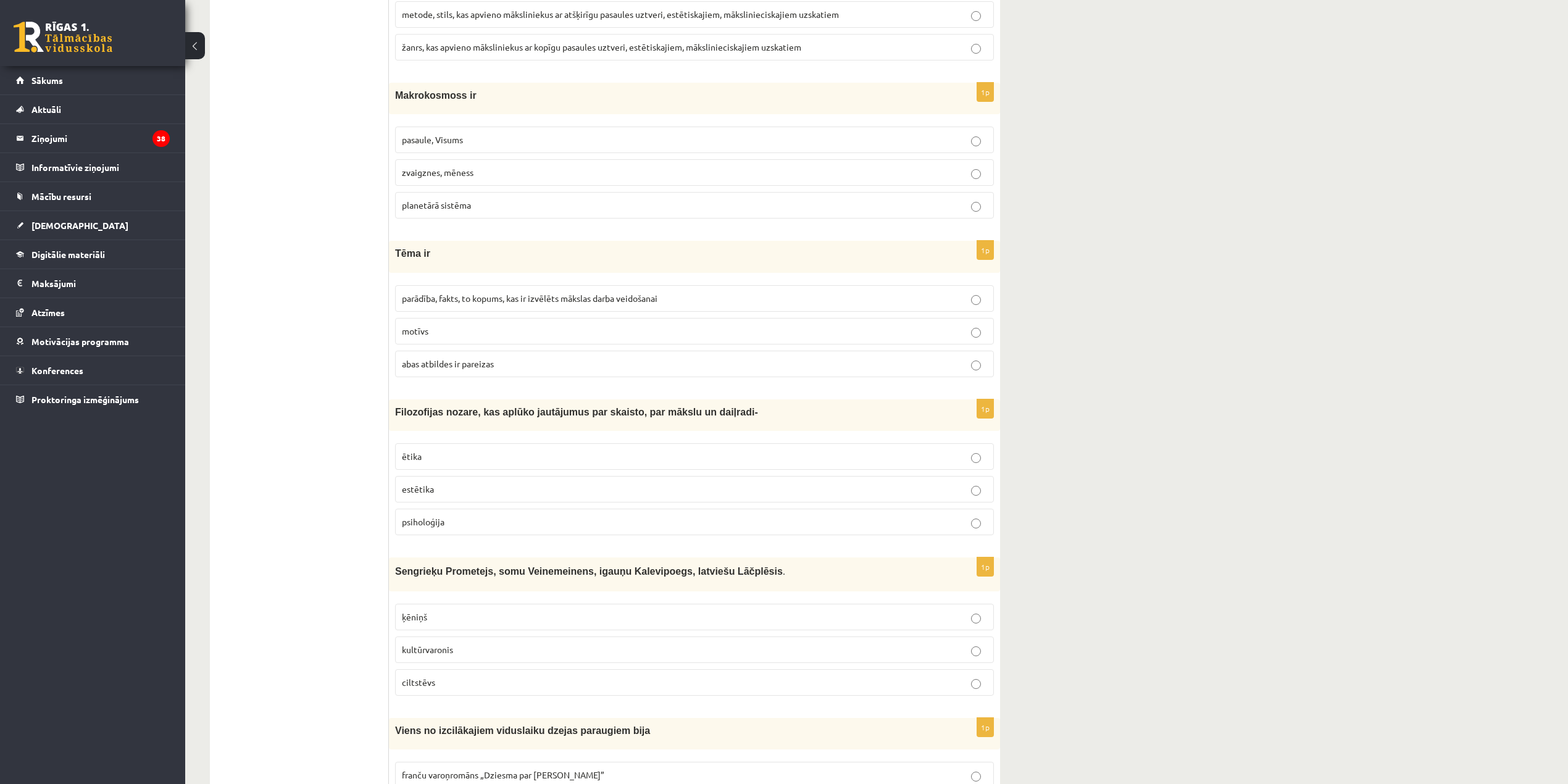
scroll to position [3304, 0]
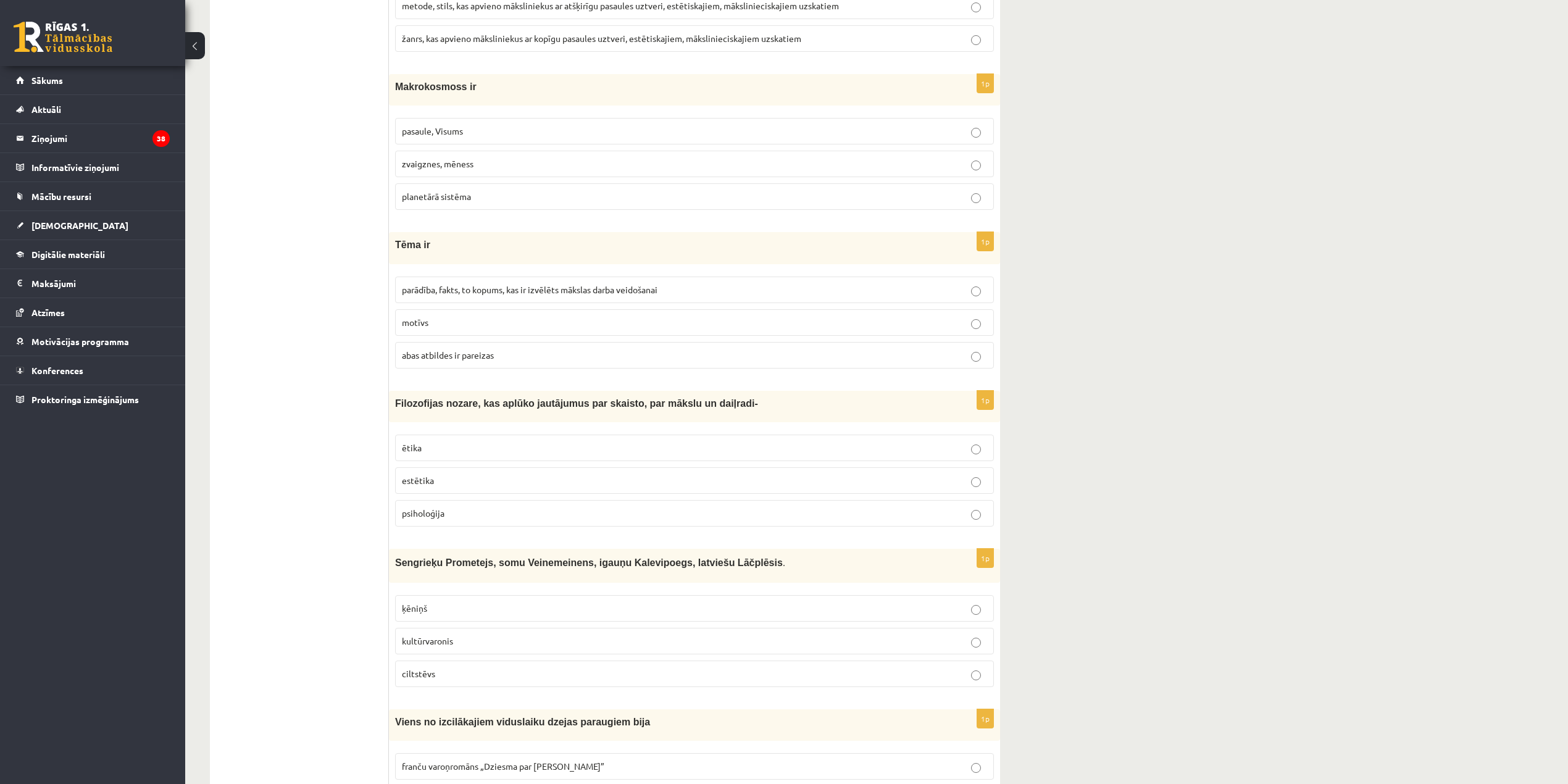
click at [517, 138] on p "pasaule, Visums" at bounding box center [694, 131] width 586 height 13
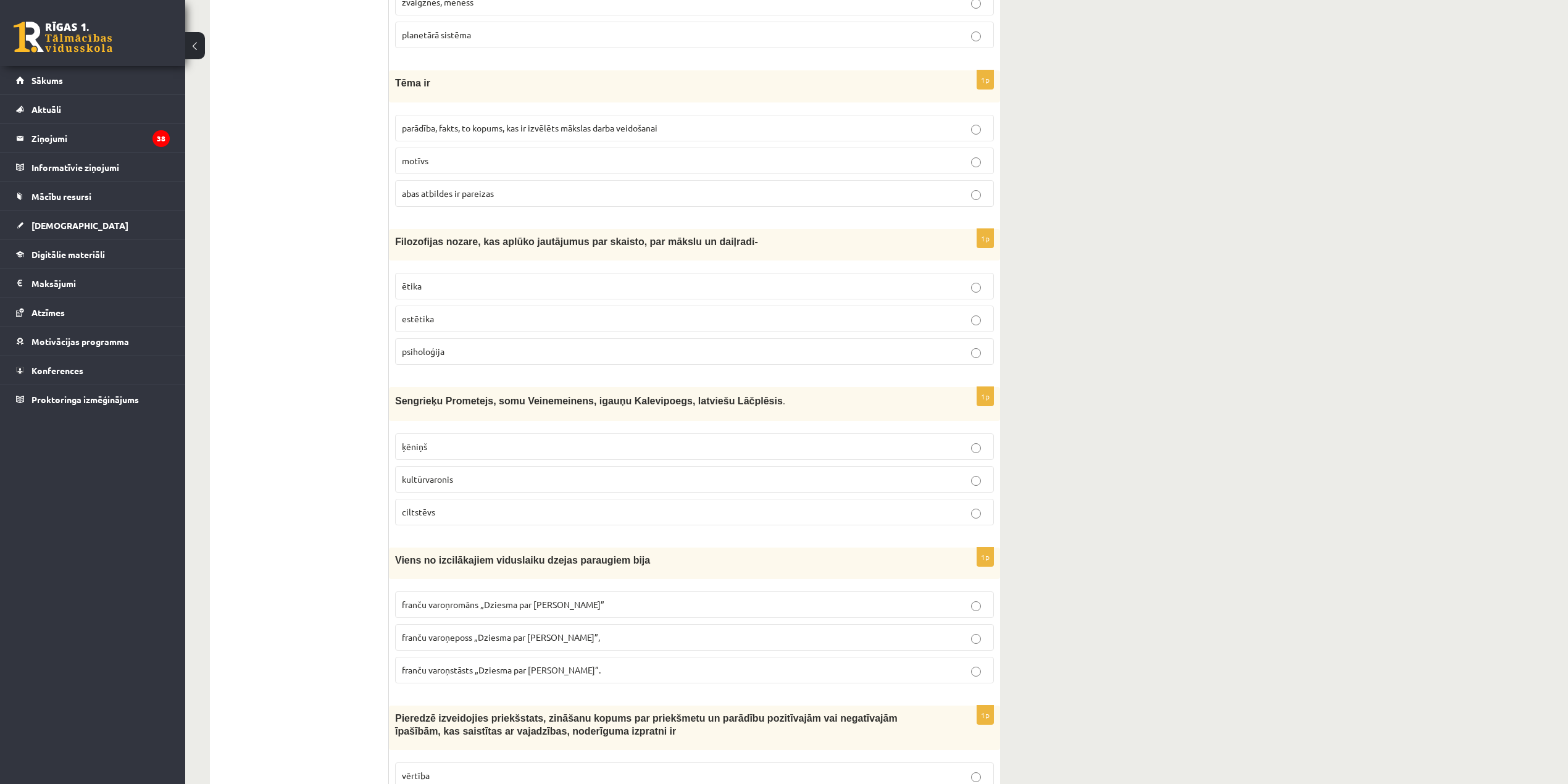
scroll to position [3468, 0]
click at [557, 139] on label "parādība, fakts, to kopums, kas ir izvēlēts mākslas darba veidošanai" at bounding box center [694, 125] width 599 height 27
click at [502, 322] on p "estētika" at bounding box center [694, 315] width 586 height 13
click at [544, 483] on p "kultūrvaronis" at bounding box center [694, 476] width 586 height 13
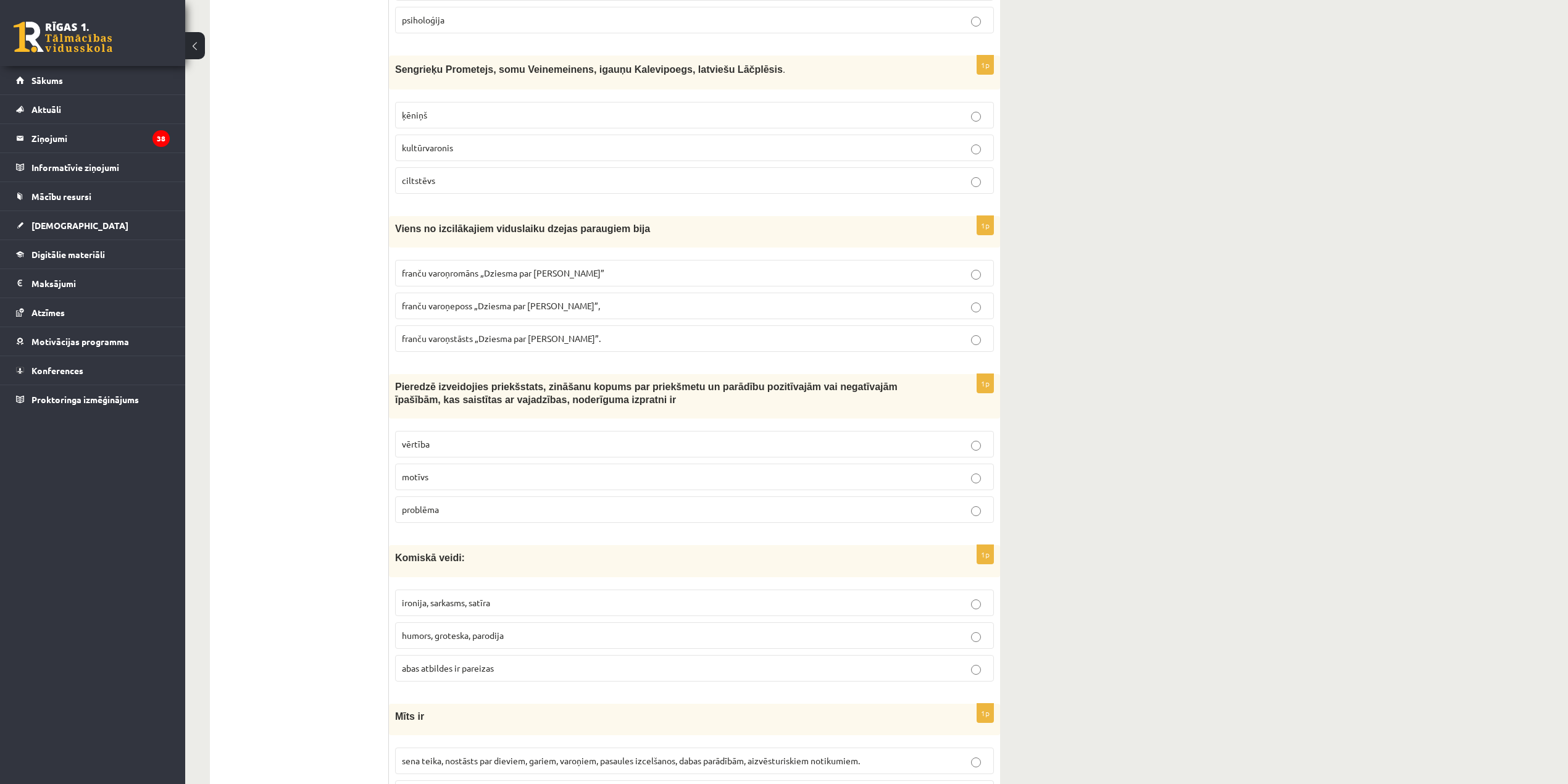
scroll to position [3797, 0]
drag, startPoint x: 618, startPoint y: 305, endPoint x: 610, endPoint y: 302, distance: 8.5
click at [613, 304] on fieldset "franču varoņromāns „Dziesma par Rolandu” franču varoņeposs „Dziesma par Rolandu…" at bounding box center [694, 304] width 599 height 102
click at [603, 279] on p "franču varoņromāns „Dziesma par Rolandu”" at bounding box center [694, 272] width 586 height 13
click at [551, 318] on label "franču varoņeposs „Dziesma par Rolandu”," at bounding box center [694, 305] width 599 height 27
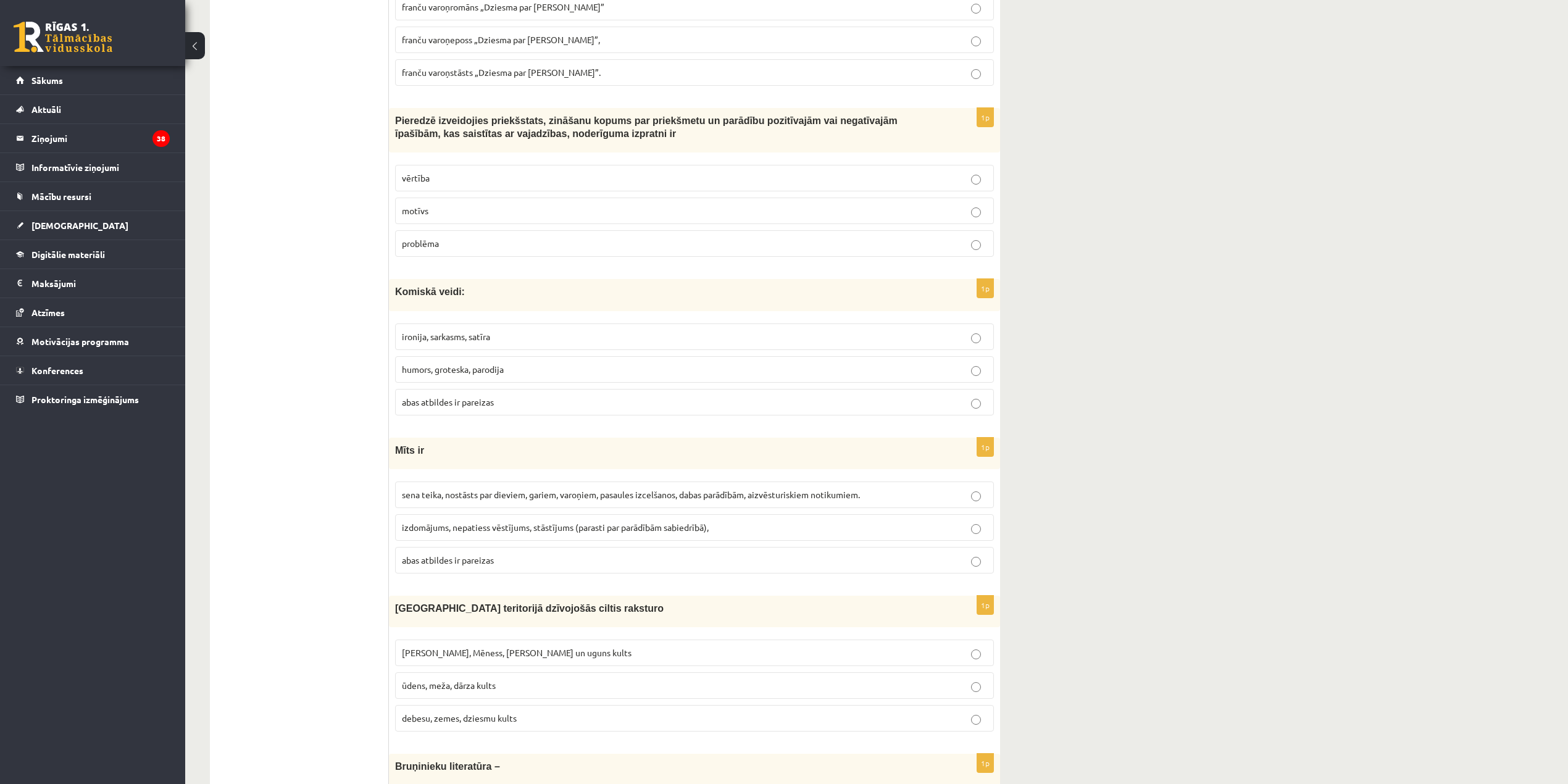
scroll to position [4127, 0]
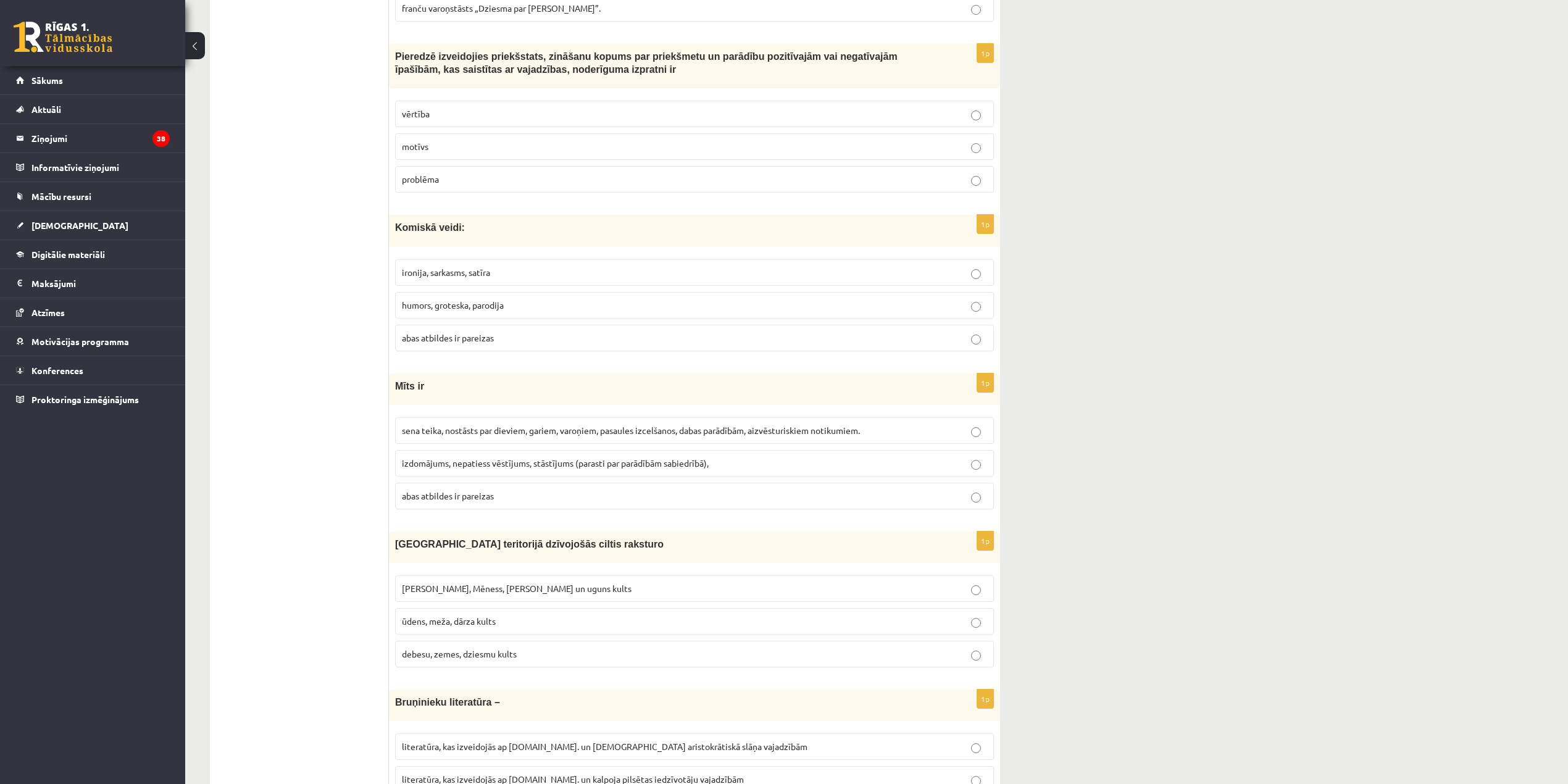
click at [474, 121] on p "vērtība" at bounding box center [694, 114] width 586 height 13
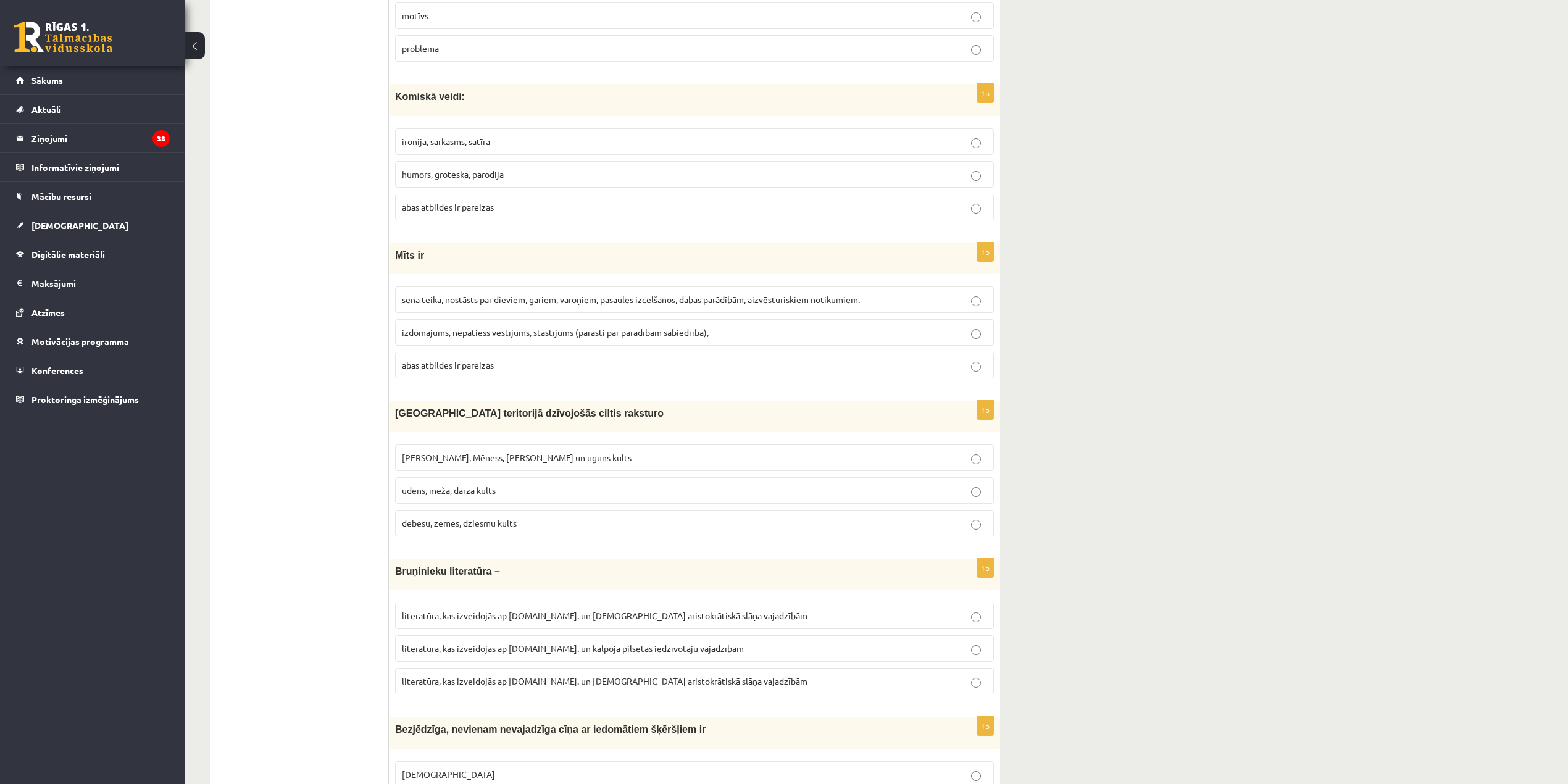
scroll to position [4292, 0]
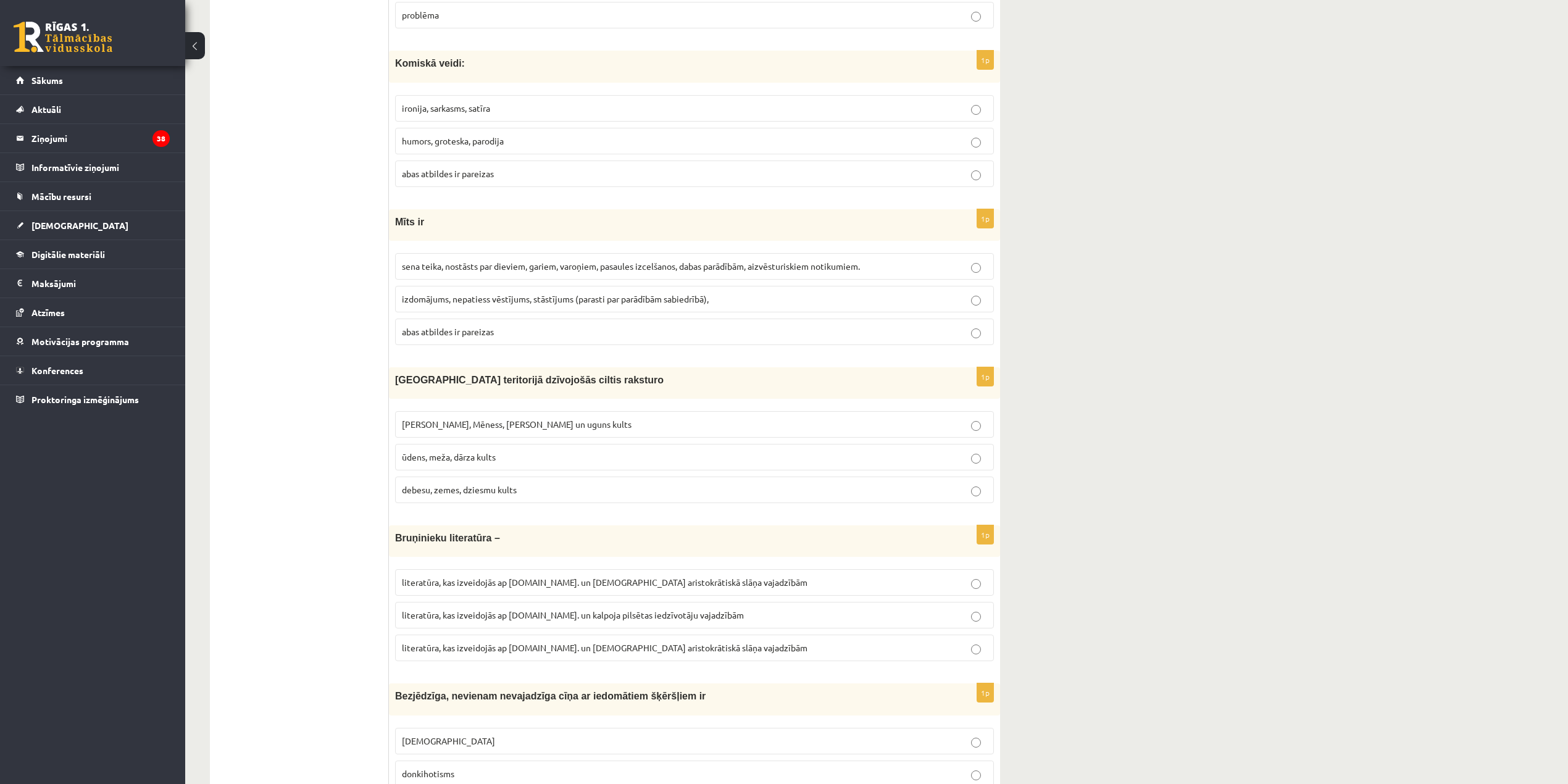
drag, startPoint x: 593, startPoint y: 279, endPoint x: 592, endPoint y: 270, distance: 9.1
click at [594, 271] on span "sena teika, nostāsts par dieviem, gariem, varoņiem, pasaules izcelšanos, dabas …" at bounding box center [630, 265] width 458 height 11
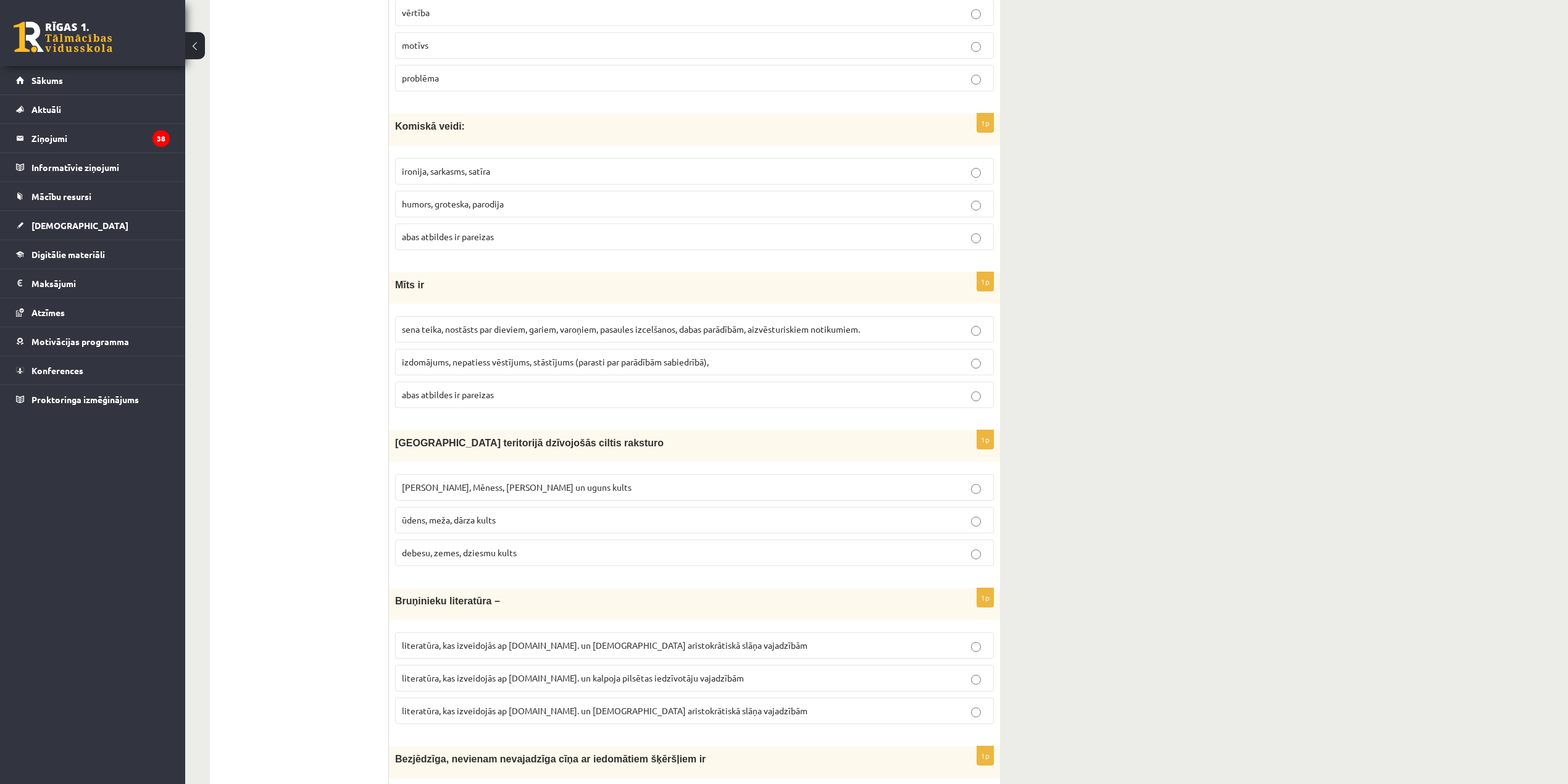
scroll to position [4209, 0]
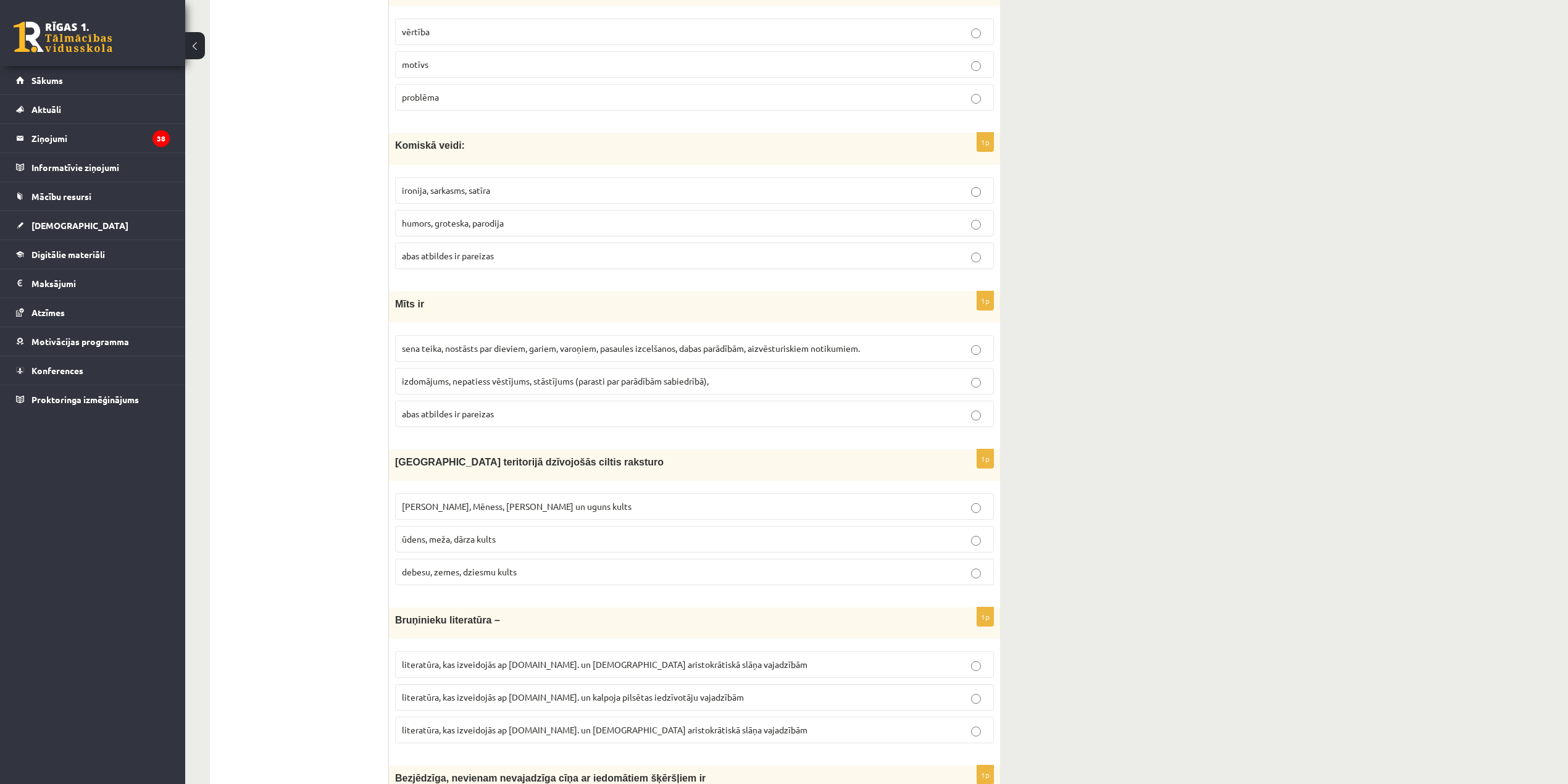
click at [554, 262] on p "abas atbildes ir pareizas" at bounding box center [694, 255] width 586 height 13
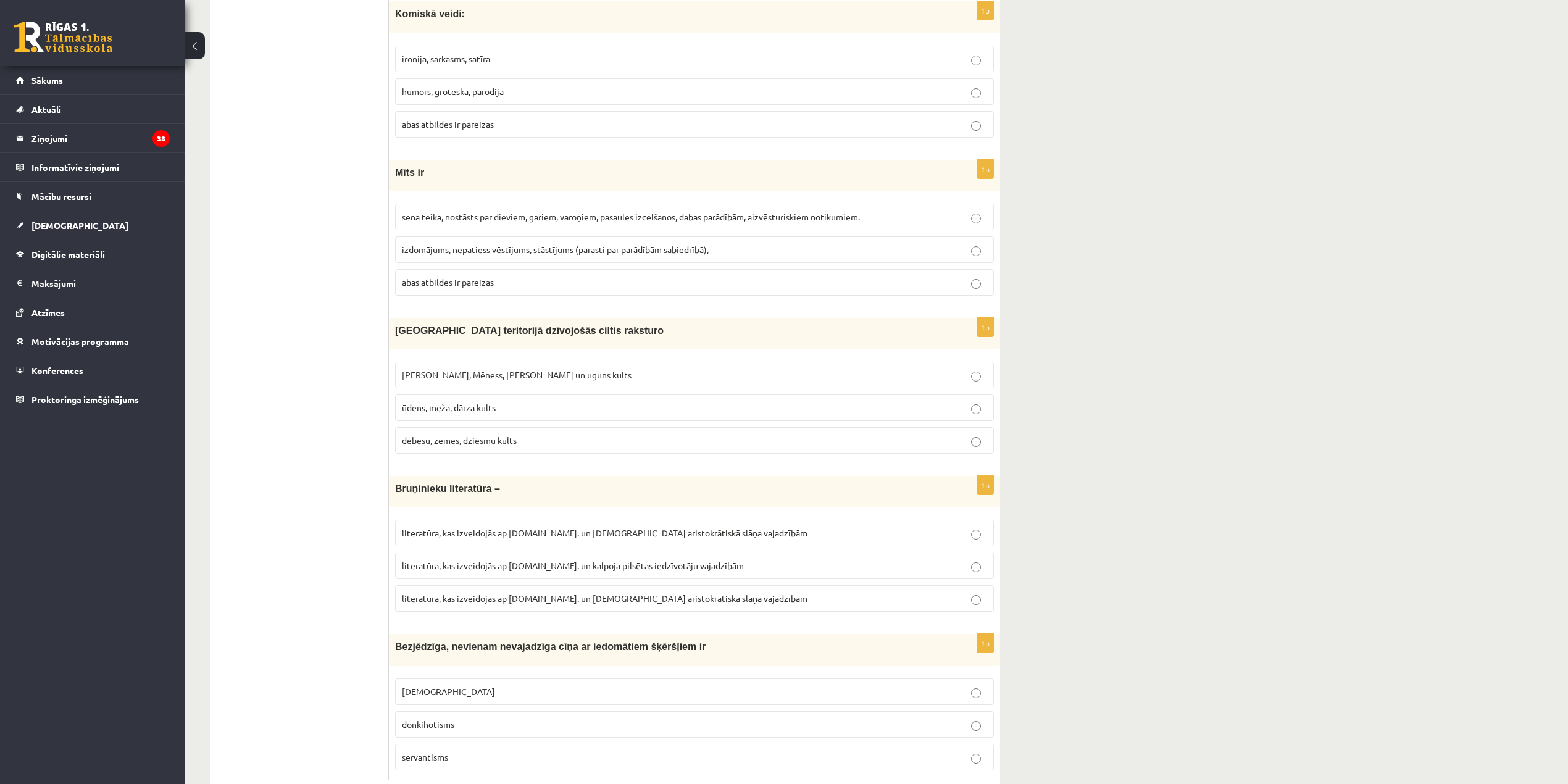
scroll to position [4397, 0]
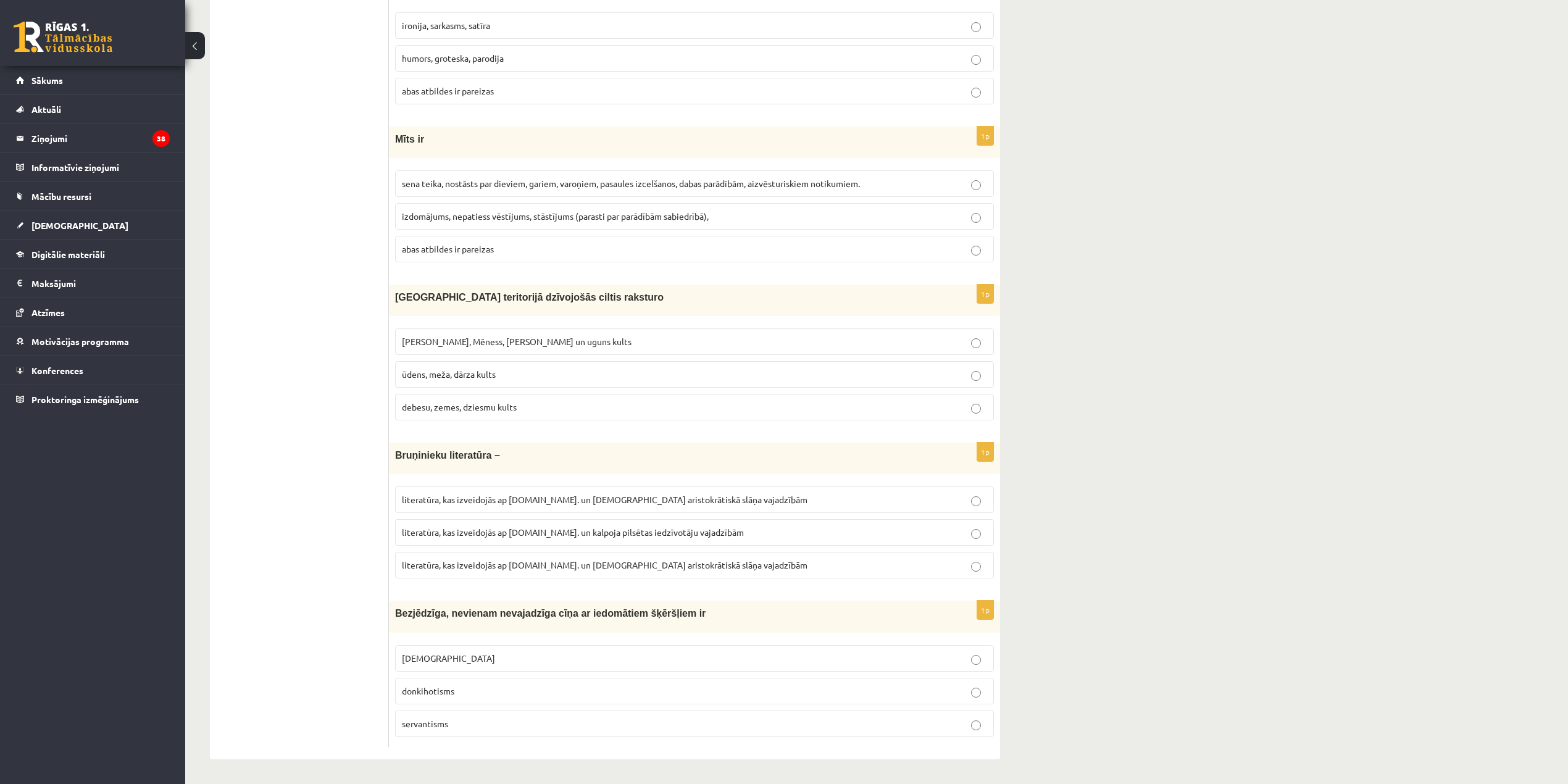
click at [489, 336] on span "Saules, Mēness, Pērkona un uguns kults" at bounding box center [517, 341] width 229 height 11
click at [561, 497] on span "literatūra, kas izveidojās ap 20.gs. un kalpoja aristokrātiskā slāņa vajadzībām" at bounding box center [604, 499] width 406 height 11
click at [633, 537] on p "literatūra, kas izveidojās ap 12.gs. un kalpoja pilsētas iedzīvotāju vajadzībām" at bounding box center [694, 532] width 586 height 13
click at [667, 569] on span "literatūra, kas izveidojās ap 12.gs. un kalpoja aristokrātiskā slāņa vajadzībām" at bounding box center [604, 565] width 406 height 11
click at [504, 704] on label "donkihotisms" at bounding box center [694, 691] width 599 height 27
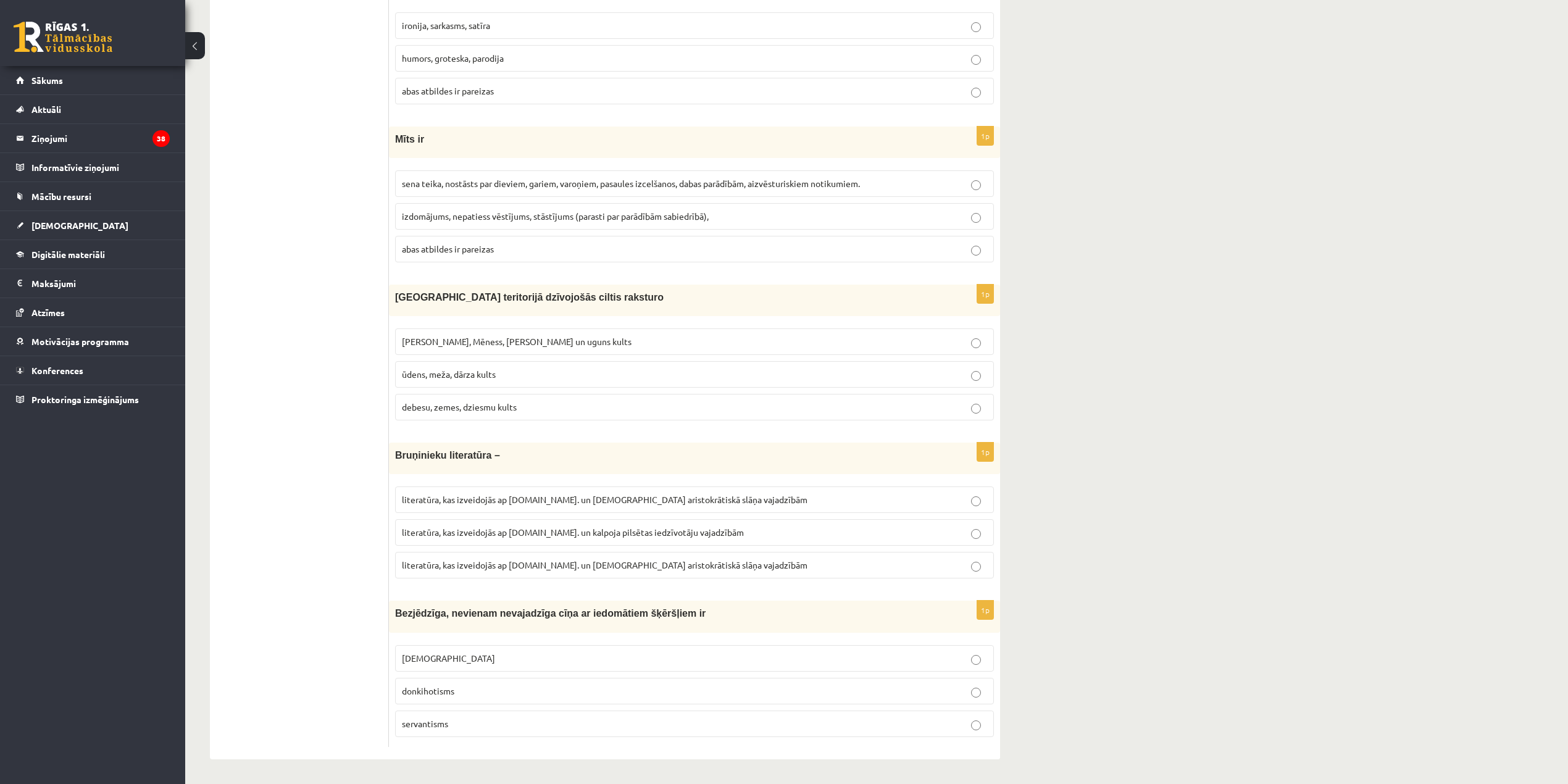
drag, startPoint x: 1580, startPoint y: 739, endPoint x: 1494, endPoint y: 363, distance: 385.7
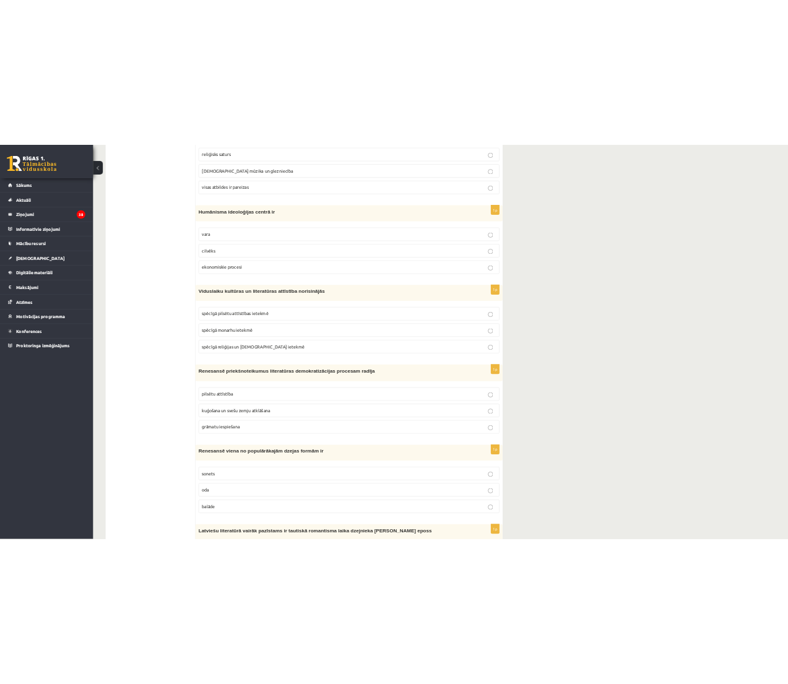
scroll to position [0, 0]
